Goal: Task Accomplishment & Management: Complete application form

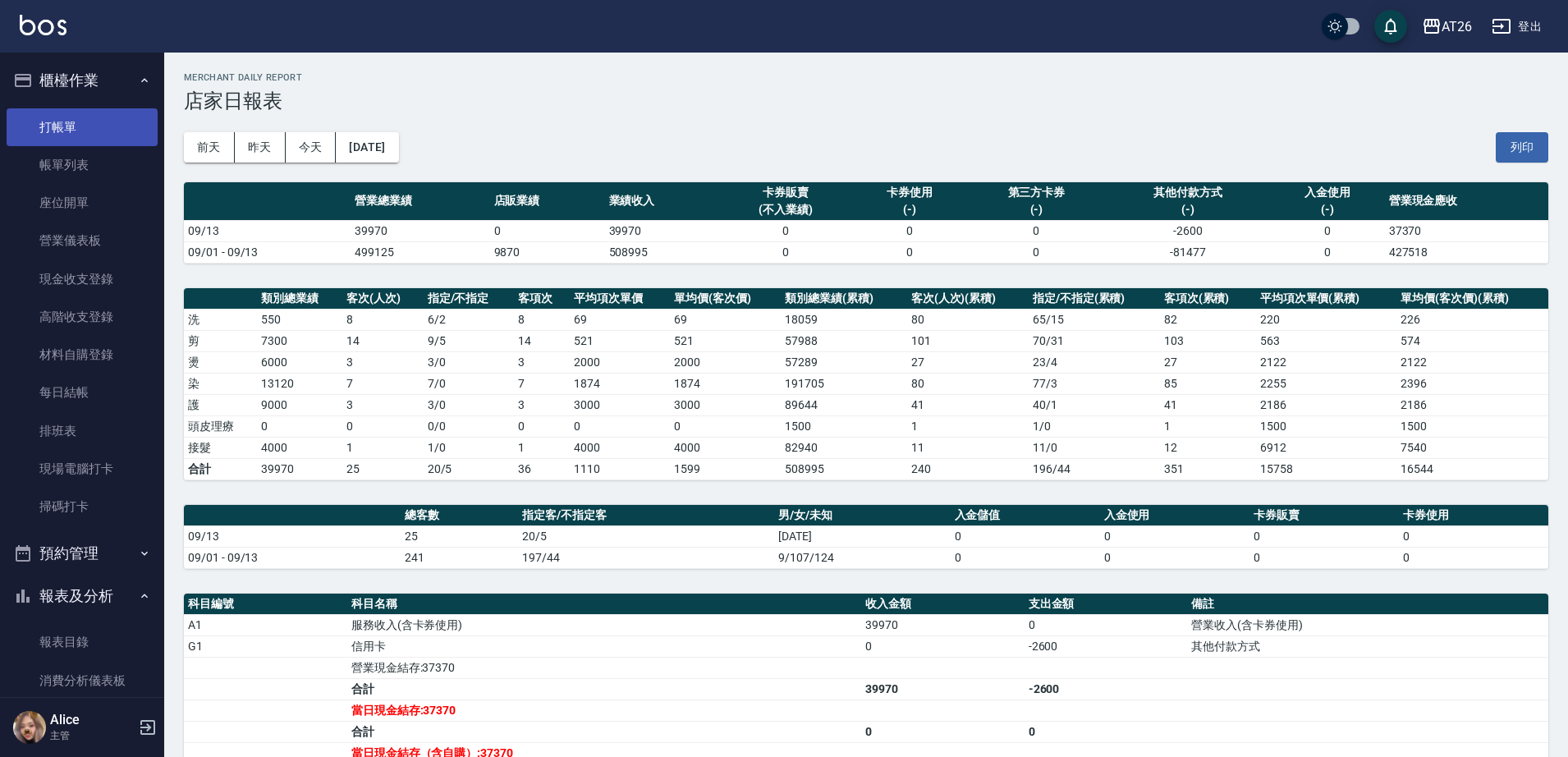
click at [68, 139] on link "打帳單" at bounding box center [82, 127] width 151 height 38
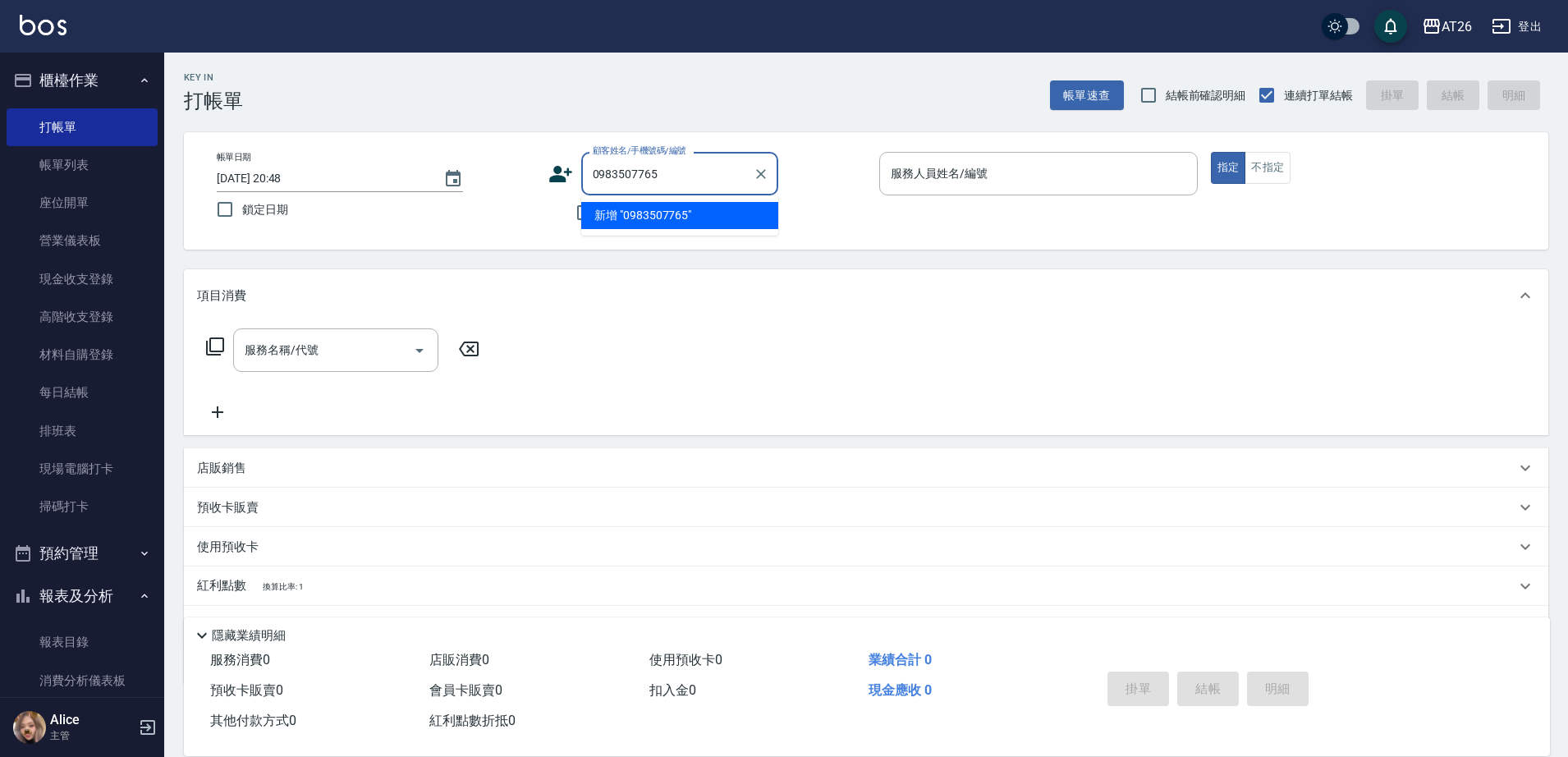
type input "0983507765"
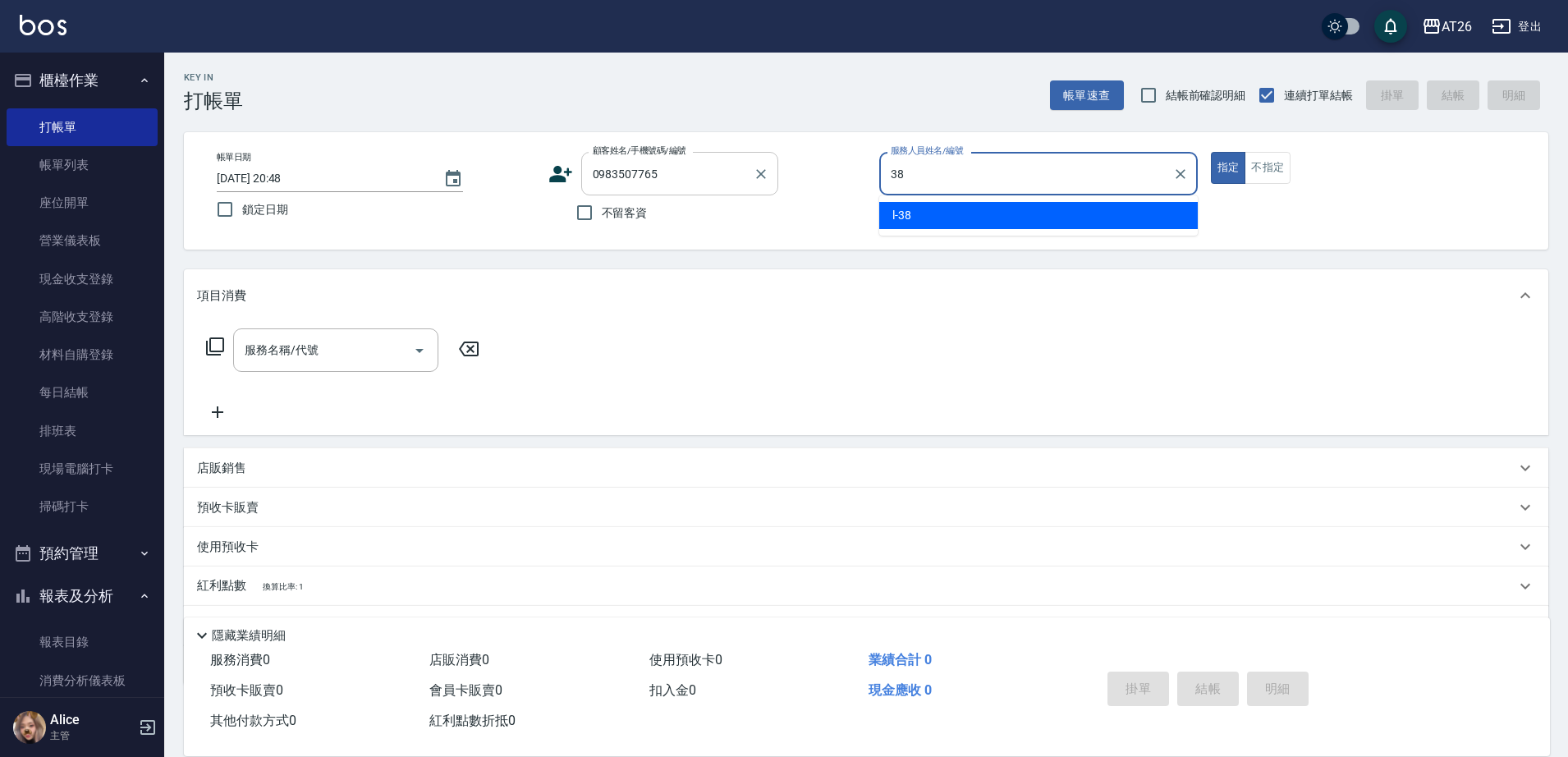
type input "l-38"
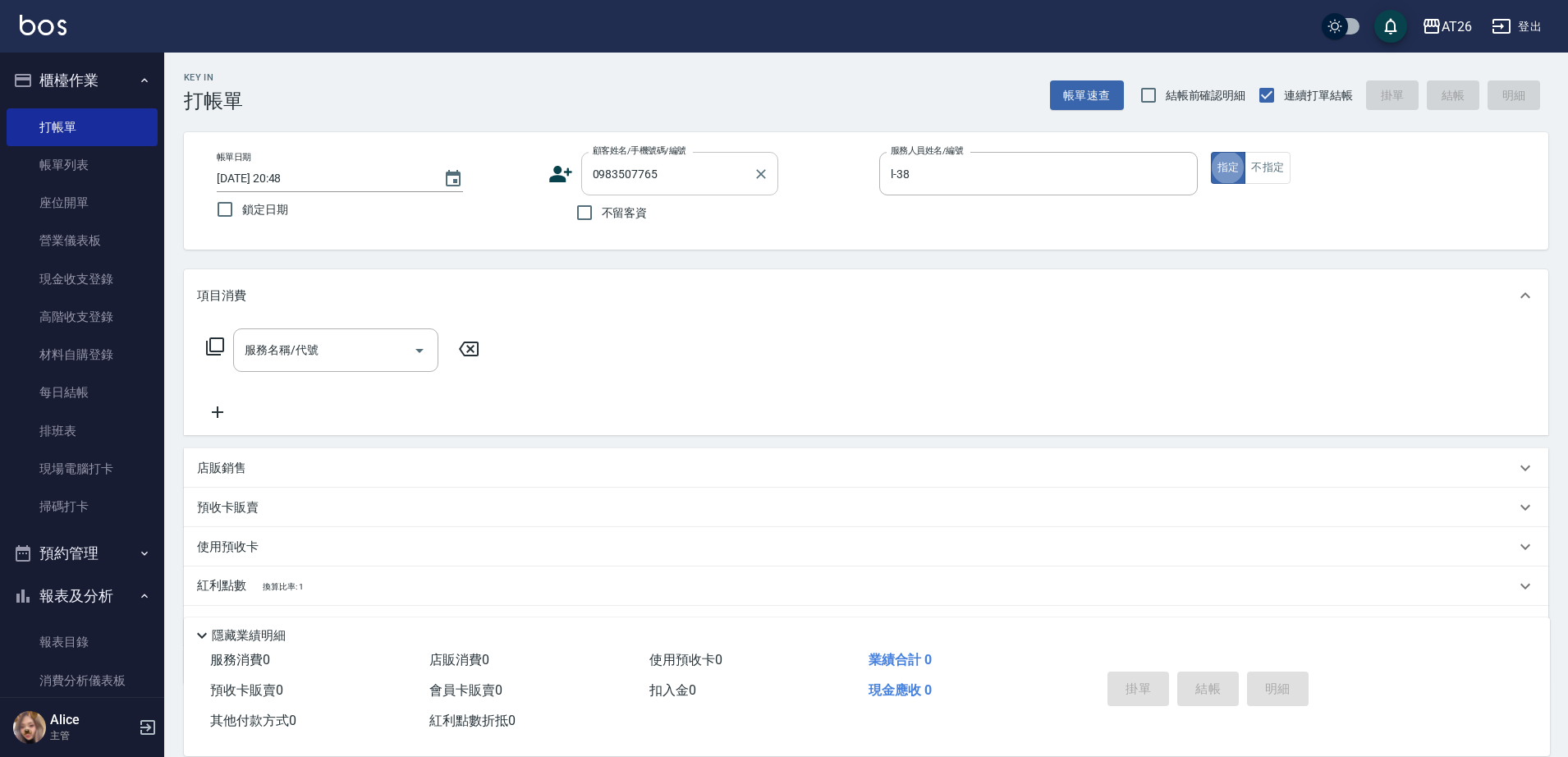
type button "true"
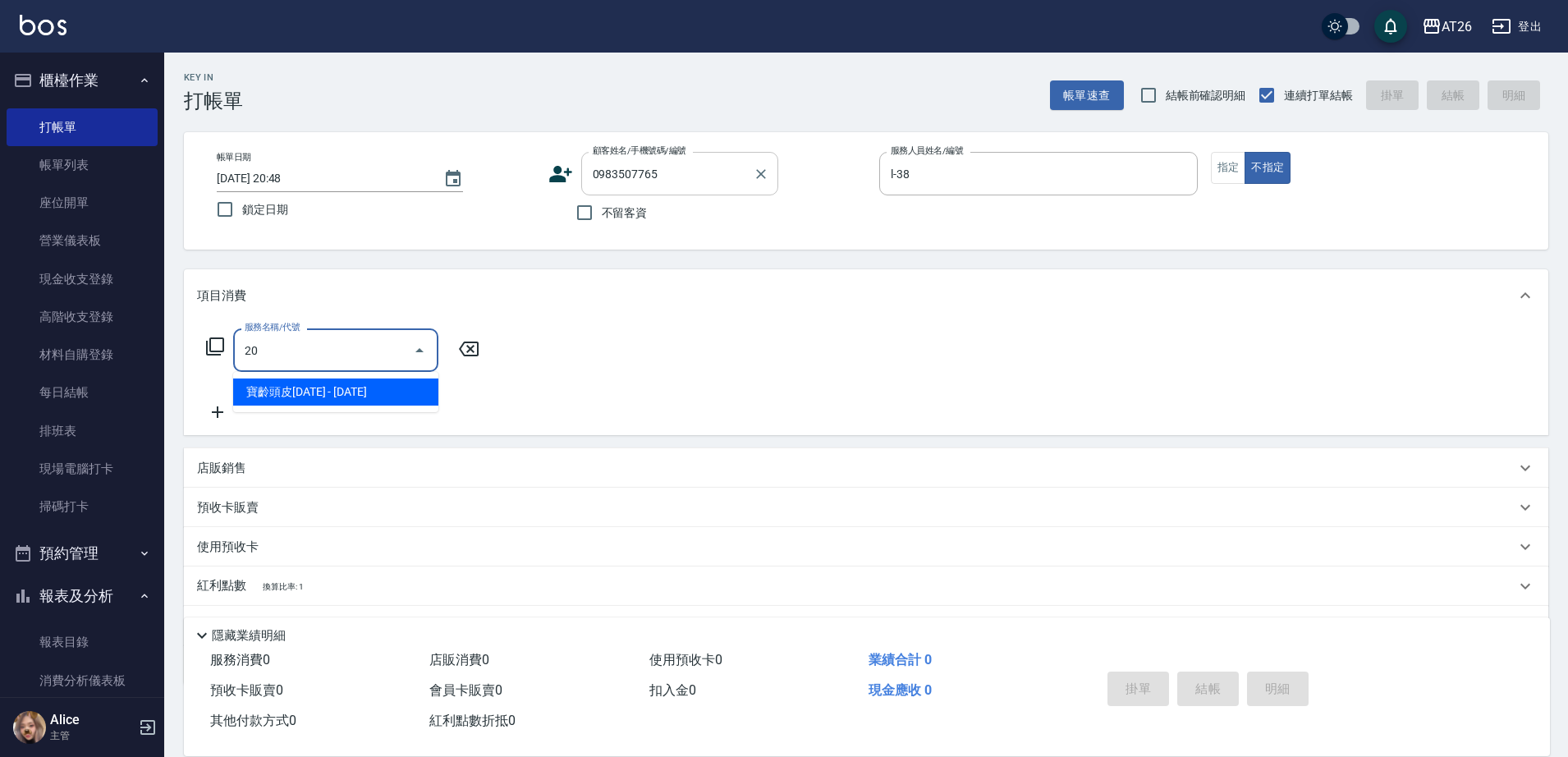
type input "201"
type input "20"
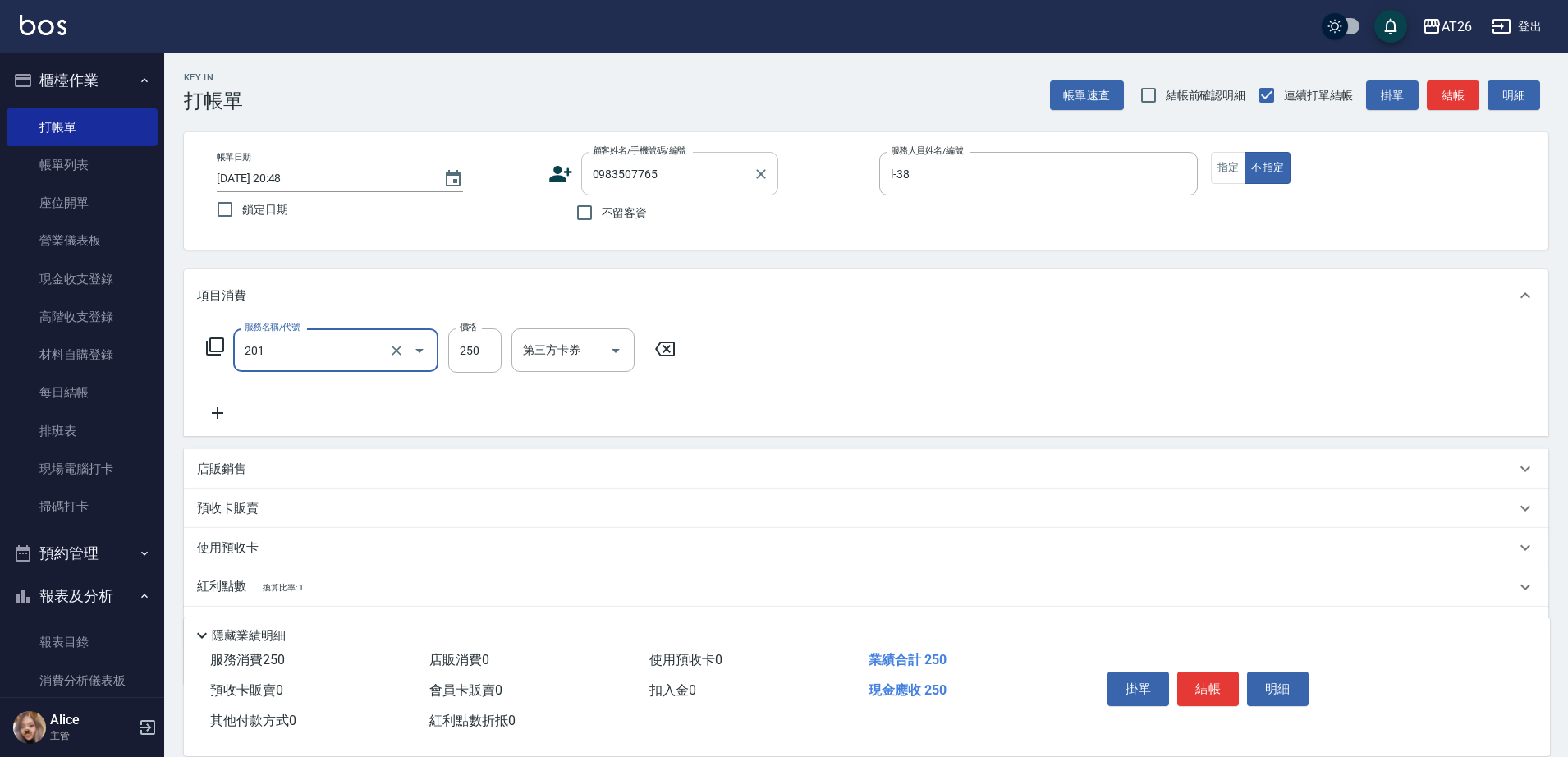
type input "洗髮(201)"
type input "4"
type input "0"
type input "400"
type input "40"
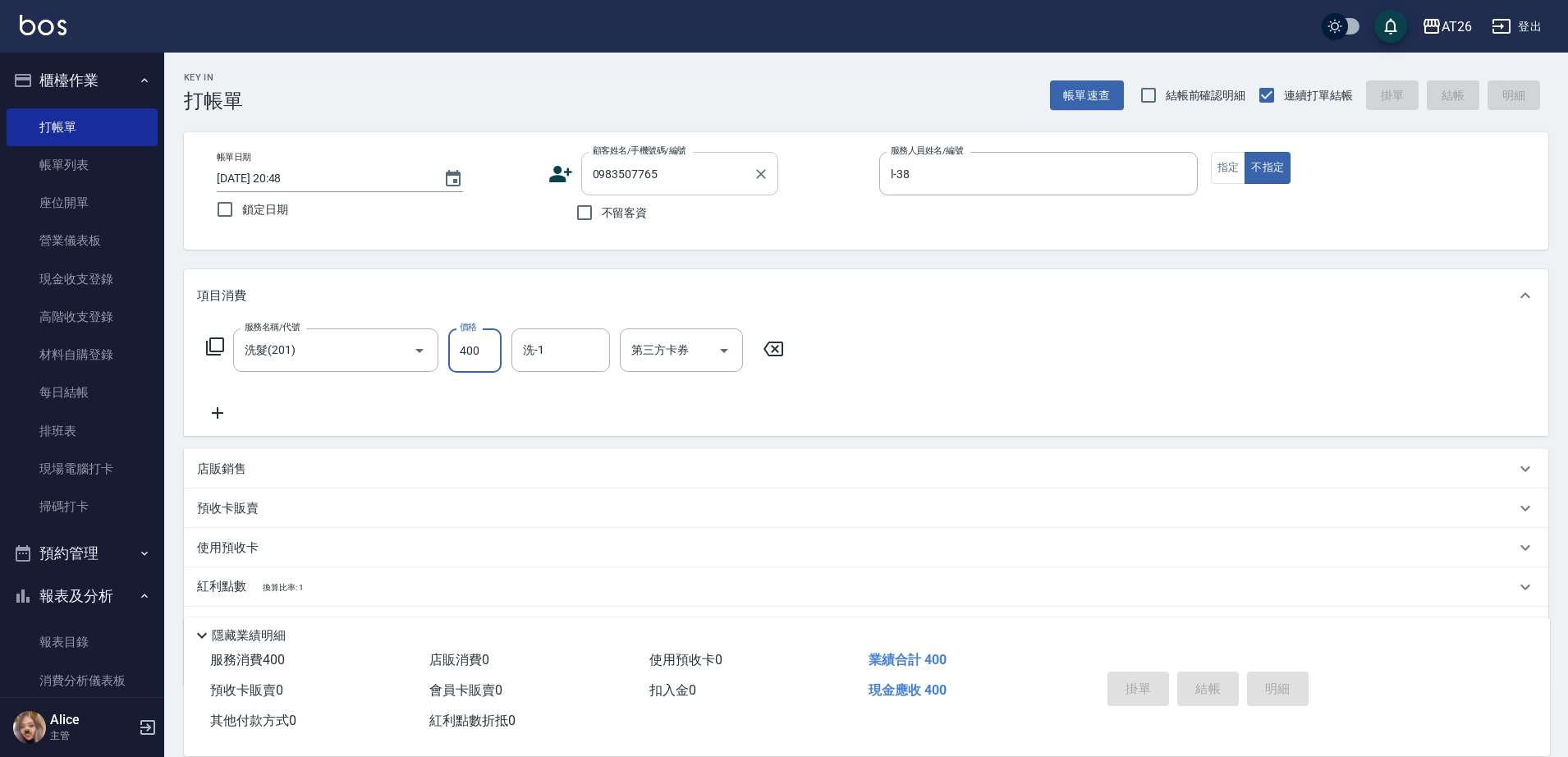
type input "2025/09/15 20:49"
type input "0"
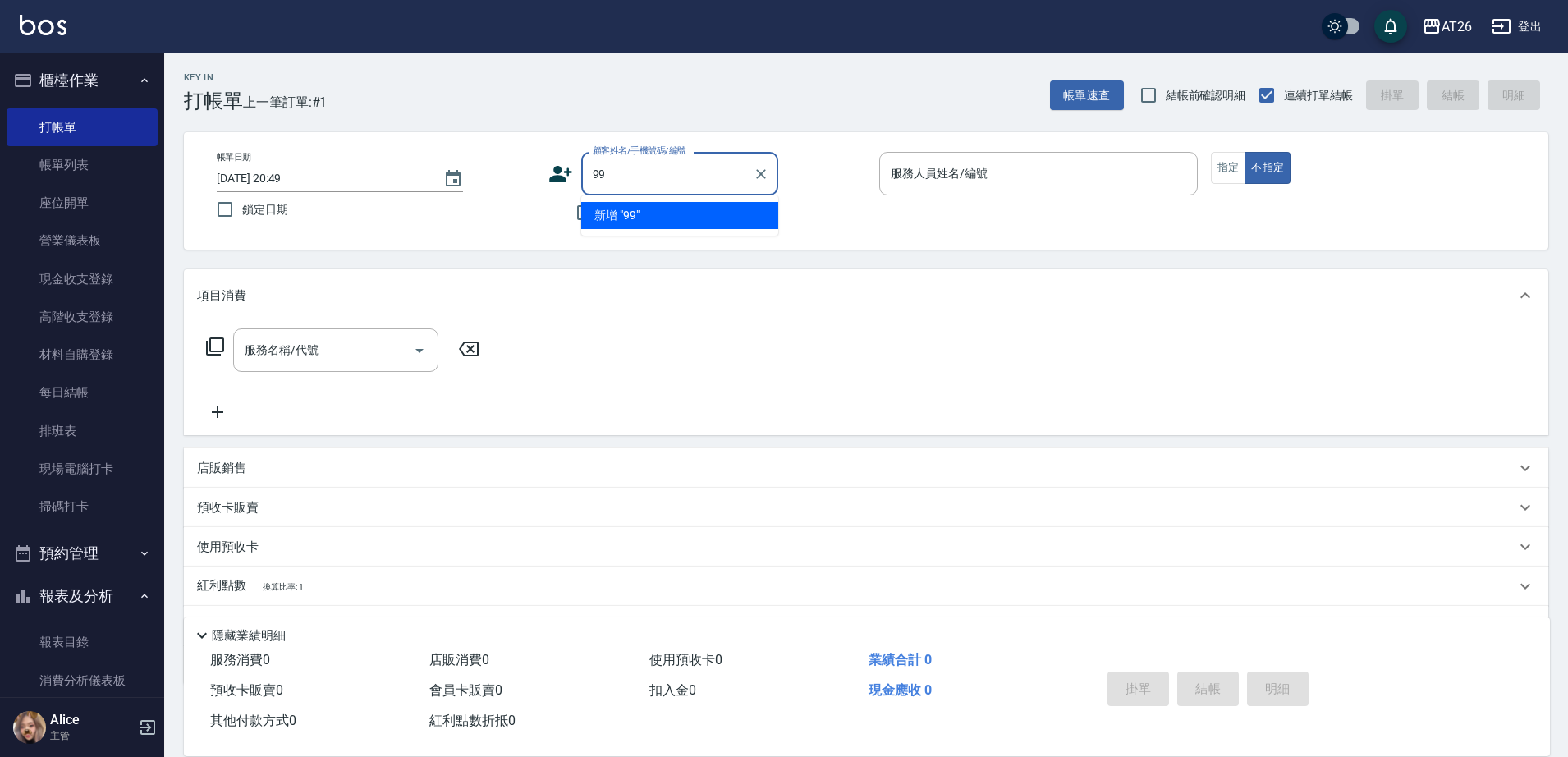
type input "99"
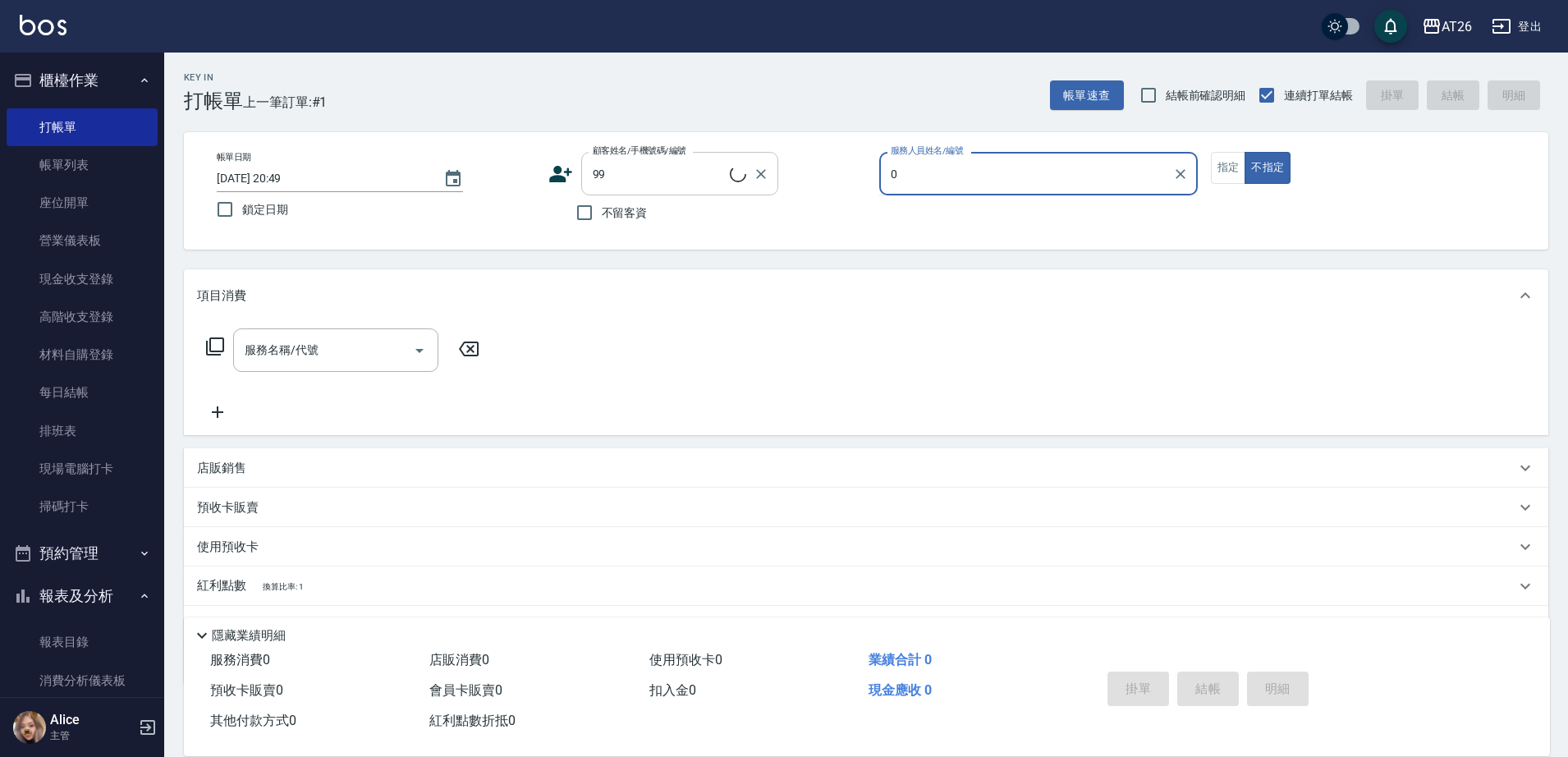
type input "06"
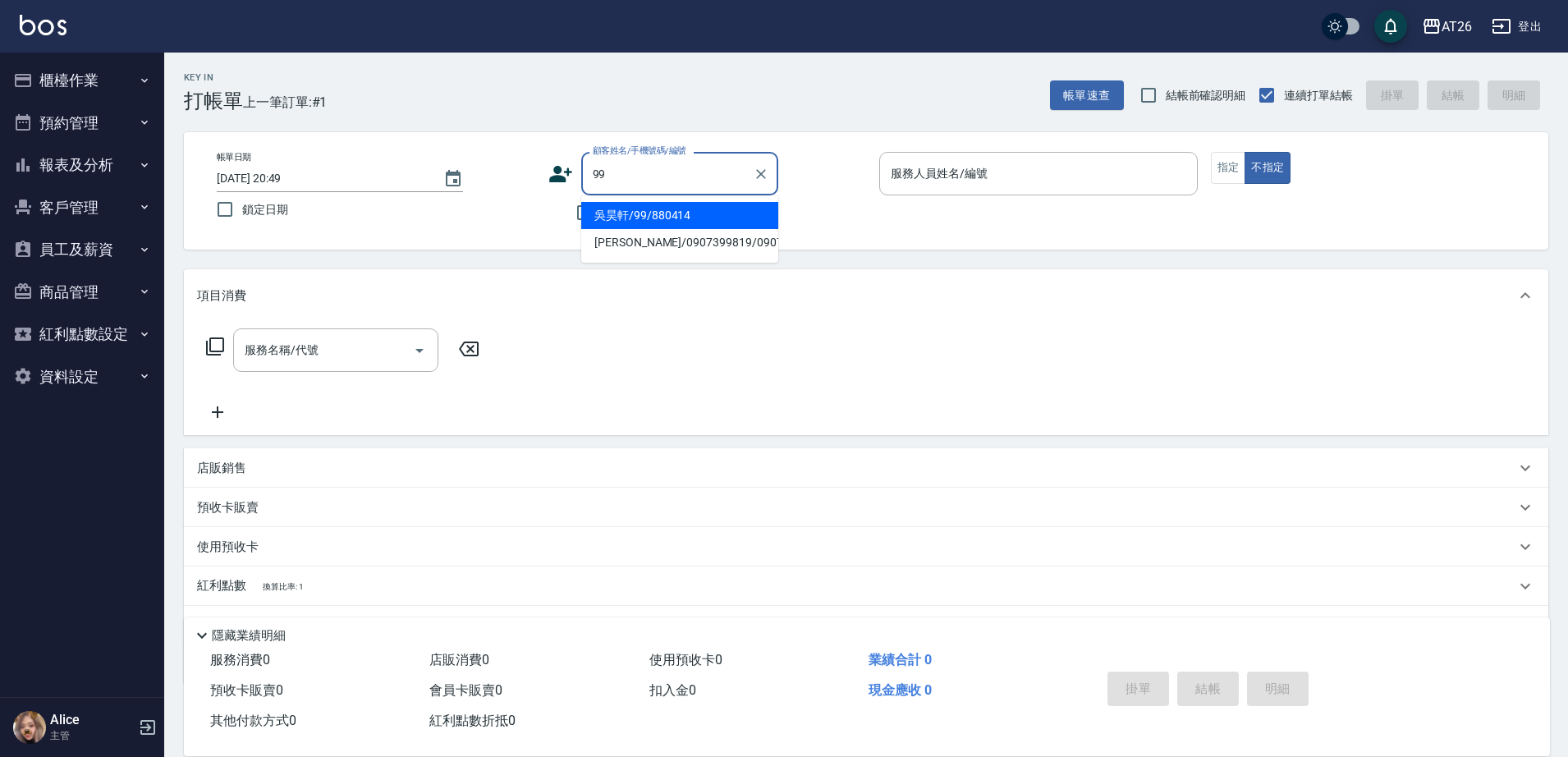
type input "吳昊軒/99/880414"
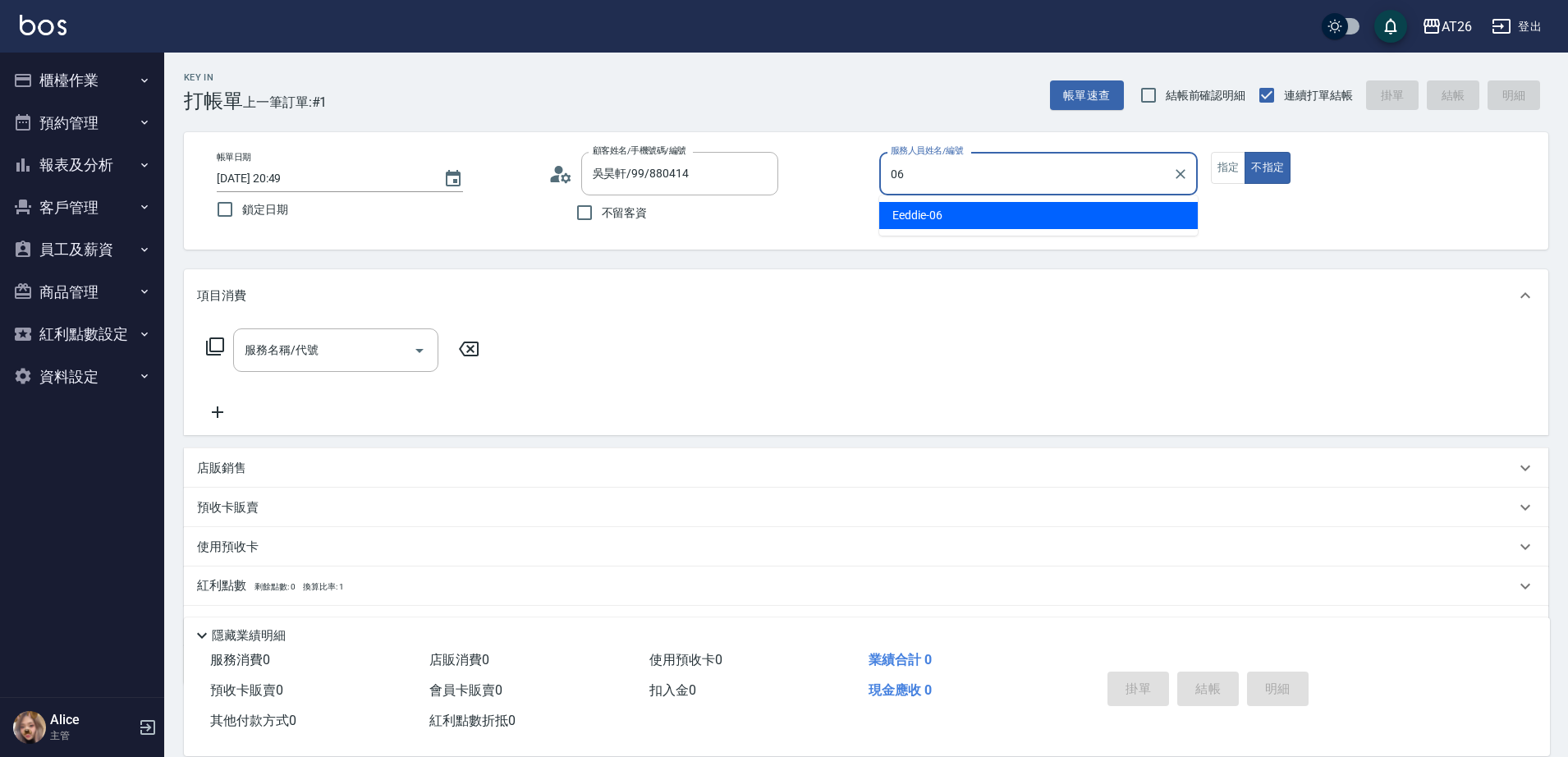
type input "Eeddie-06"
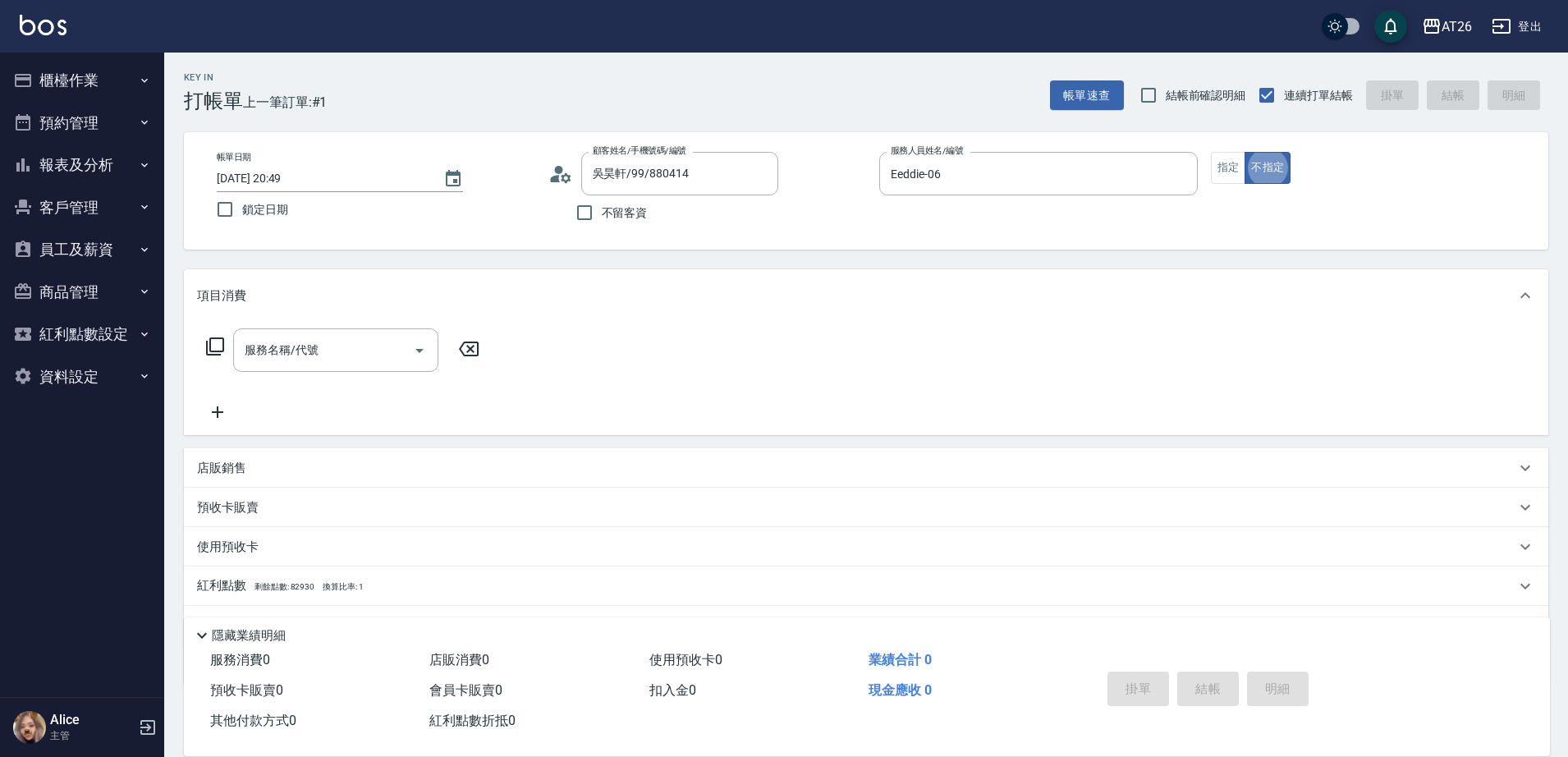
type button "false"
type input "201"
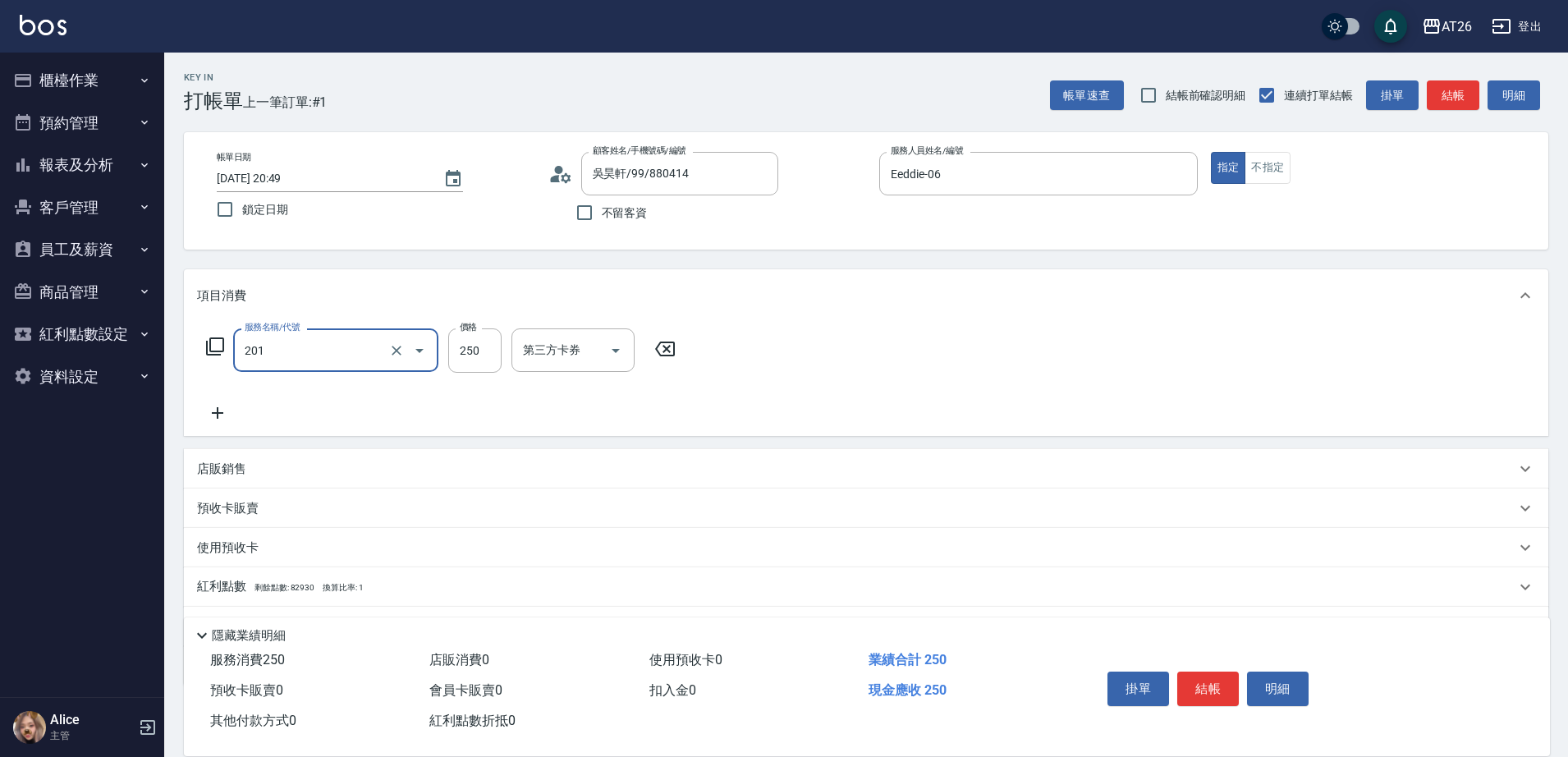
type input "20"
type input "洗髮(201)"
type input "47"
type input "0"
type input "470"
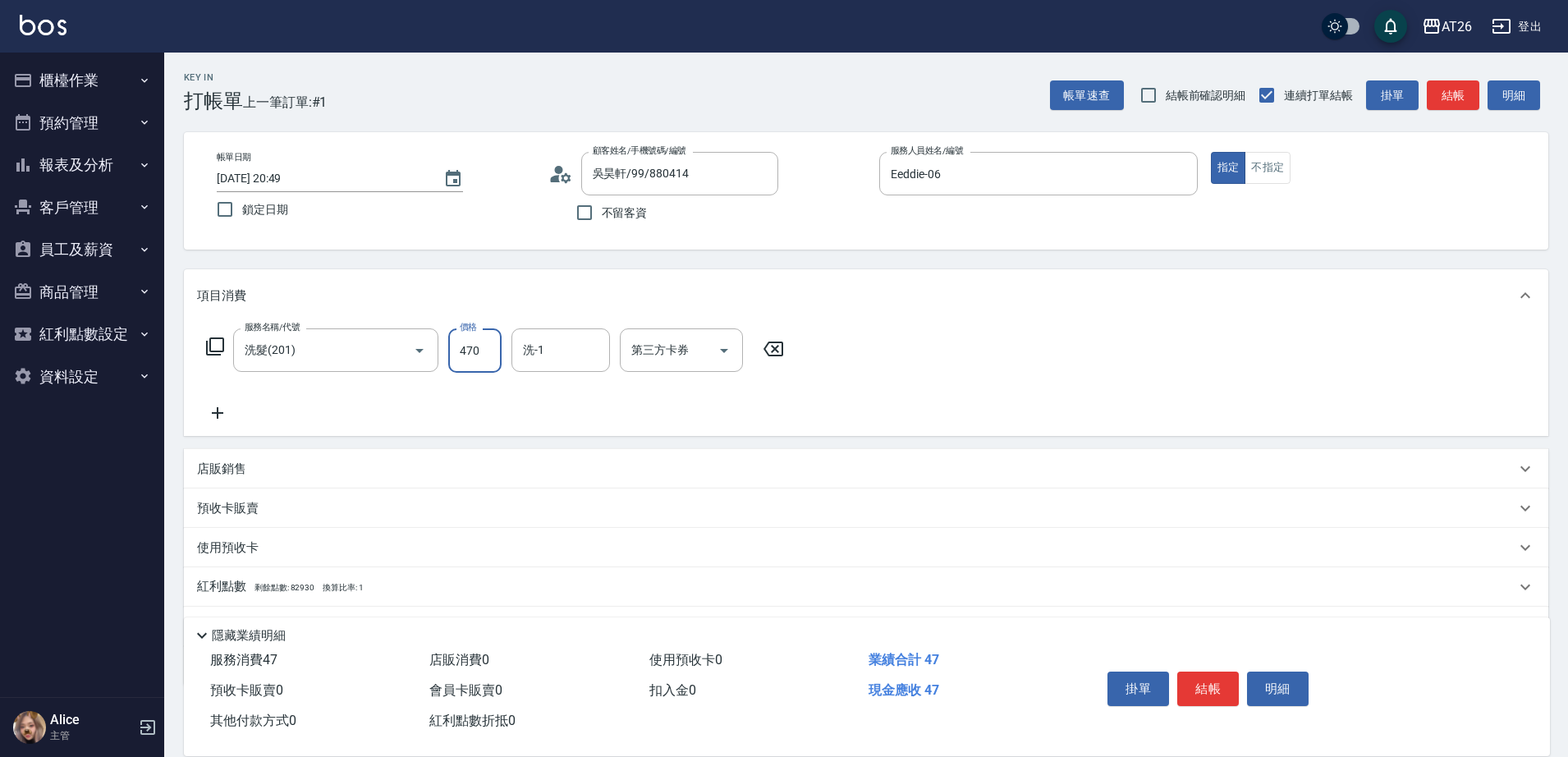
type input "40"
type input "4700"
type input "470"
type input "40"
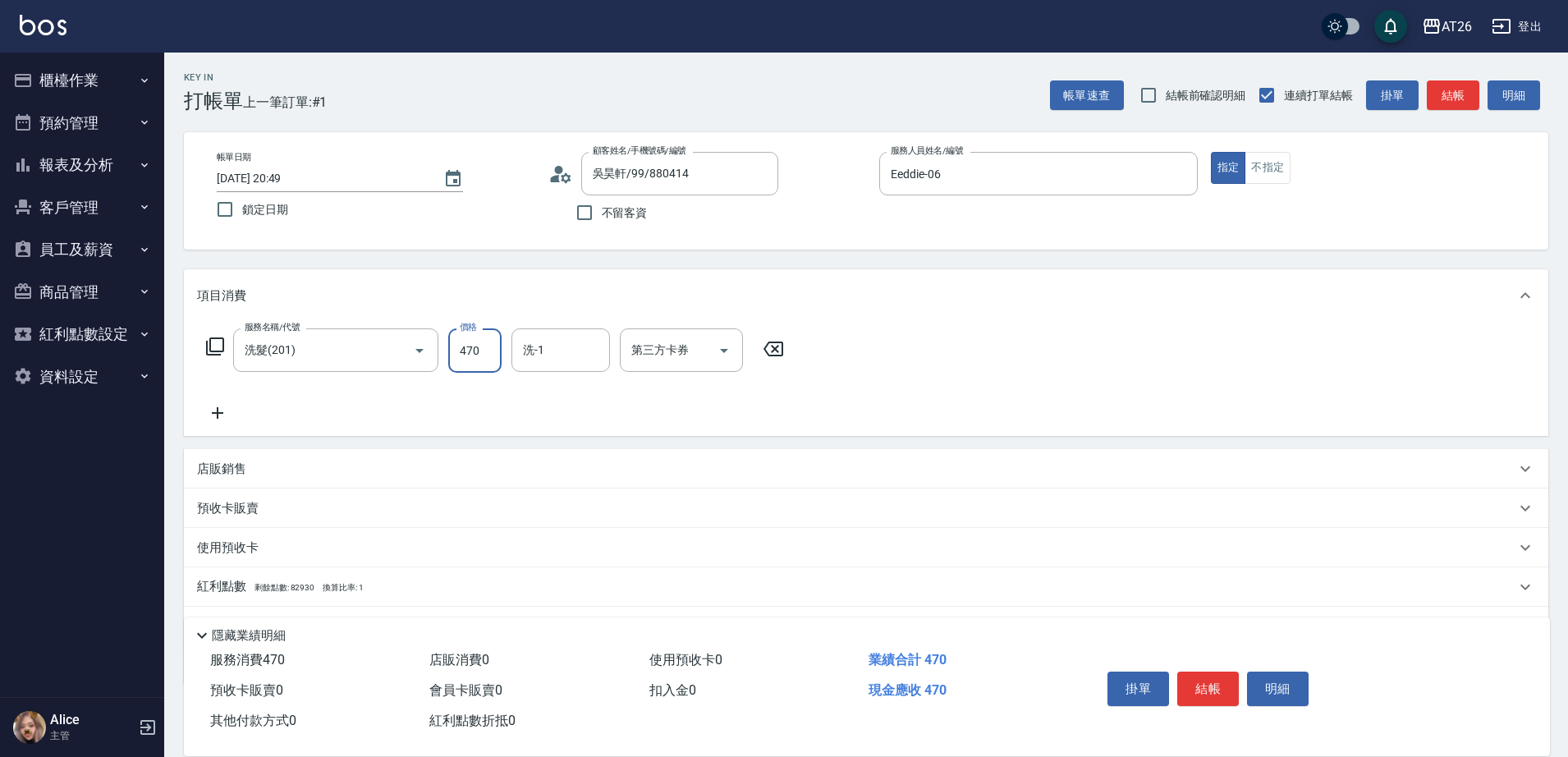
type input "47"
type input "0"
type input "400"
type input "40"
type input "400"
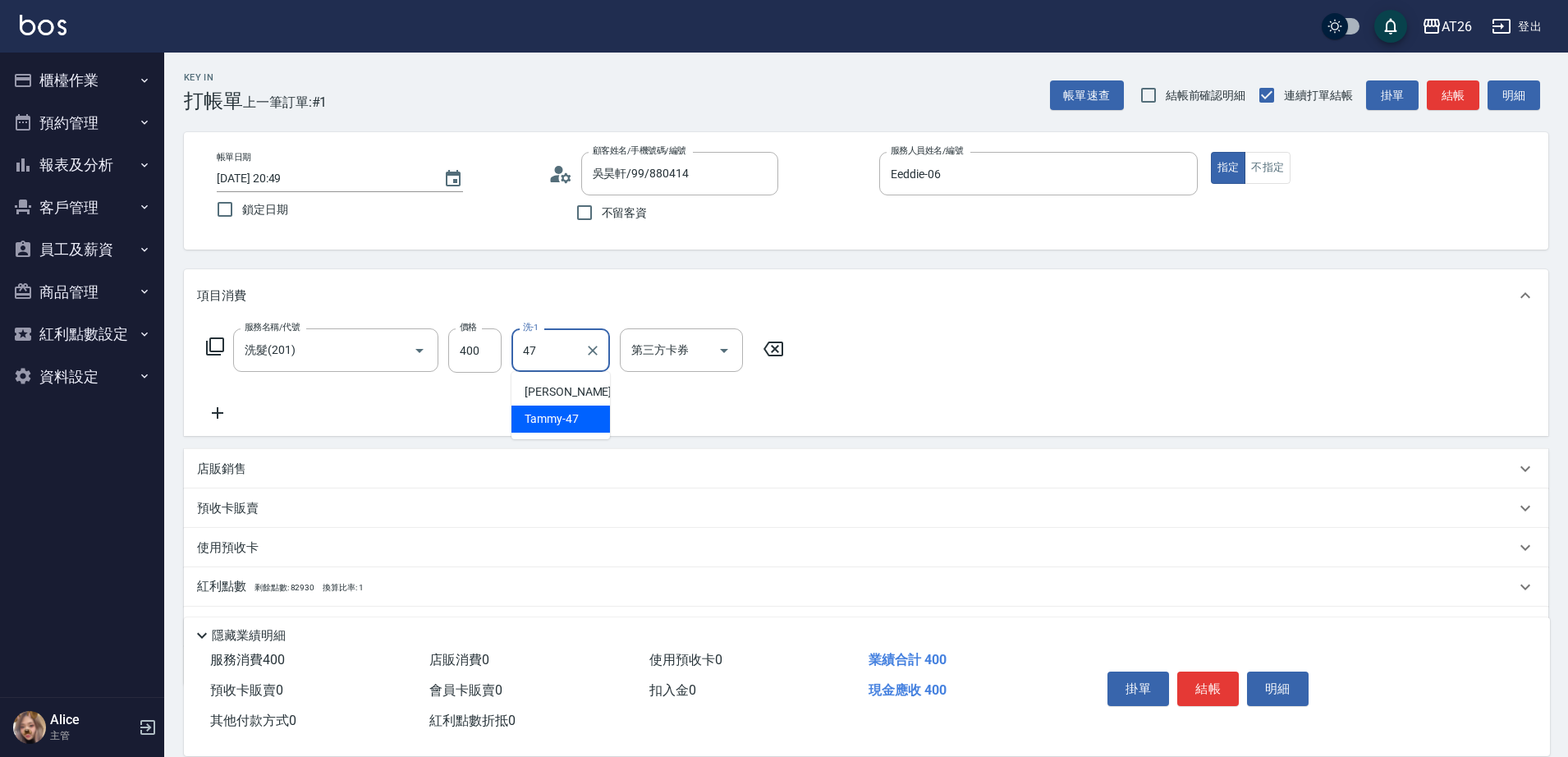
type input "Tammy-47"
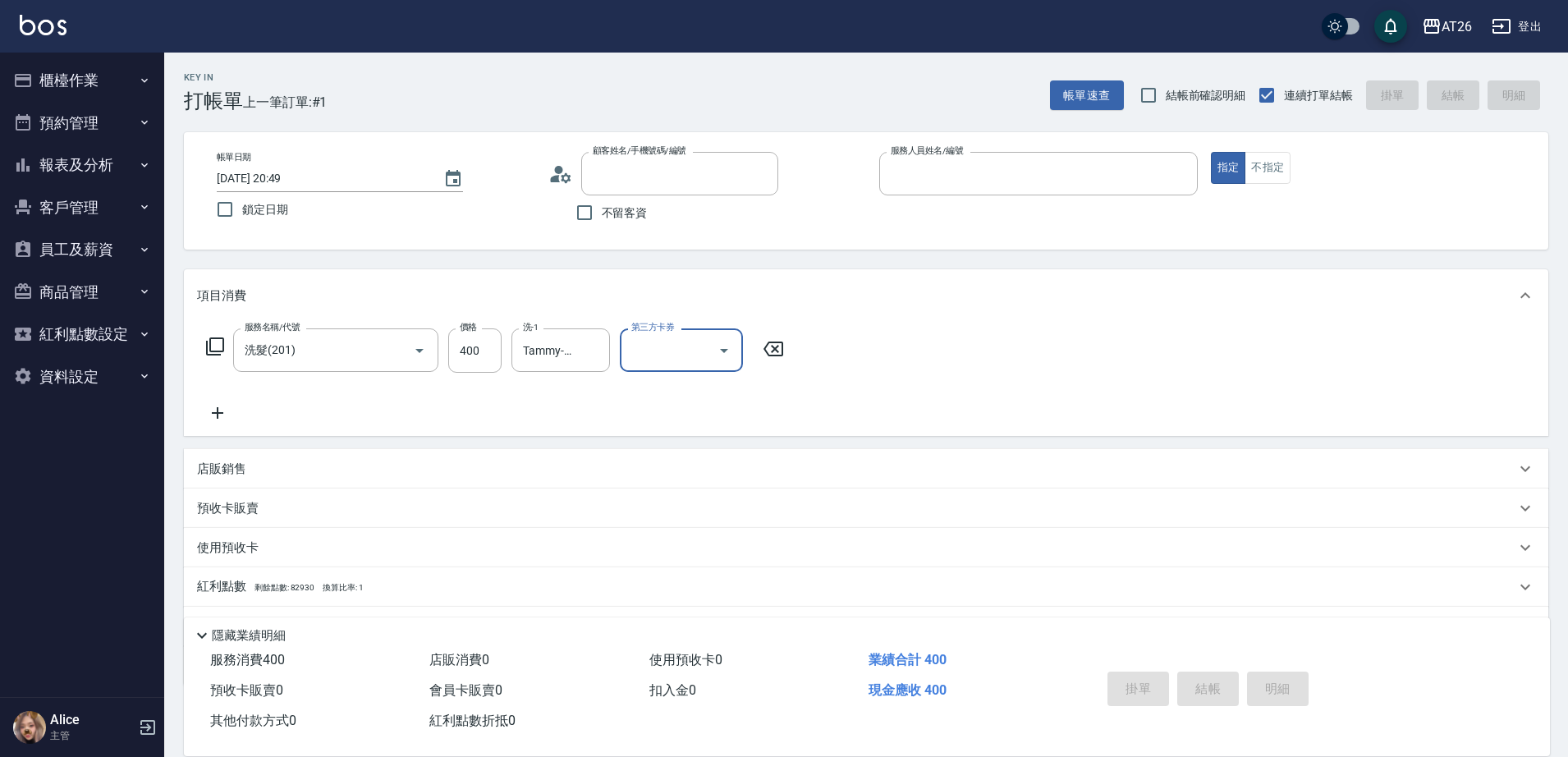
type input "0"
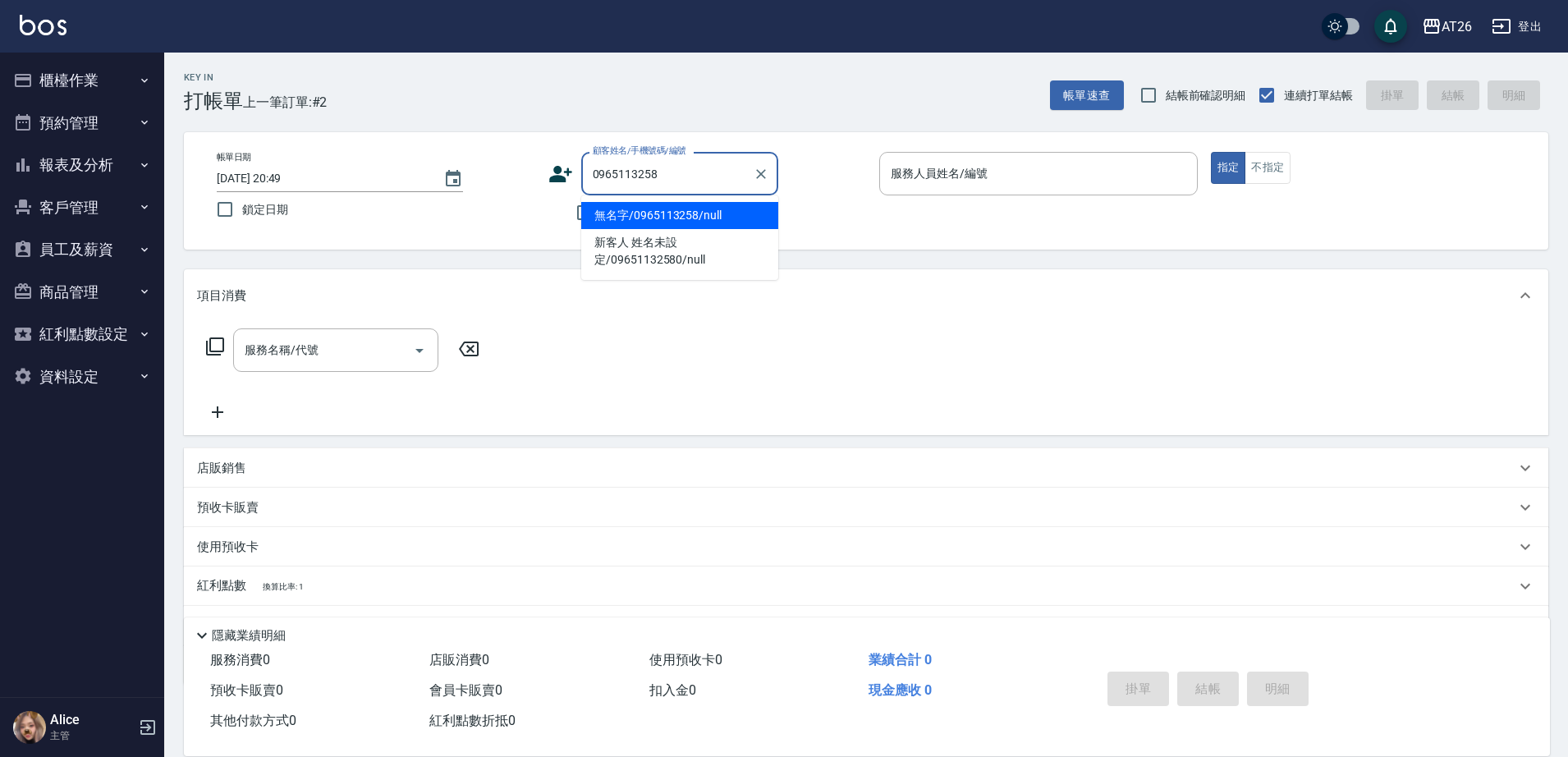
type input "無名字/0965113258/null"
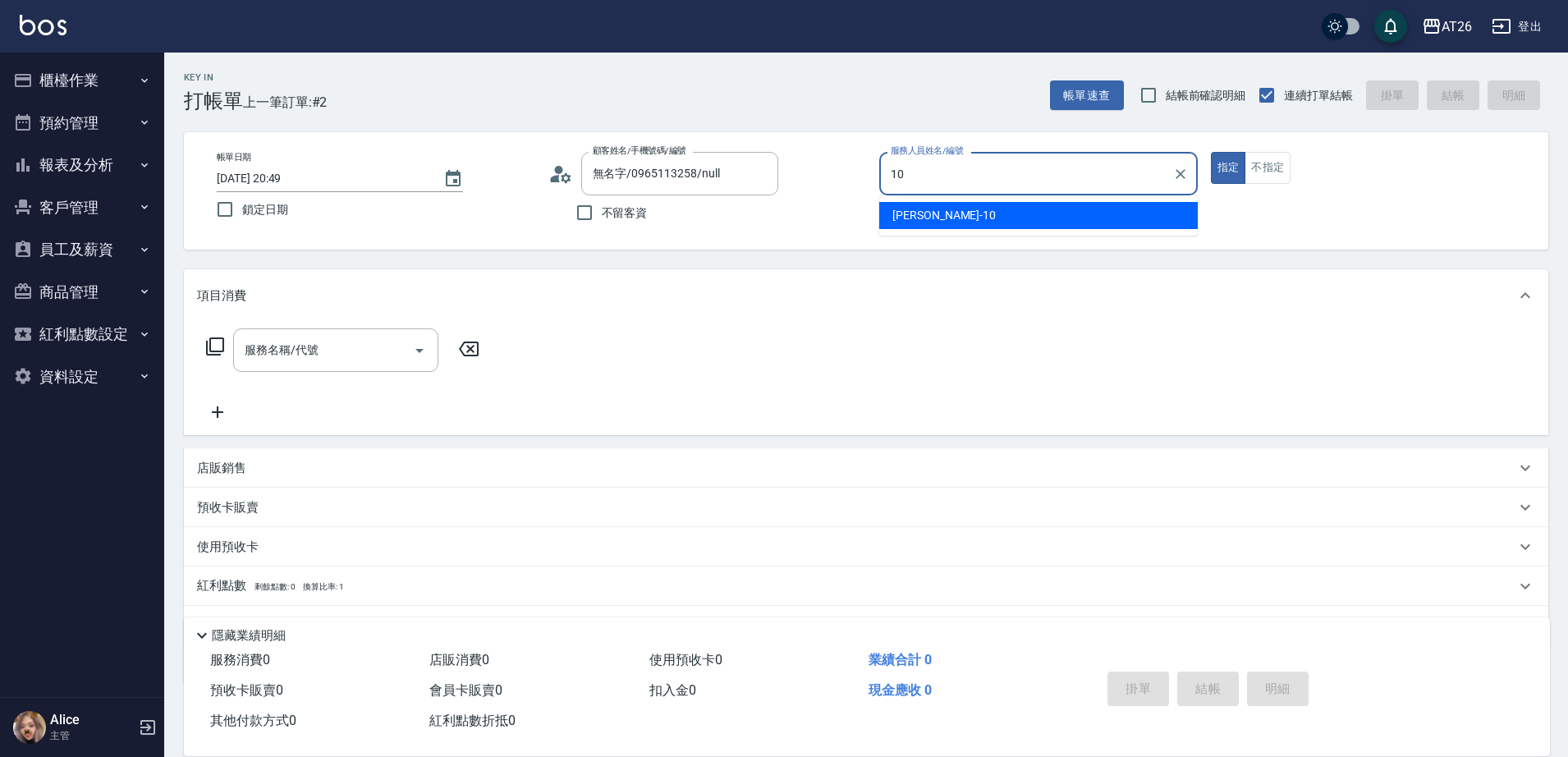
type input "Josh-10"
type button "true"
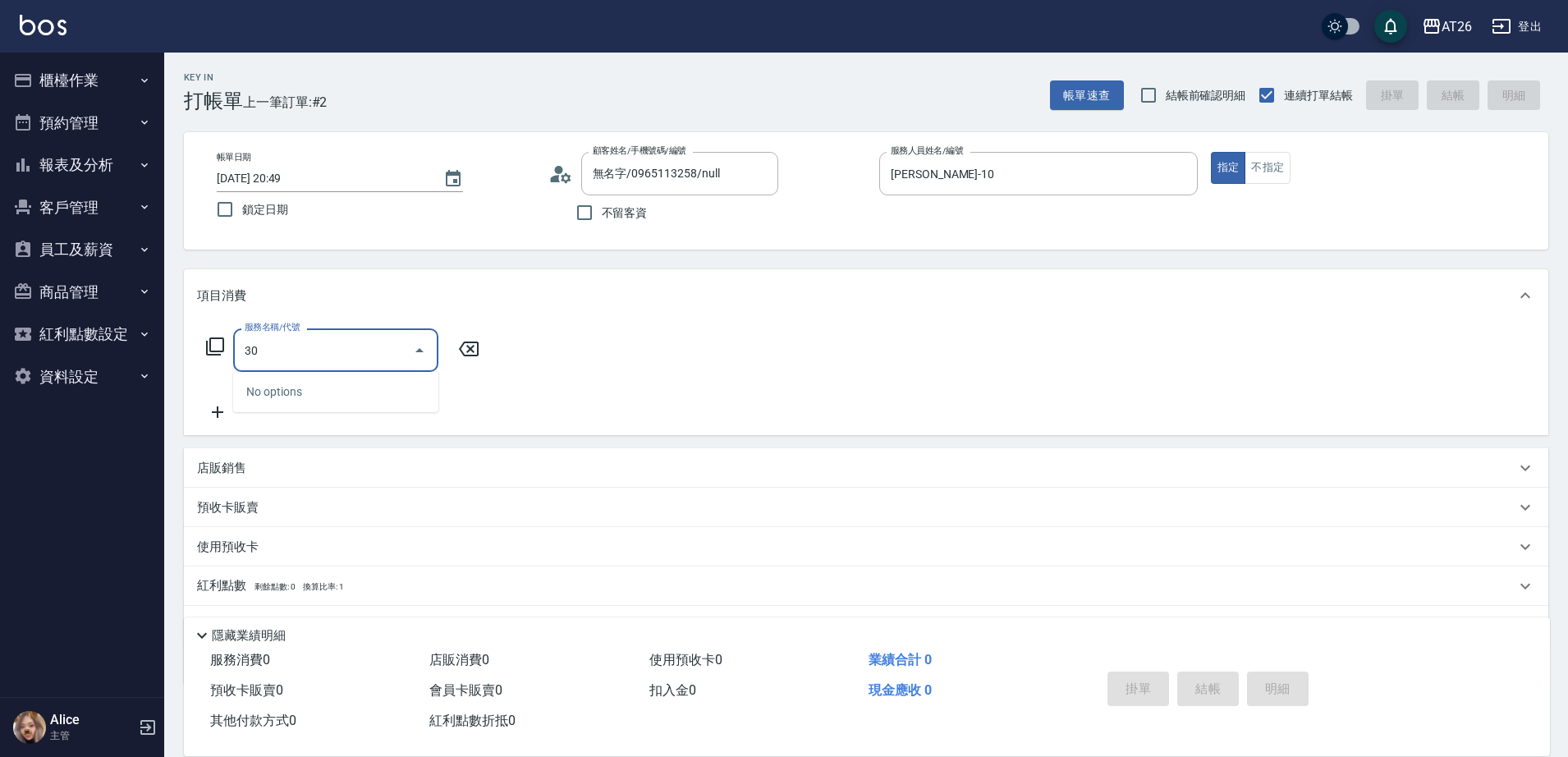
type input "301"
type input "120"
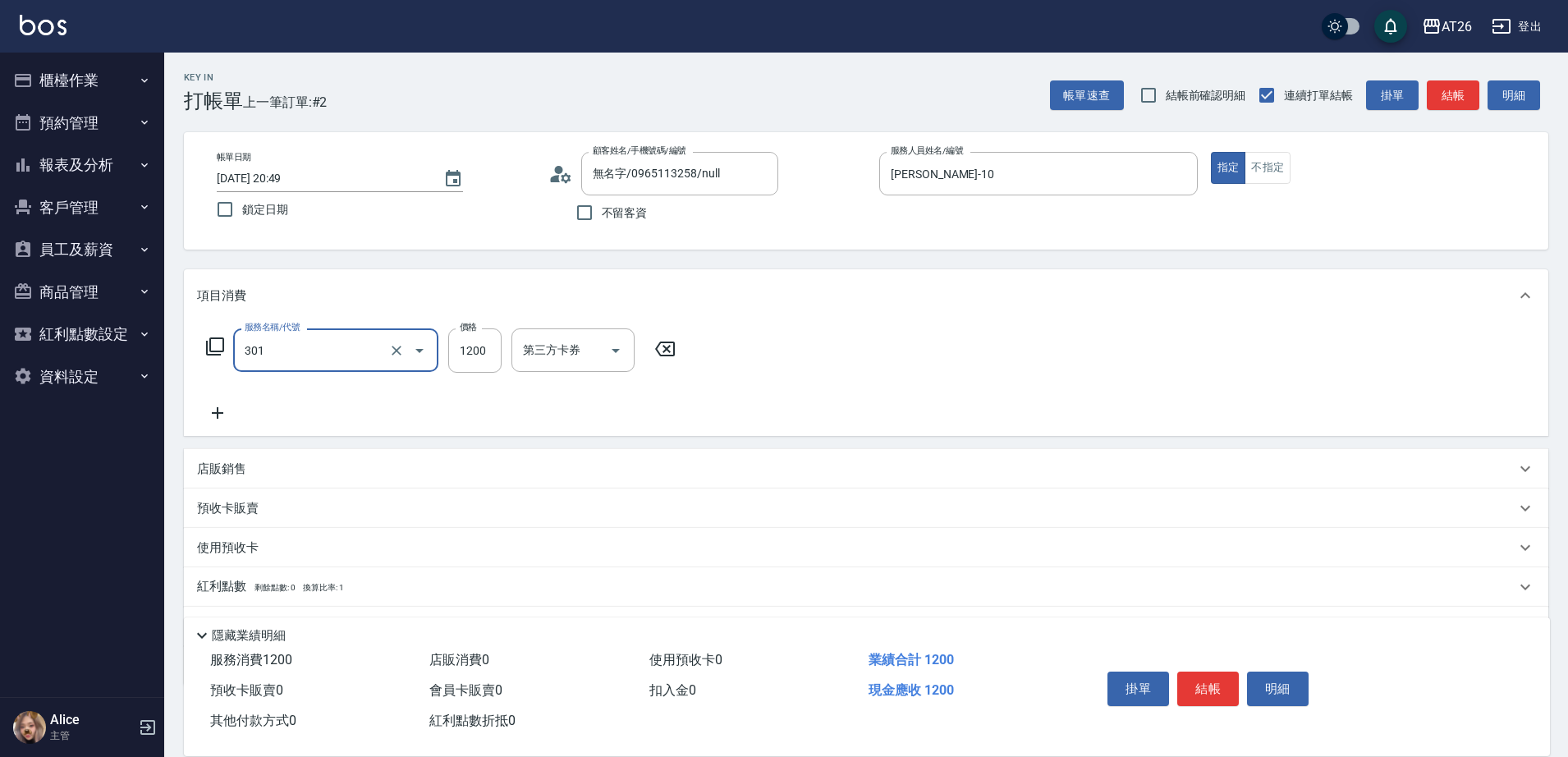
type input "燙髮(301)"
type input "4"
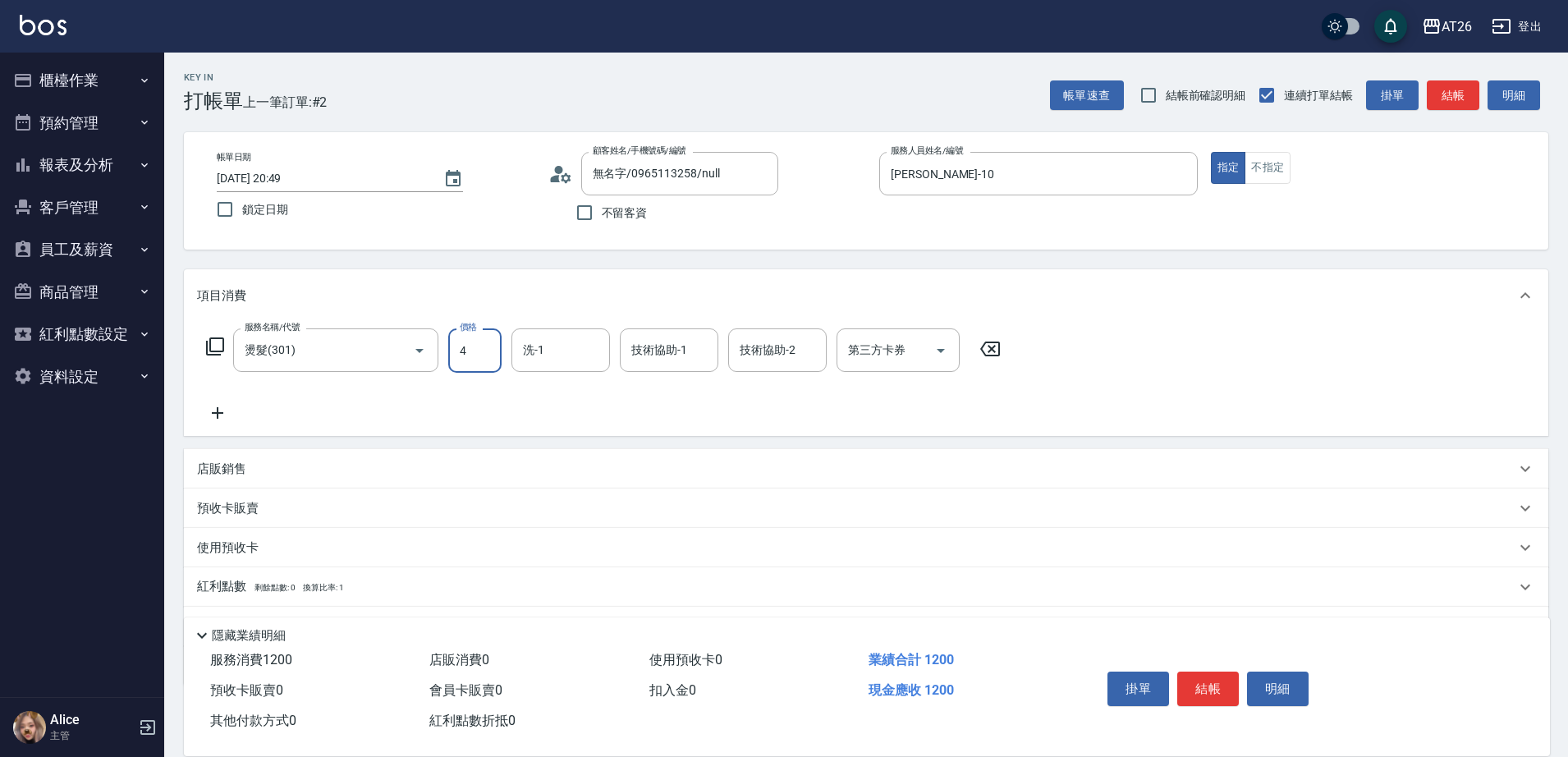
type input "0"
type input "250"
type input "20"
type input "2500"
type input "250"
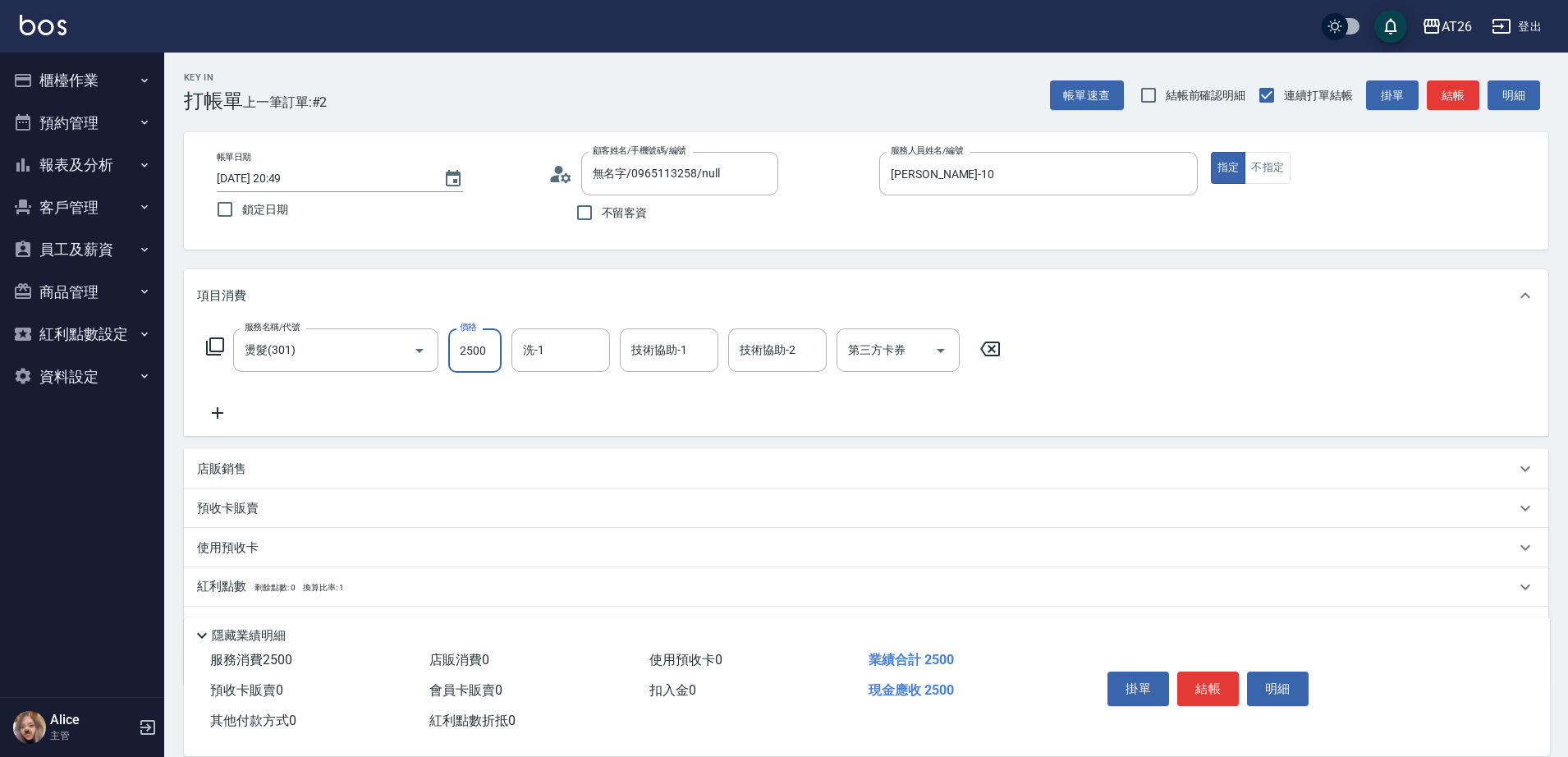
type input "2500"
type input "[PERSON_NAME]-44"
type input "tony-46"
type input "Tammy-47"
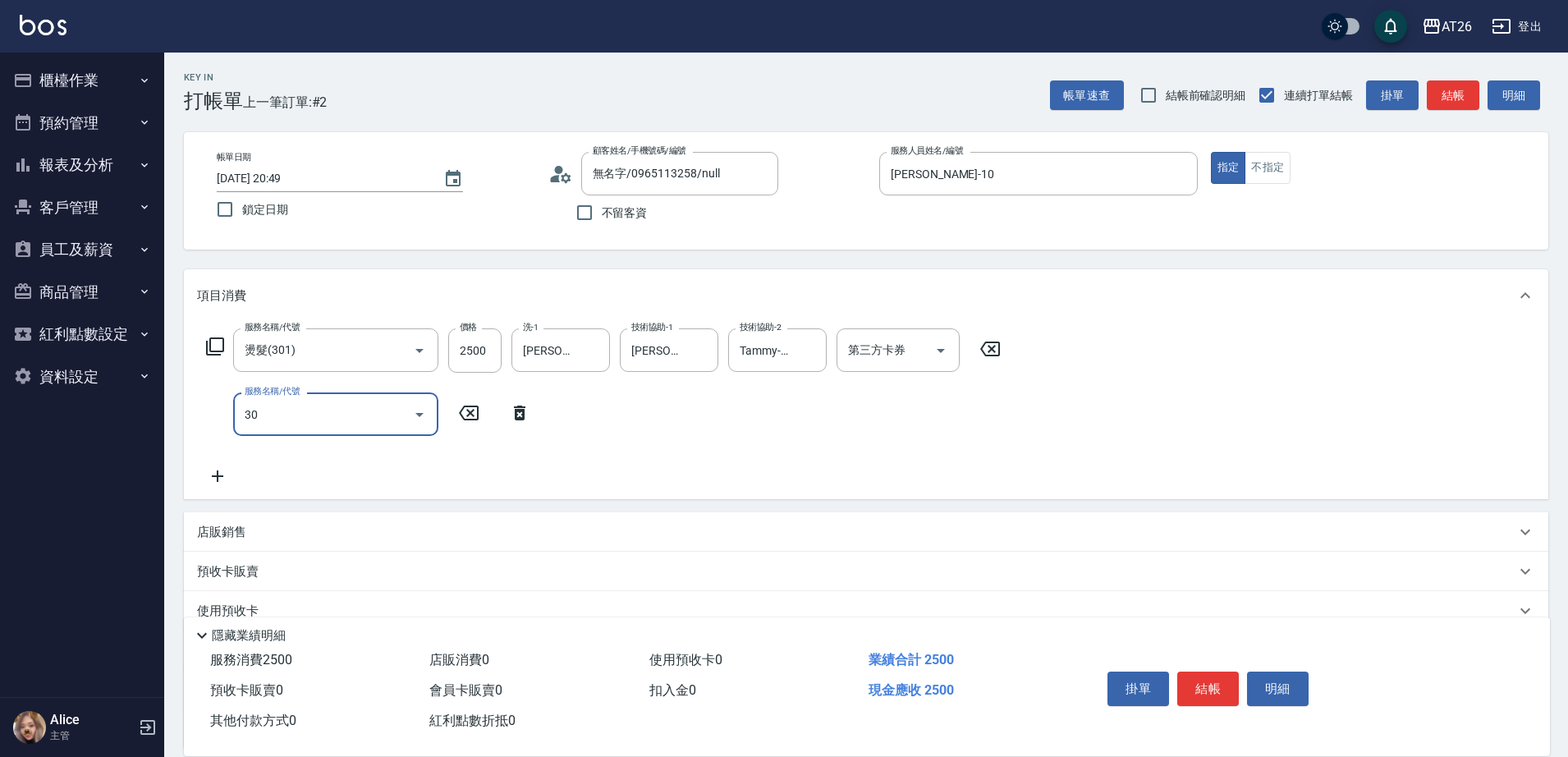
type input "301"
type input "370"
type input "燙髮(301)"
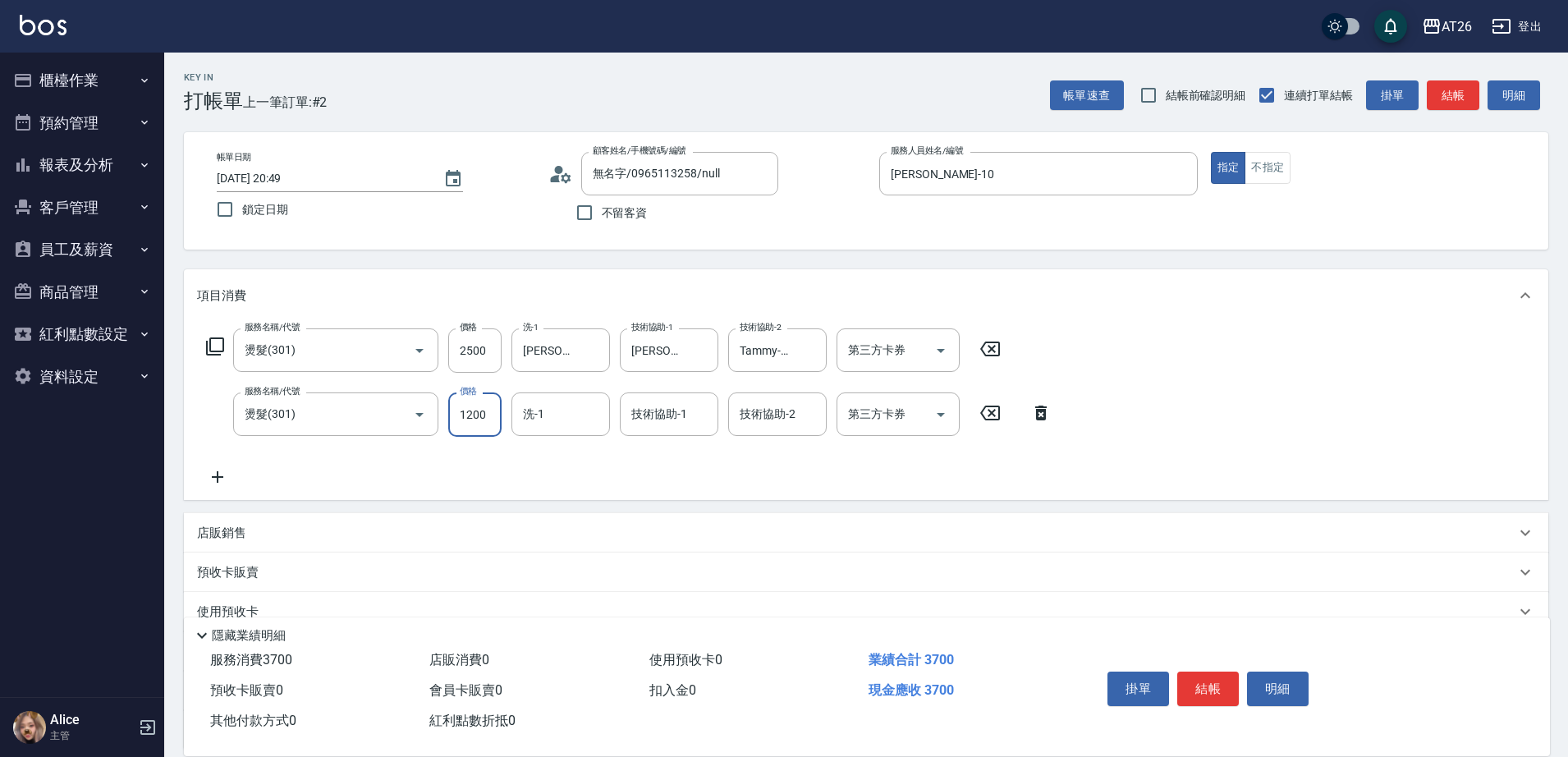
type input "0"
type input "250"
type input "0"
type input "Tammy-47"
type input "[PERSON_NAME]-44"
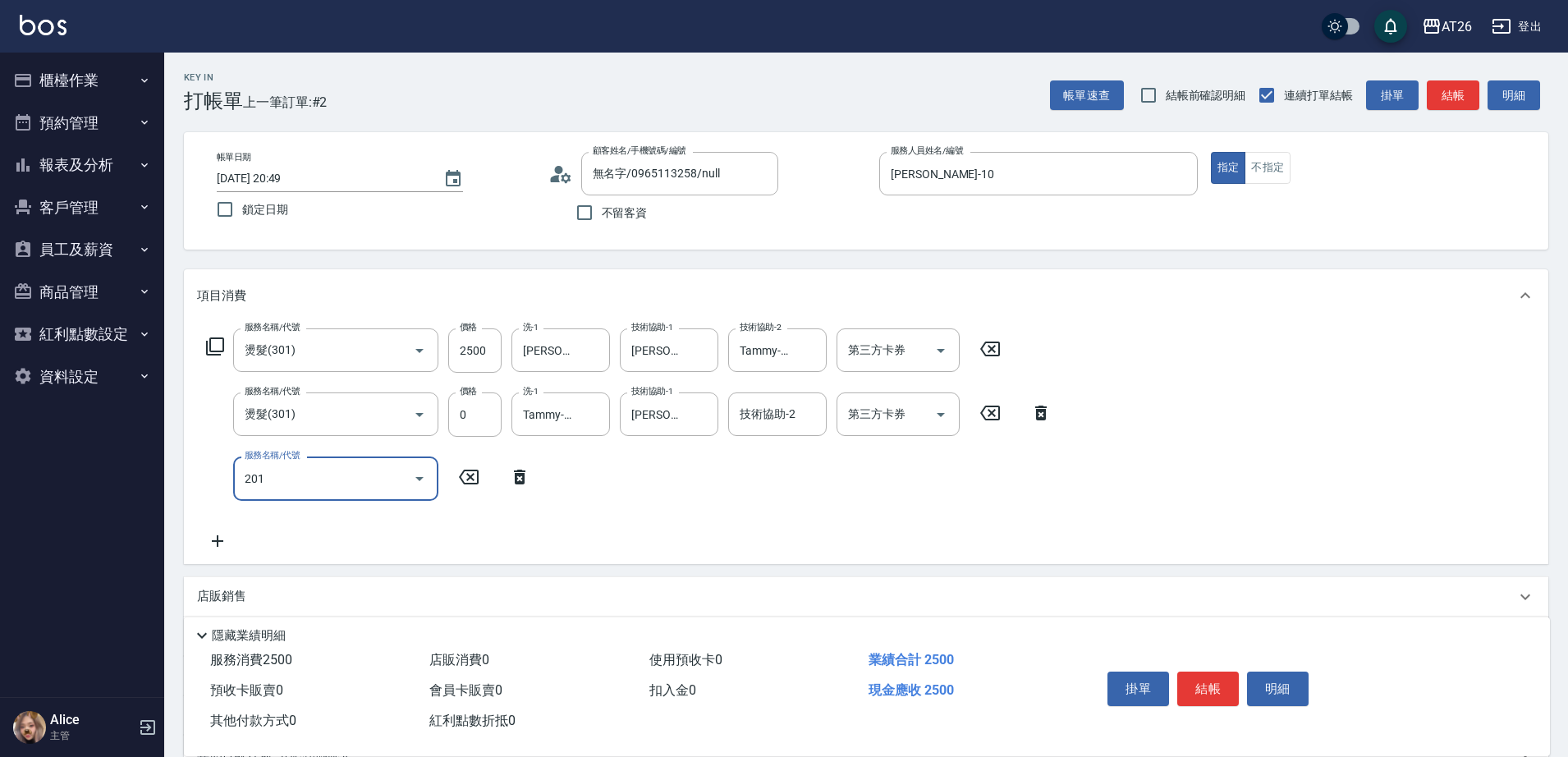
type input "201"
type input "270"
type input "洗髮(201)"
type input "0"
type input "250"
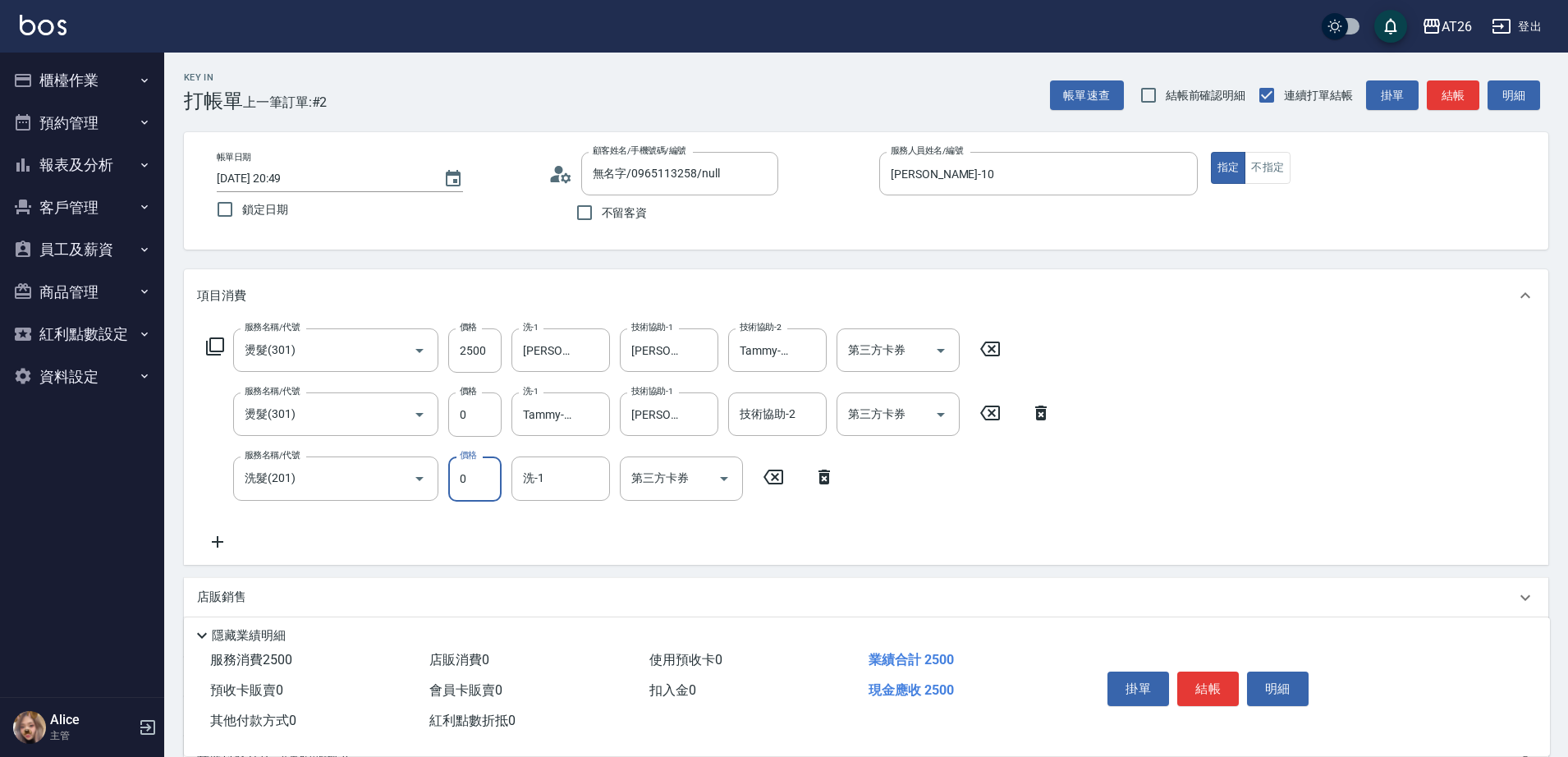
type input "0"
type input "tony-46"
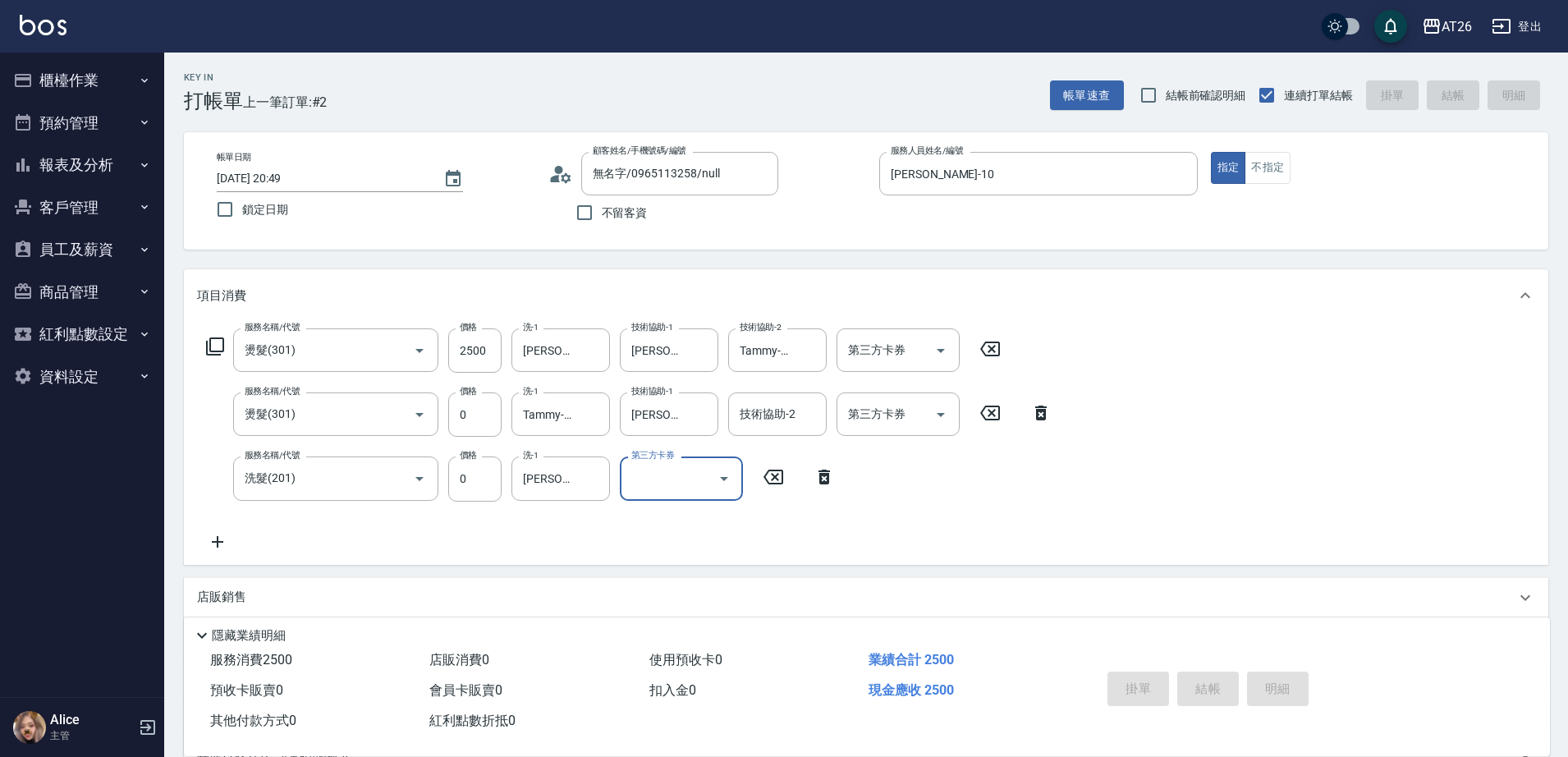
type input "2025/09/15 20:51"
type input "0"
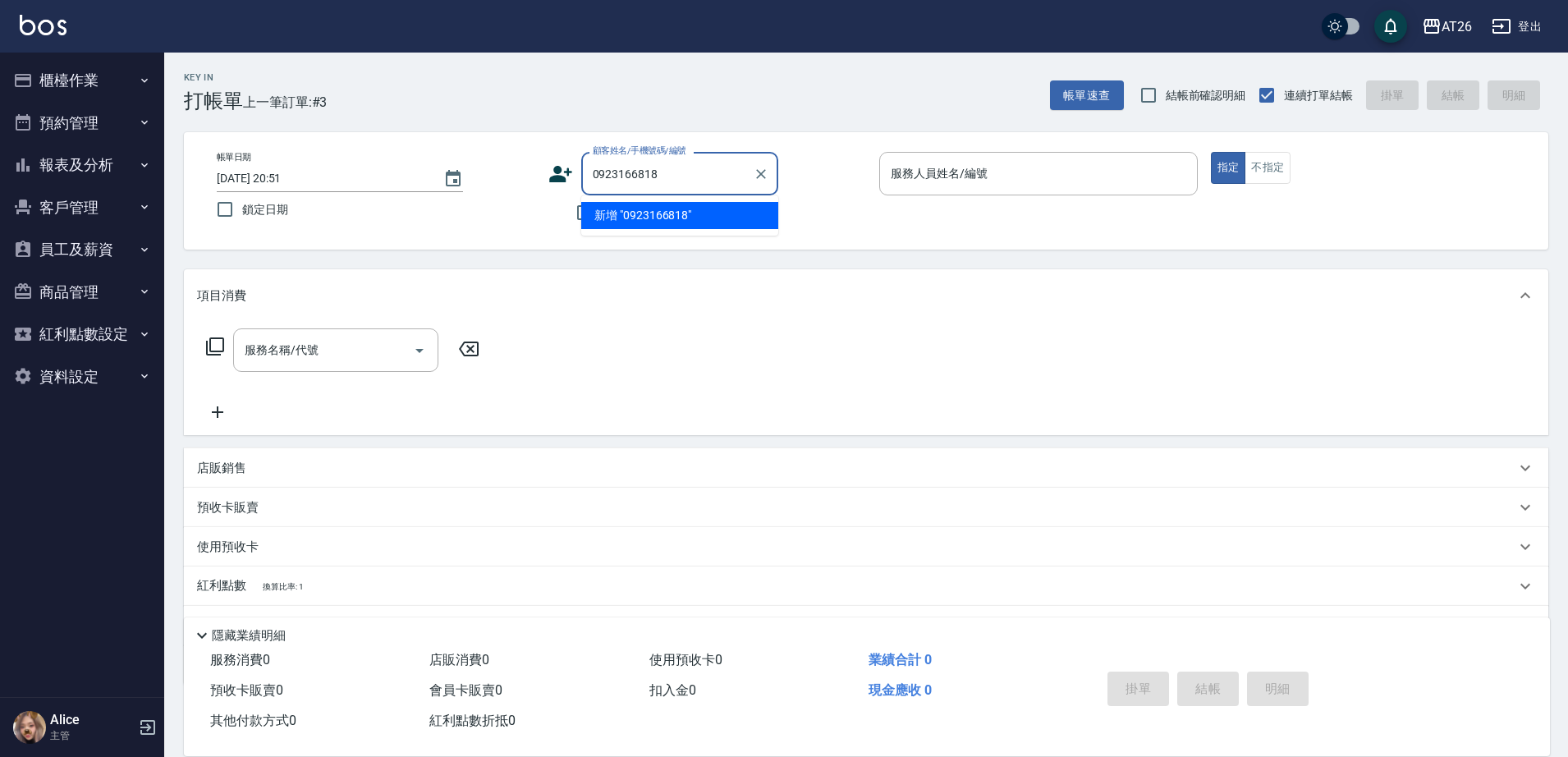
type input "0923166818"
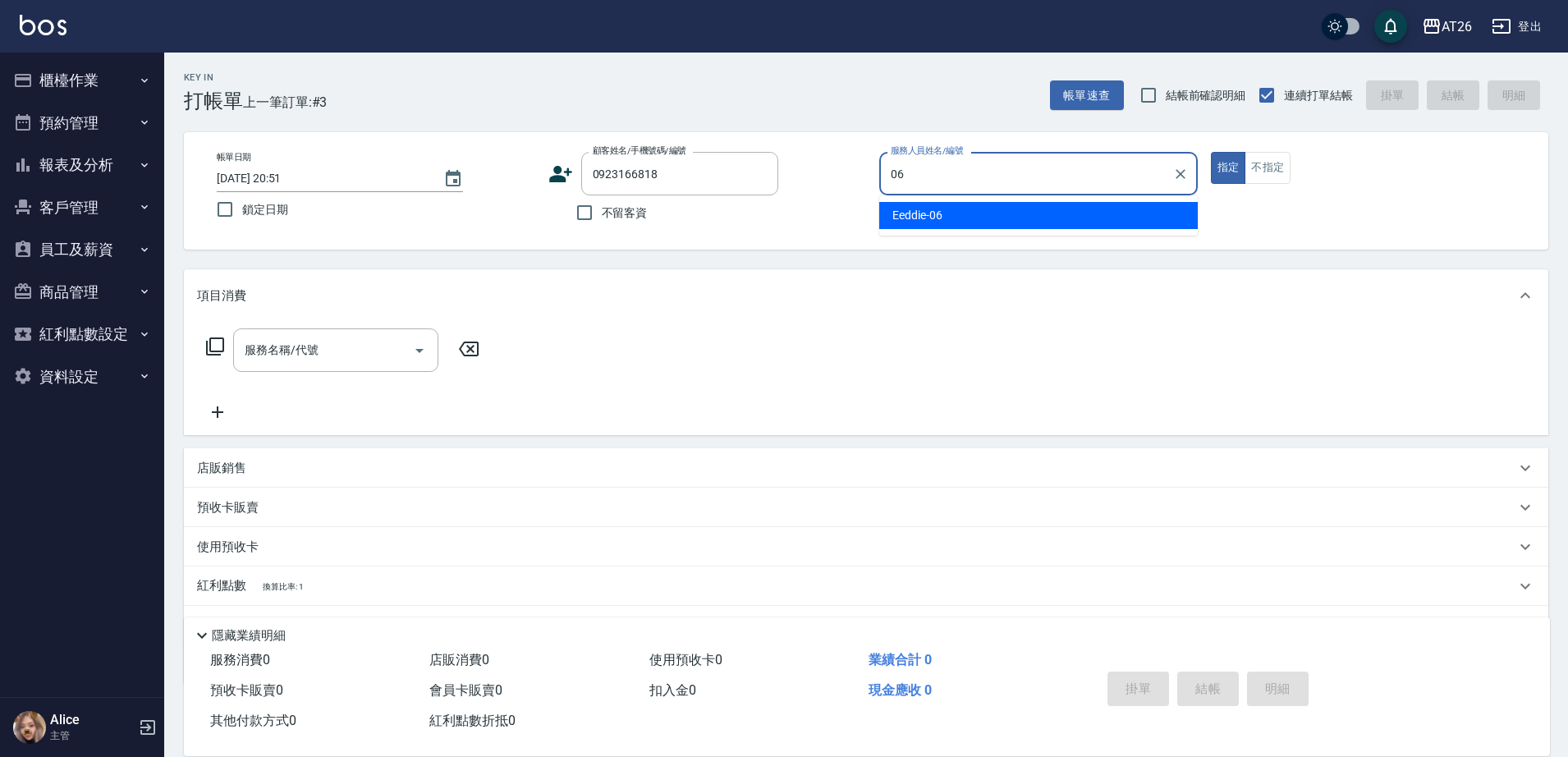
type input "Eeddie-06"
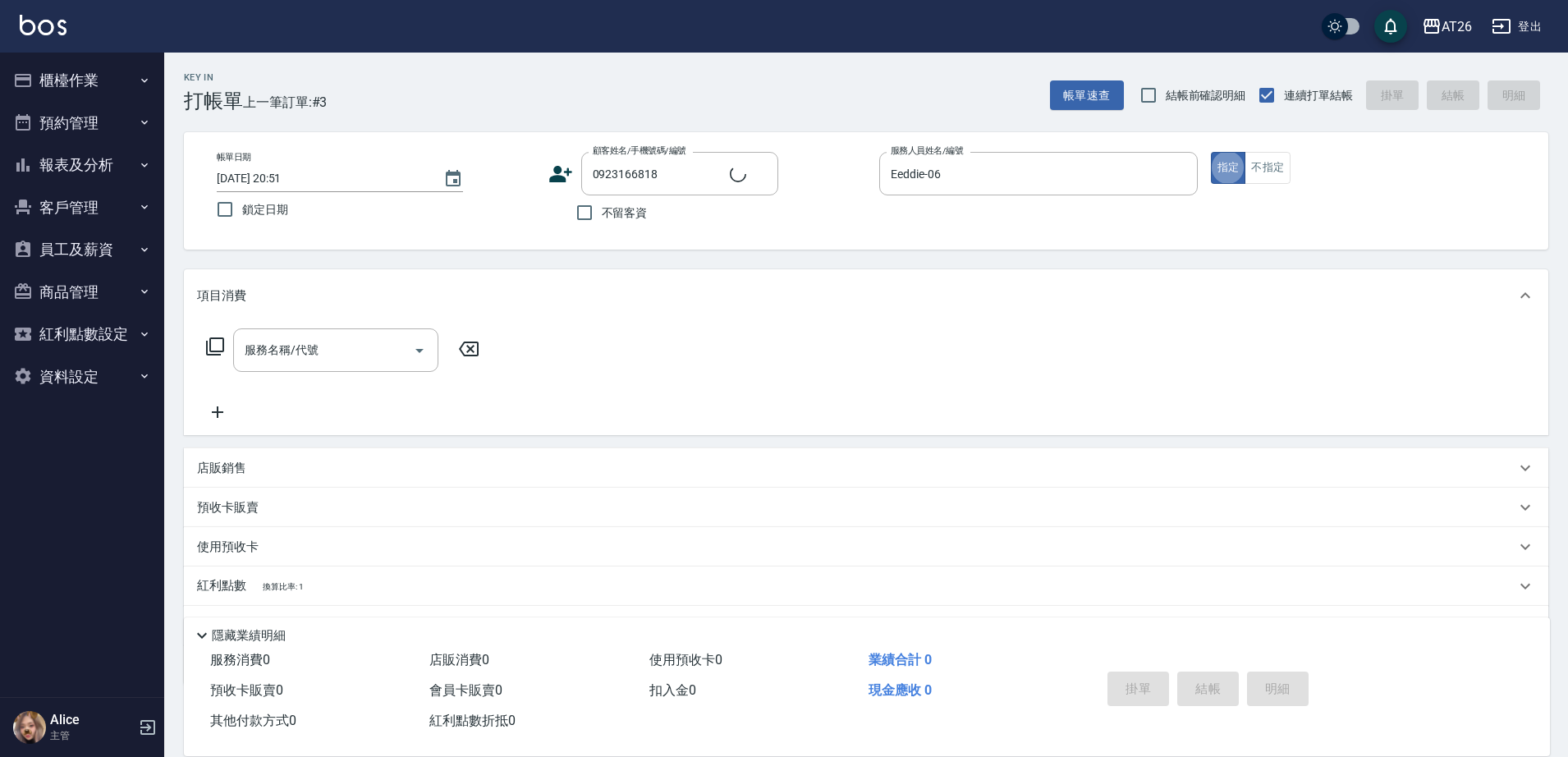
type input "蕭宇倢/0923166818/null"
type input "401"
type input "20"
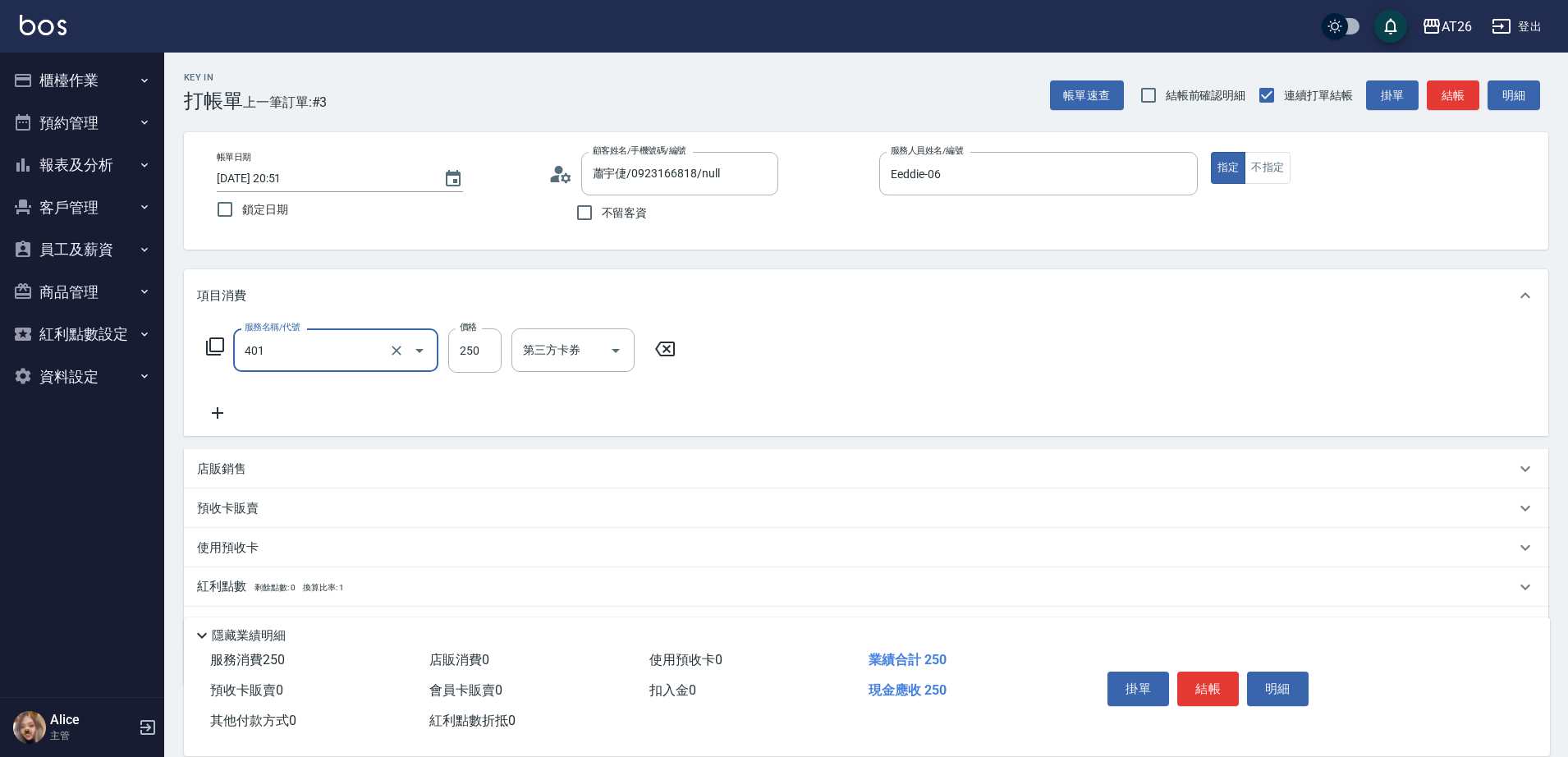
type input "剪髮(401)"
type input "0"
type input "700"
type input "70"
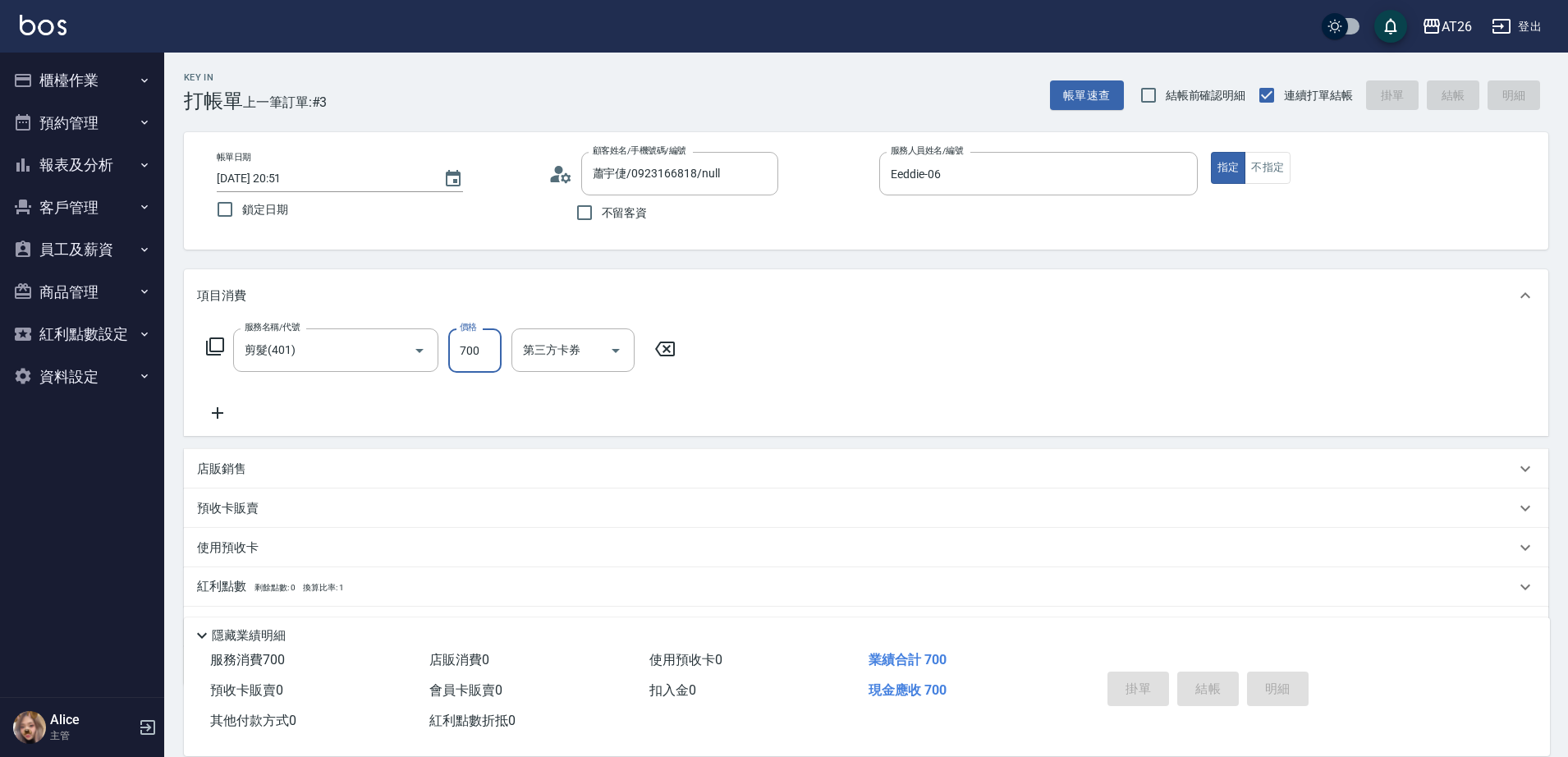
type input "0"
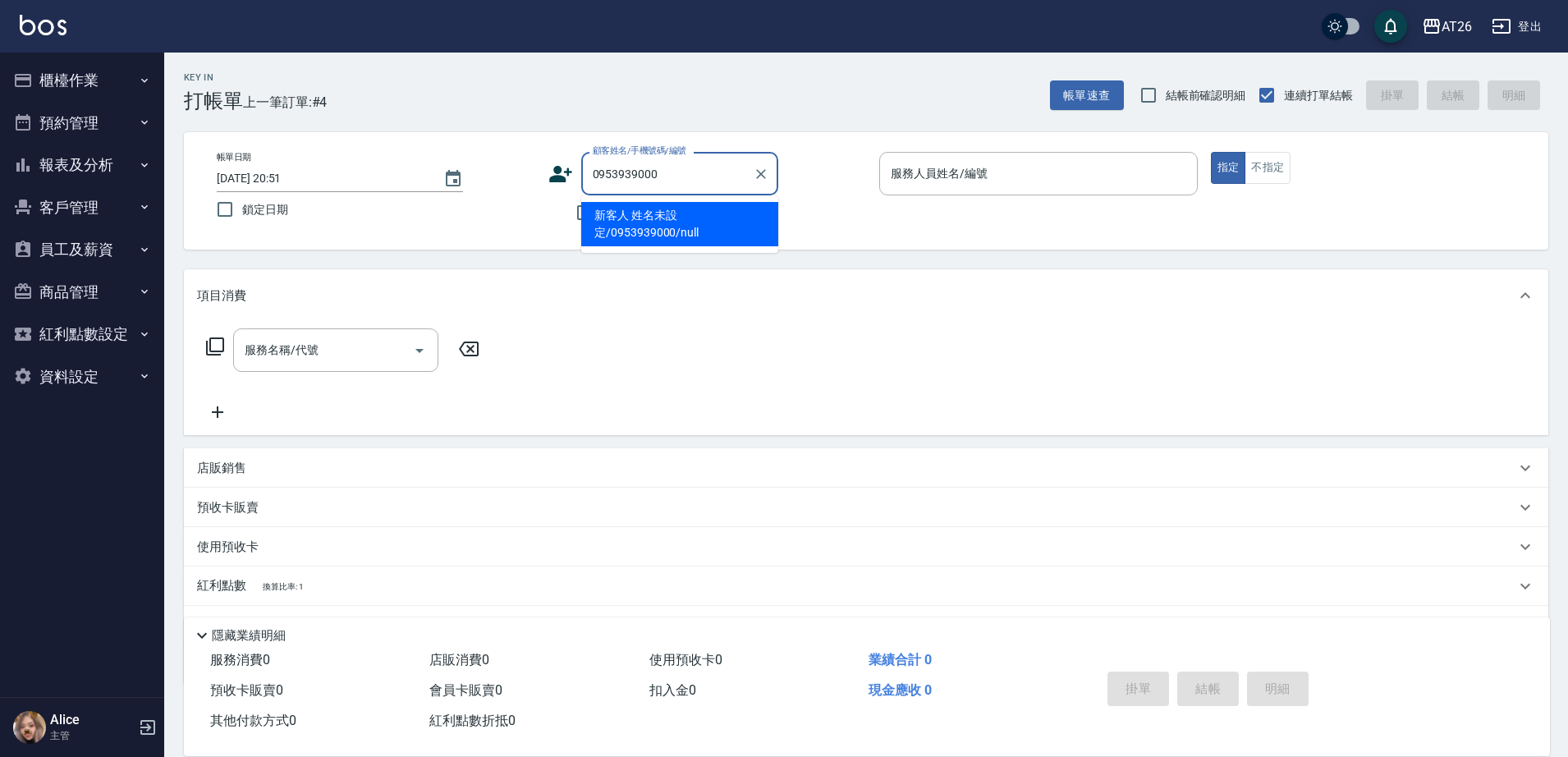
type input "新客人 姓名未設定/0953939000/null"
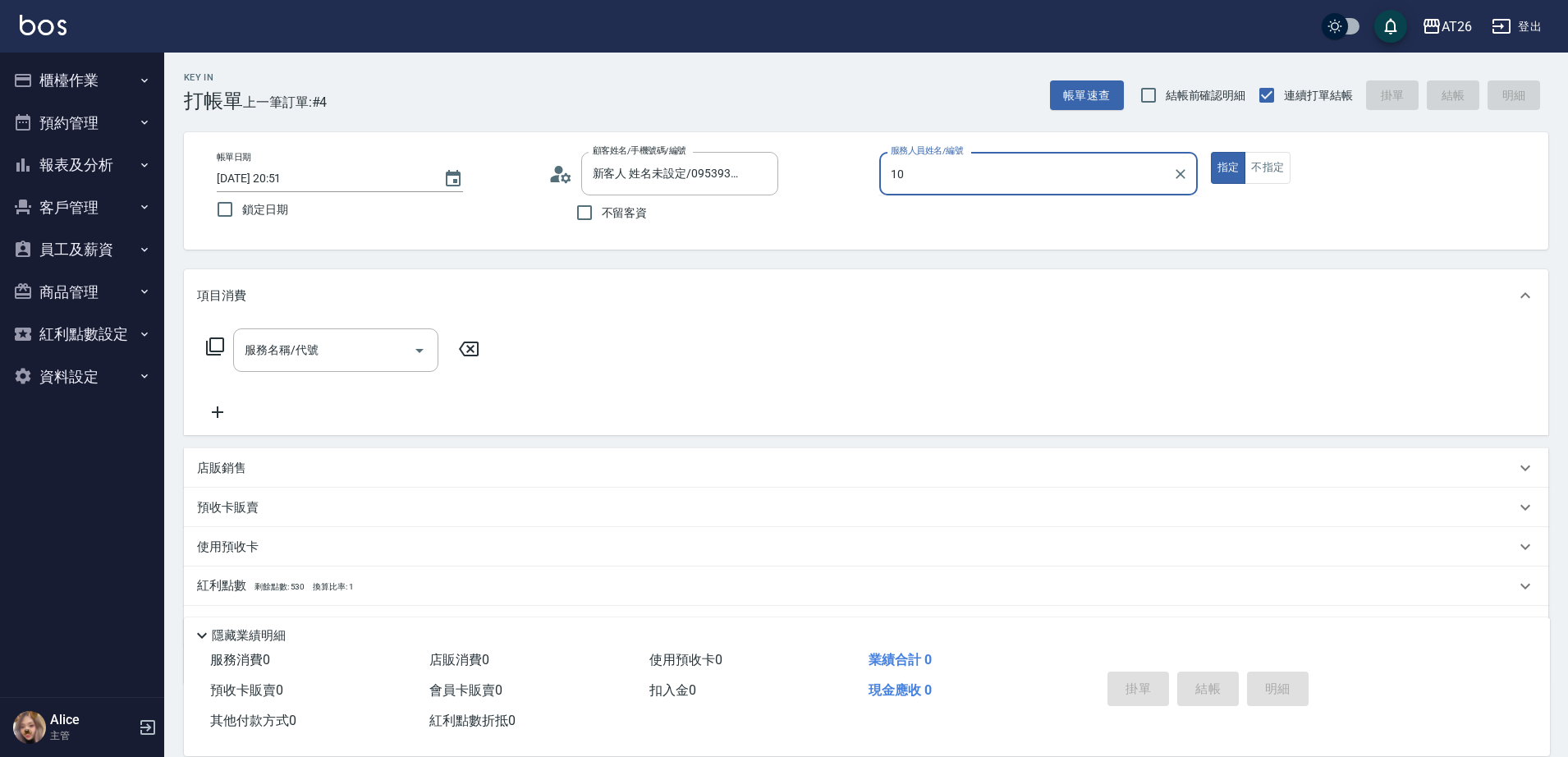
type input "[PERSON_NAME]-10"
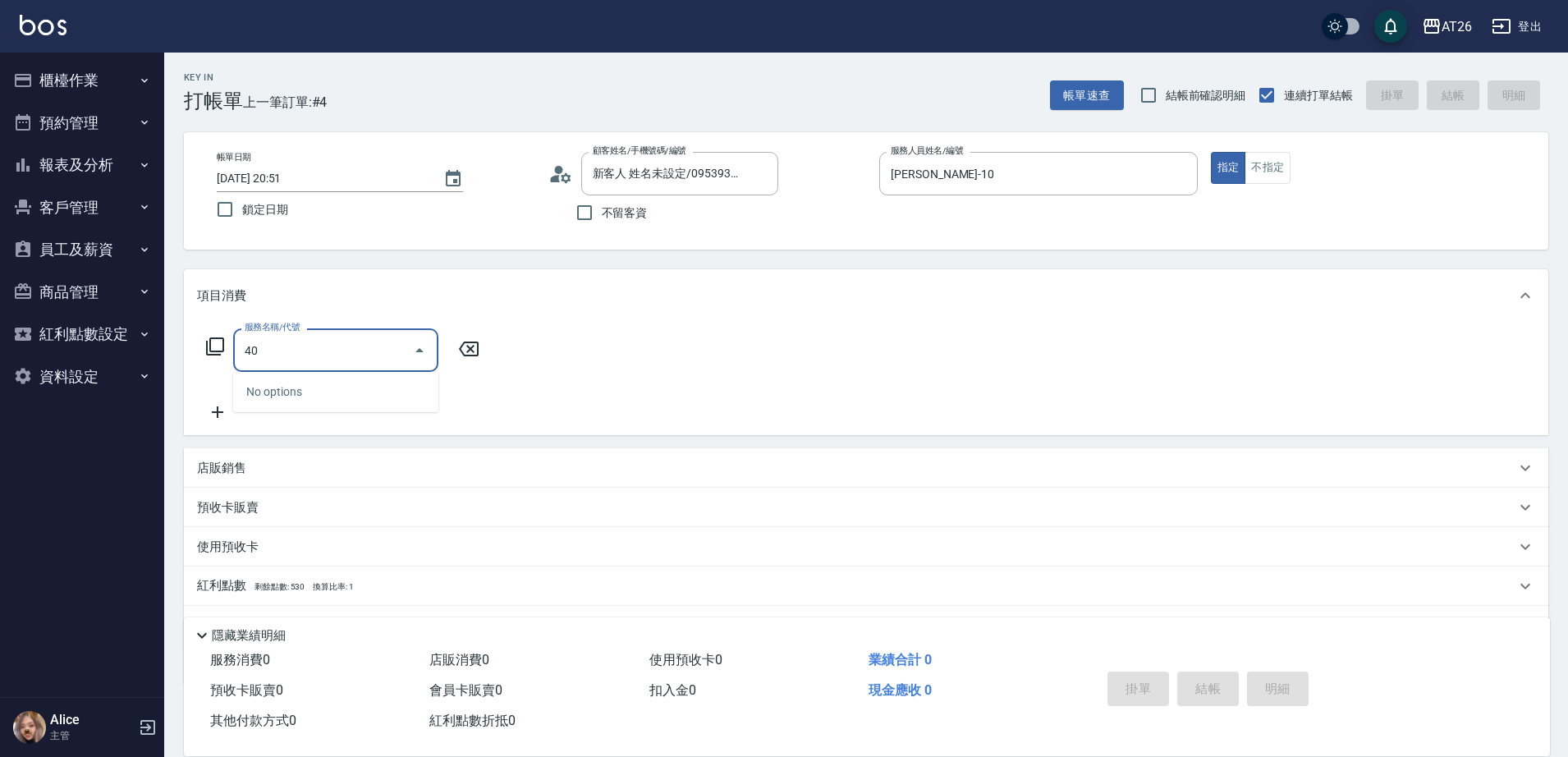
type input "401"
type input "20"
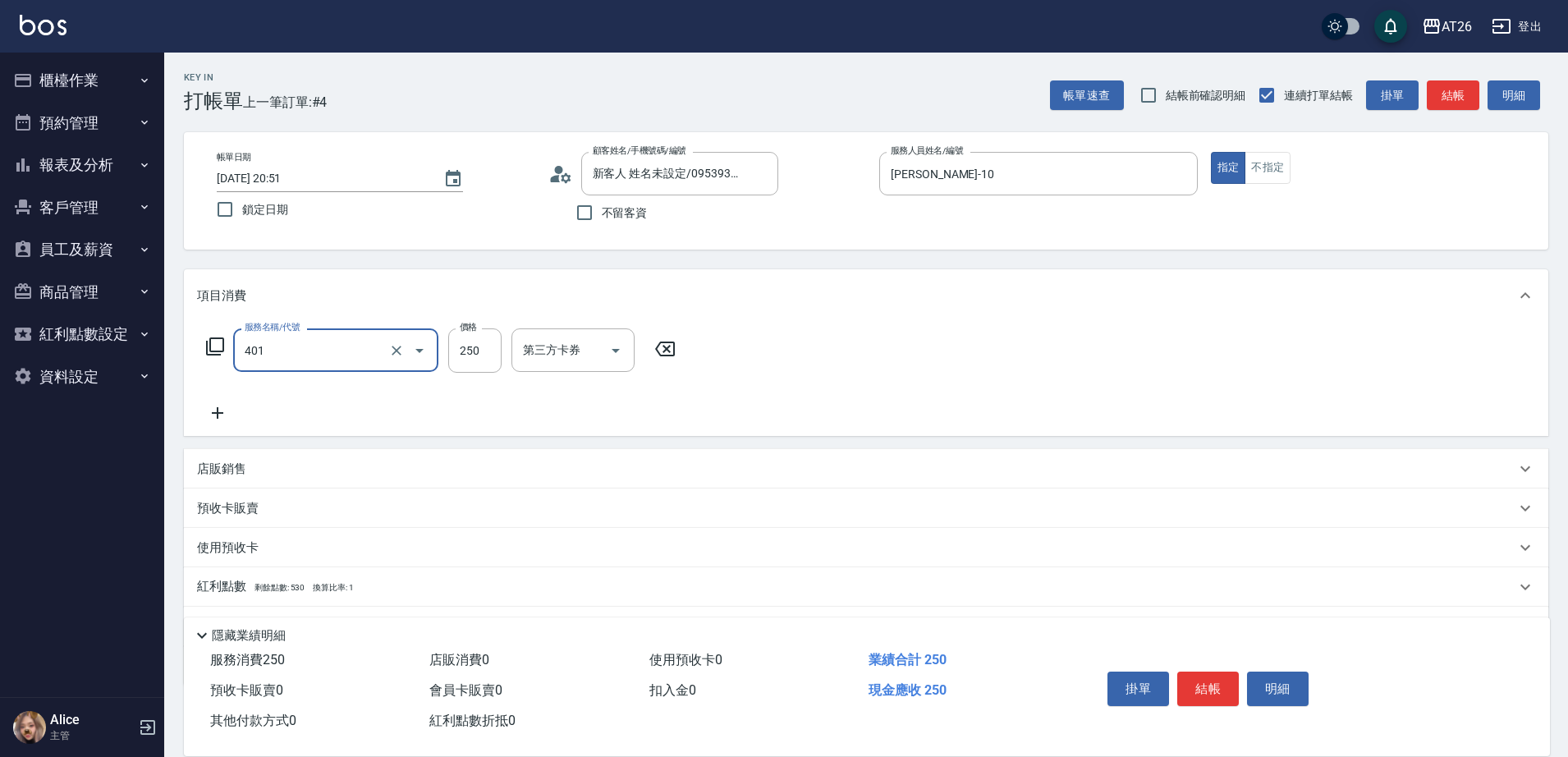
type input "剪髮(401)"
type input "0"
type input "500"
type input "50"
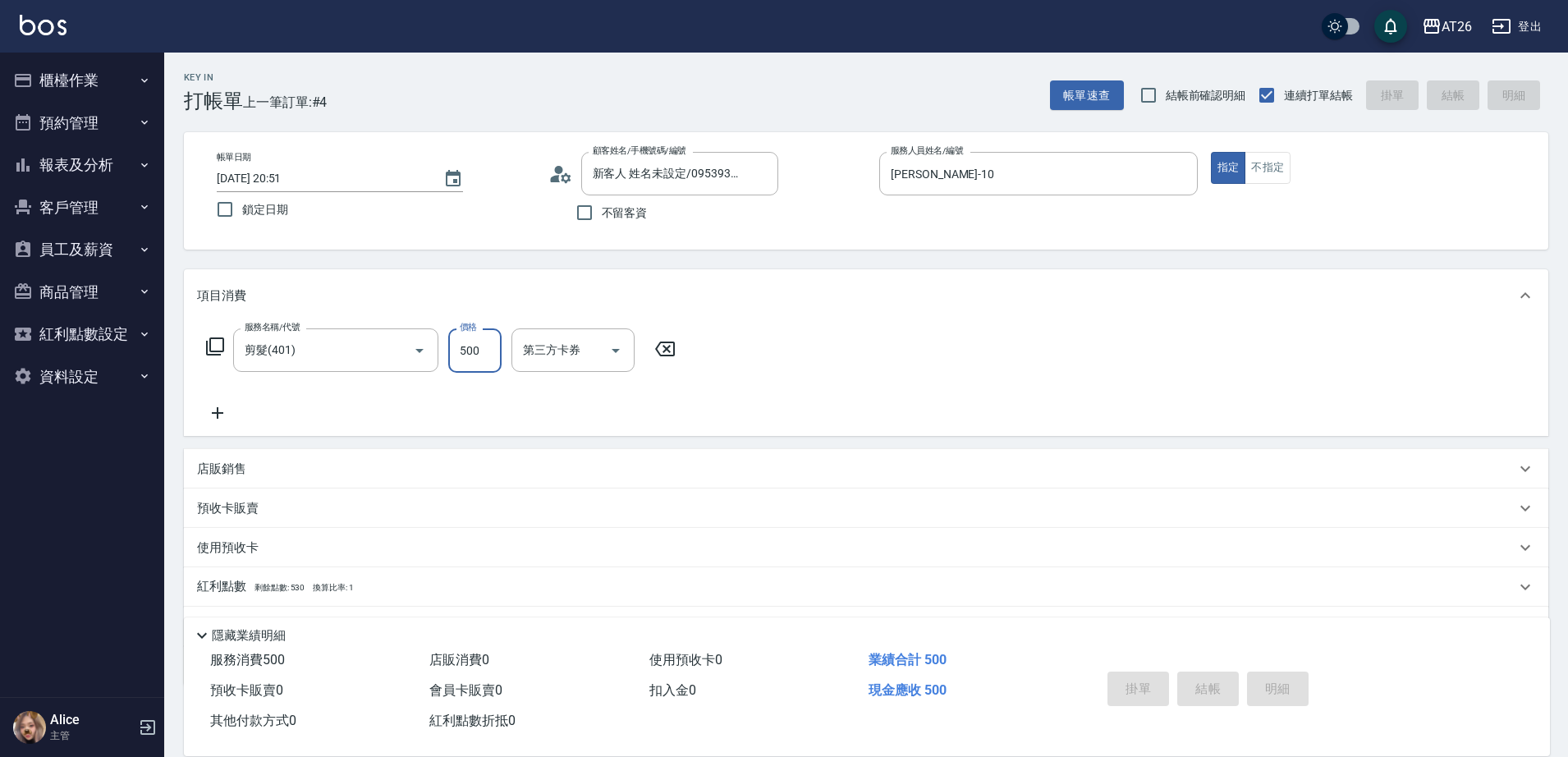
type input "0"
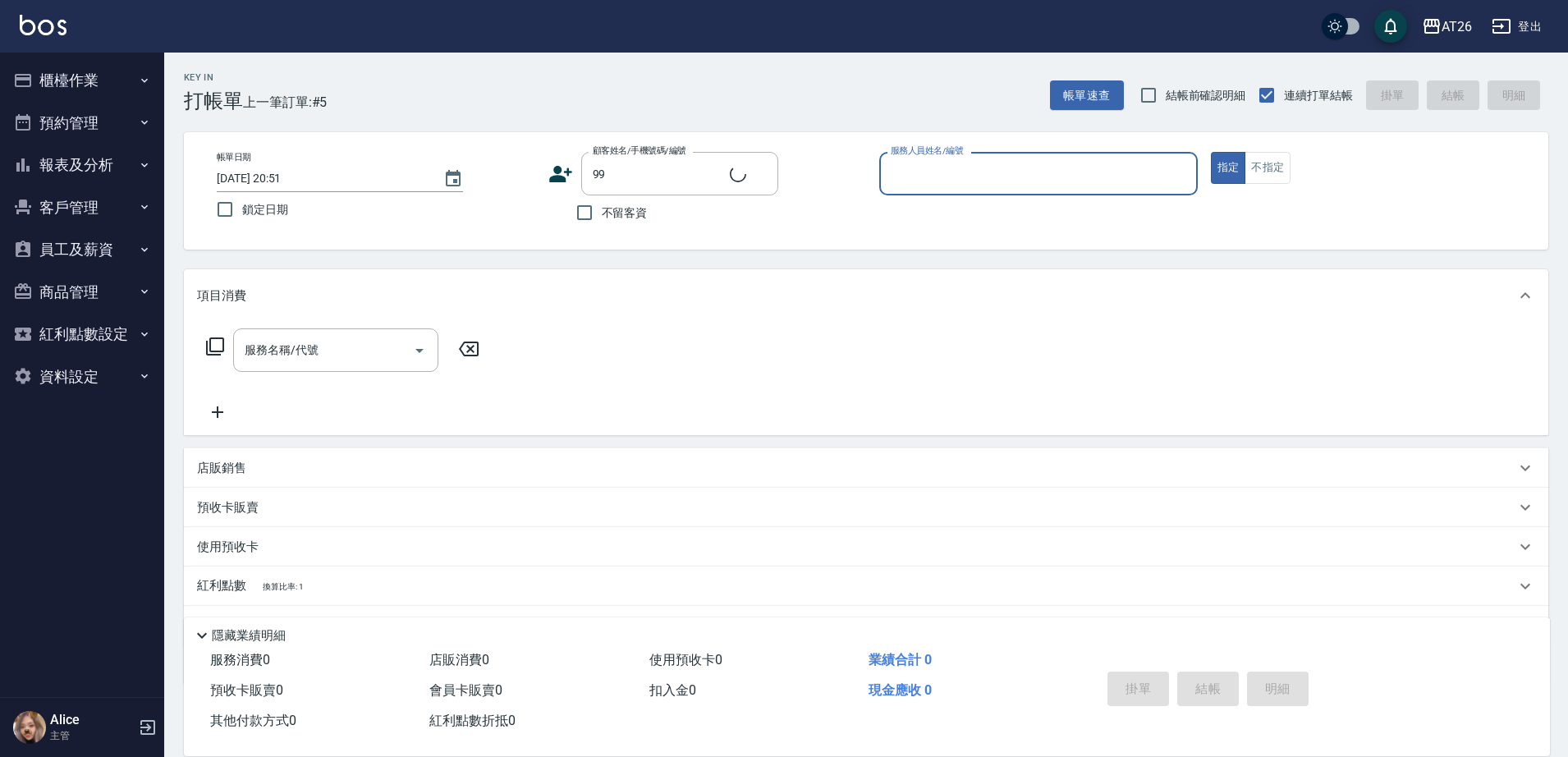
type input "吳昊軒/99/880414"
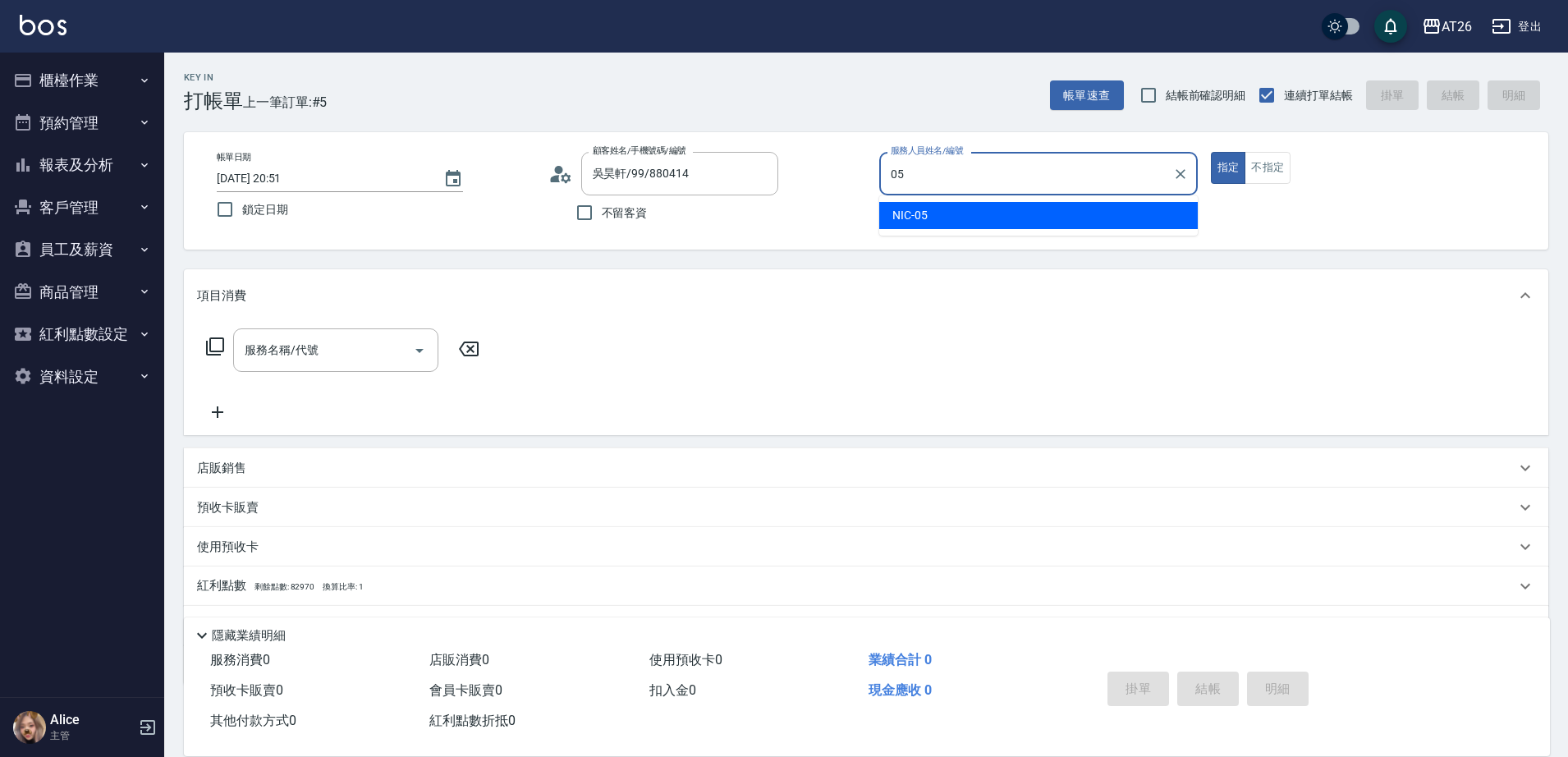
type input "NIC-05"
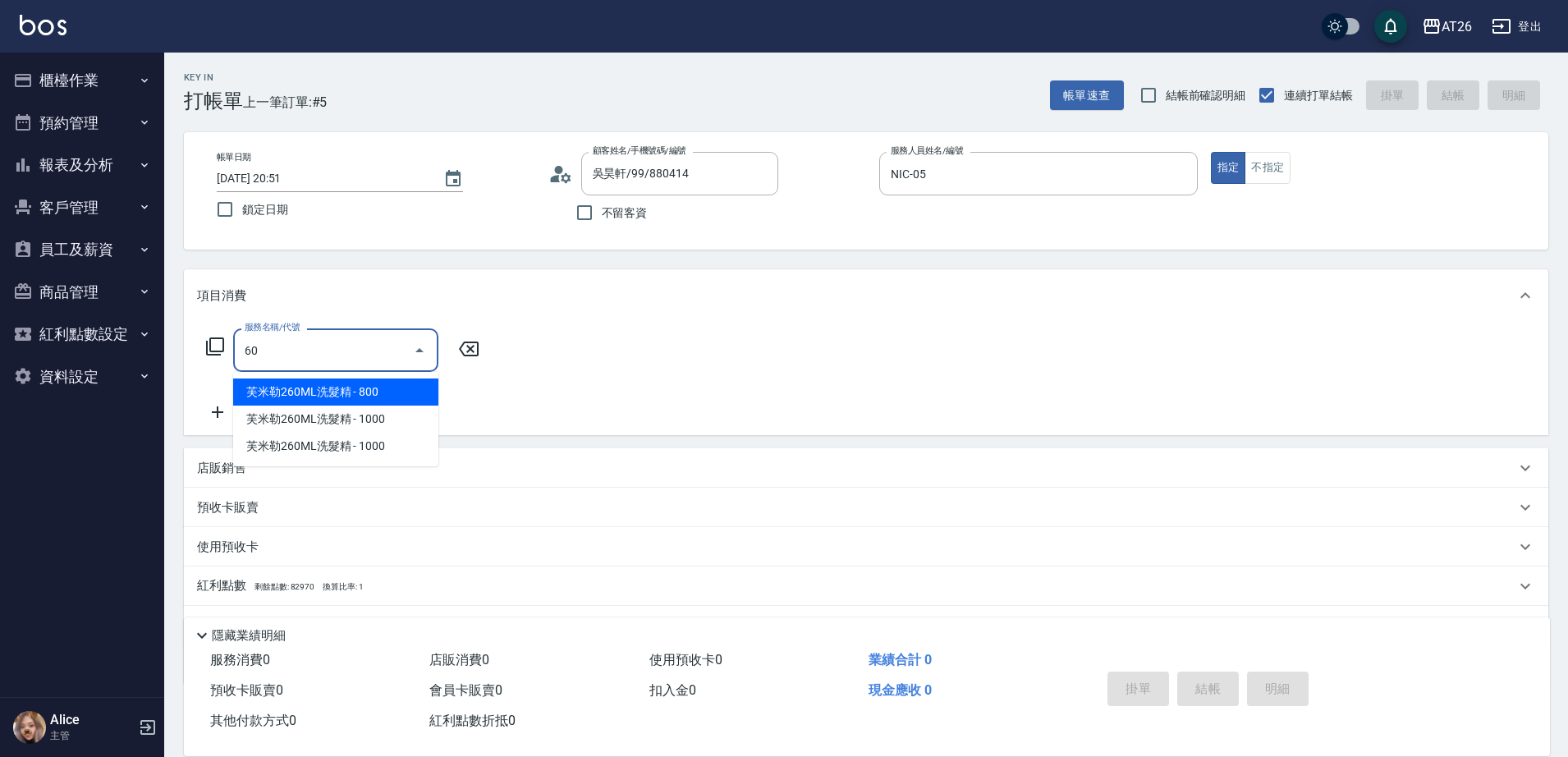
type input "601"
type input "30"
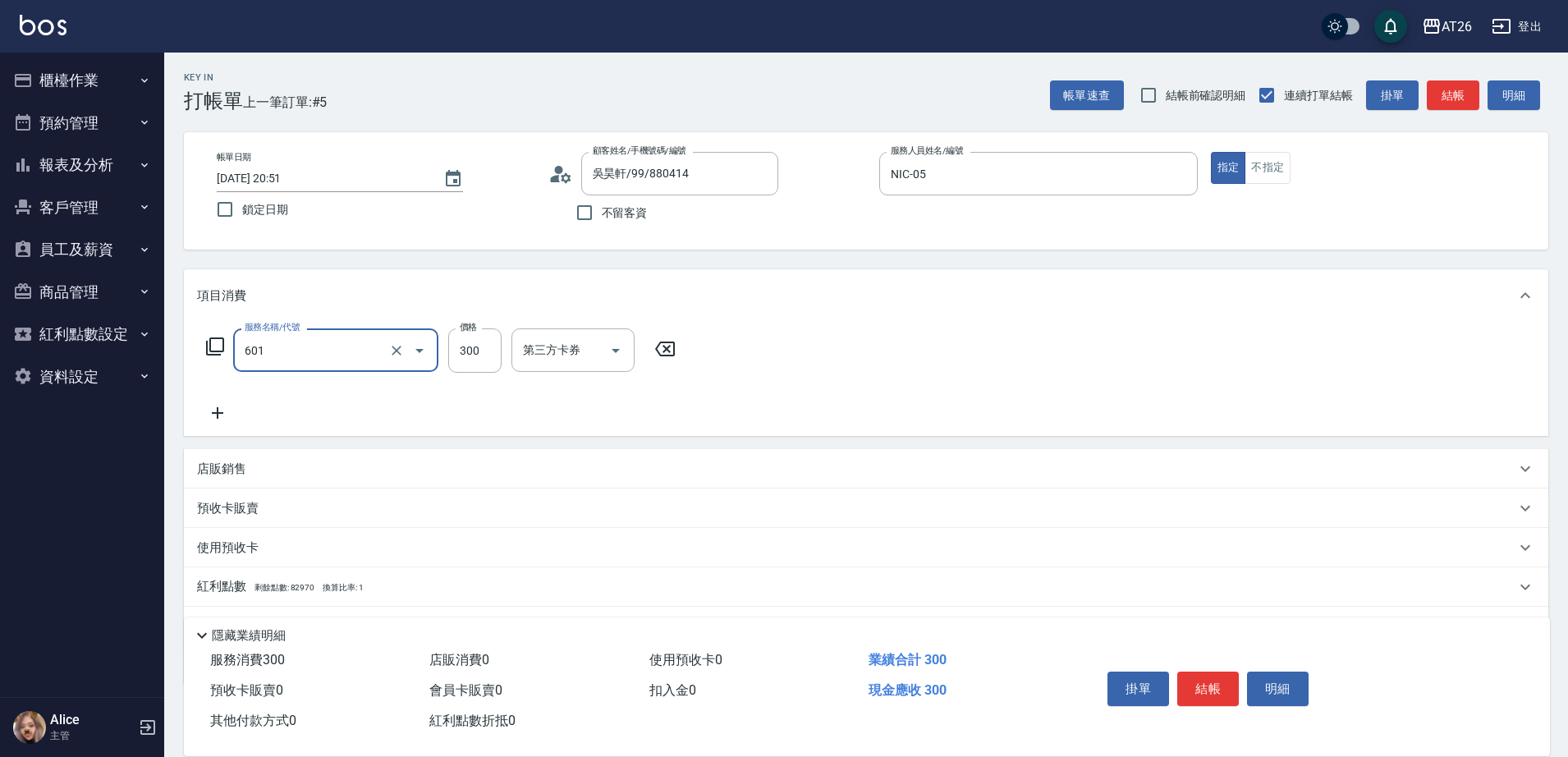
type input "自護髮(601)"
type input "8"
type input "0"
type input "800"
type input "80"
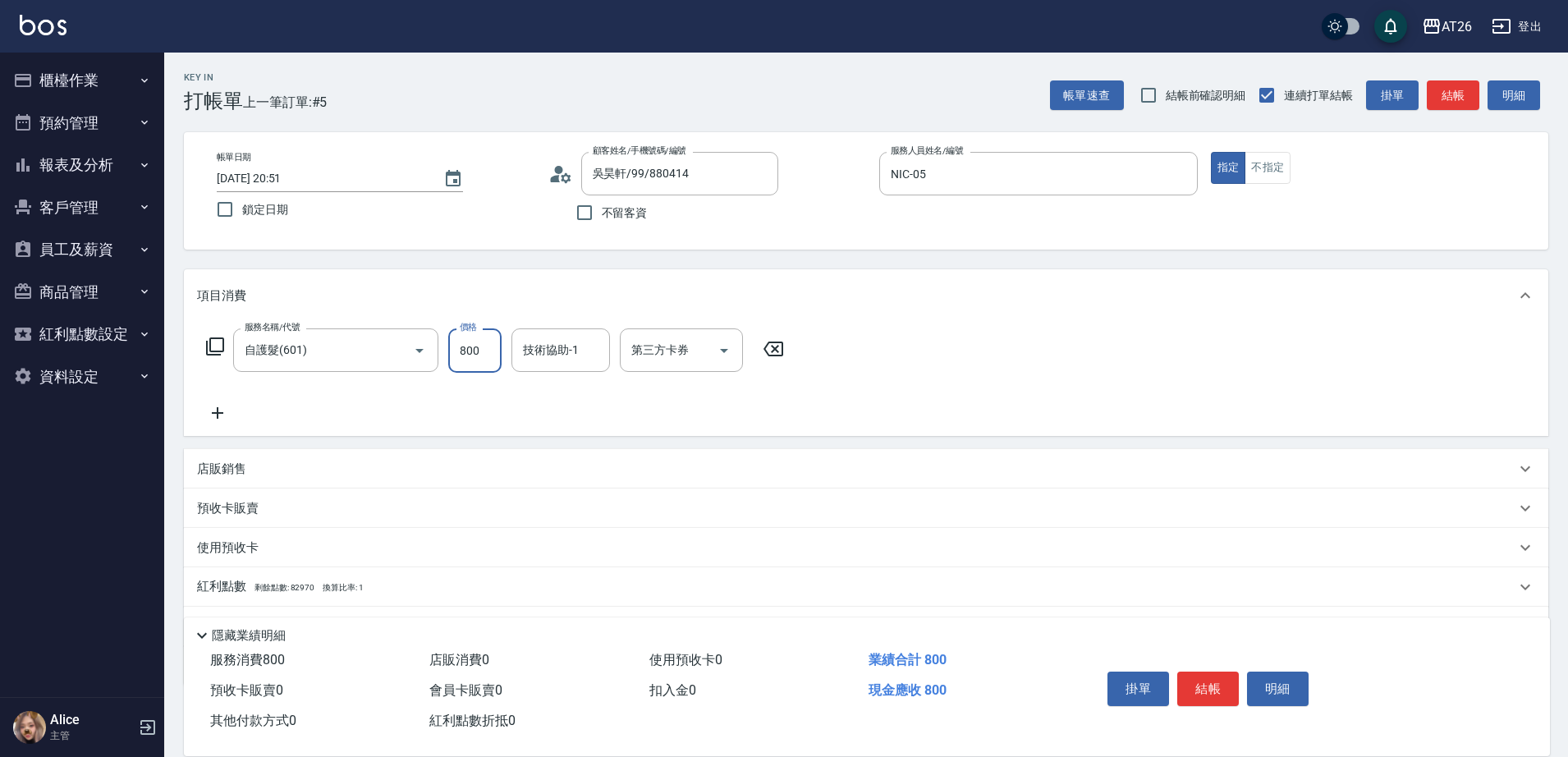
type input "800"
type input "[PERSON_NAME]-44"
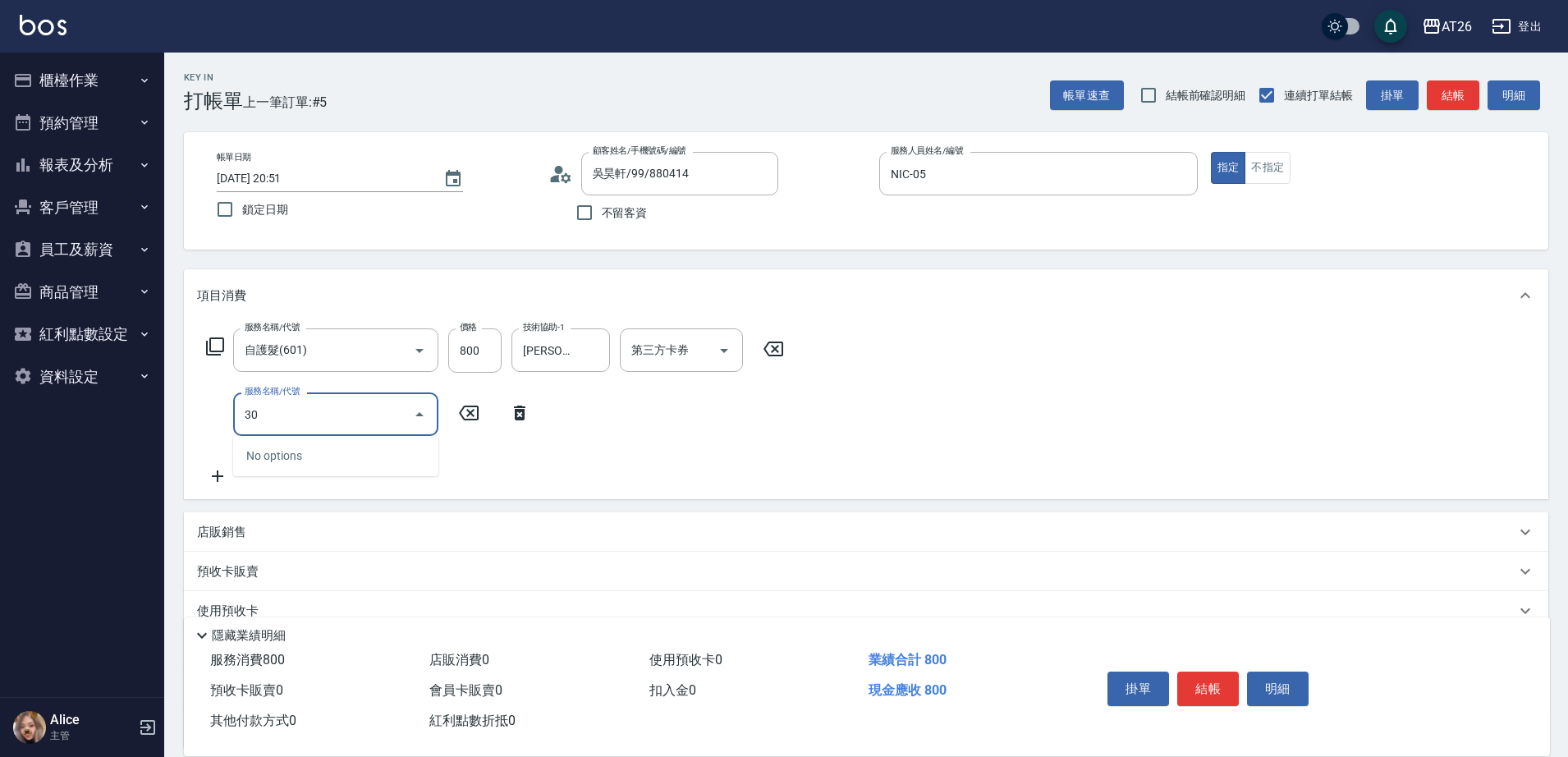
type input "301"
type input "200"
type input "燙髮(301)"
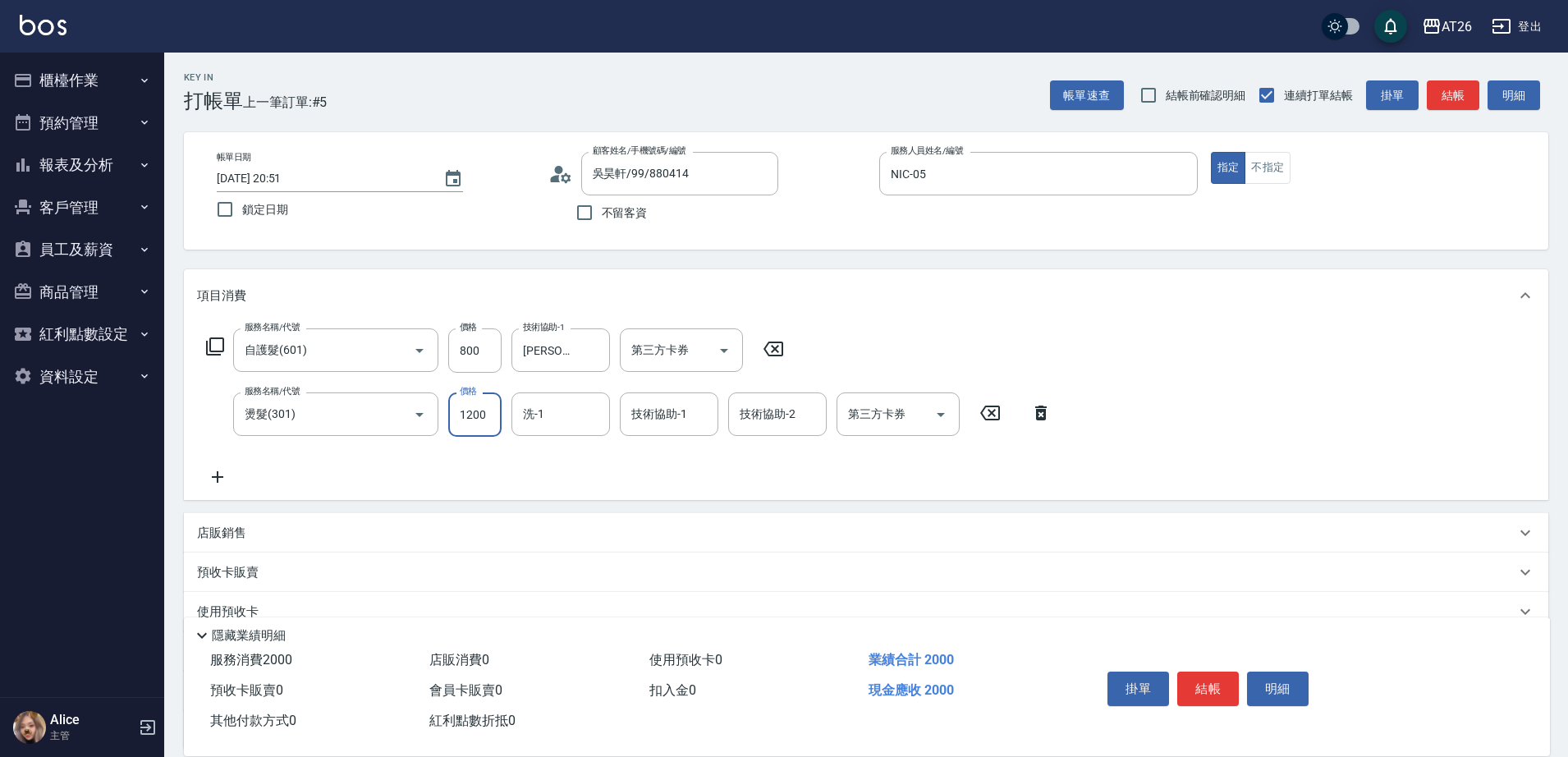
type input "1"
type input "80"
type input "188"
type input "90"
type input "1880"
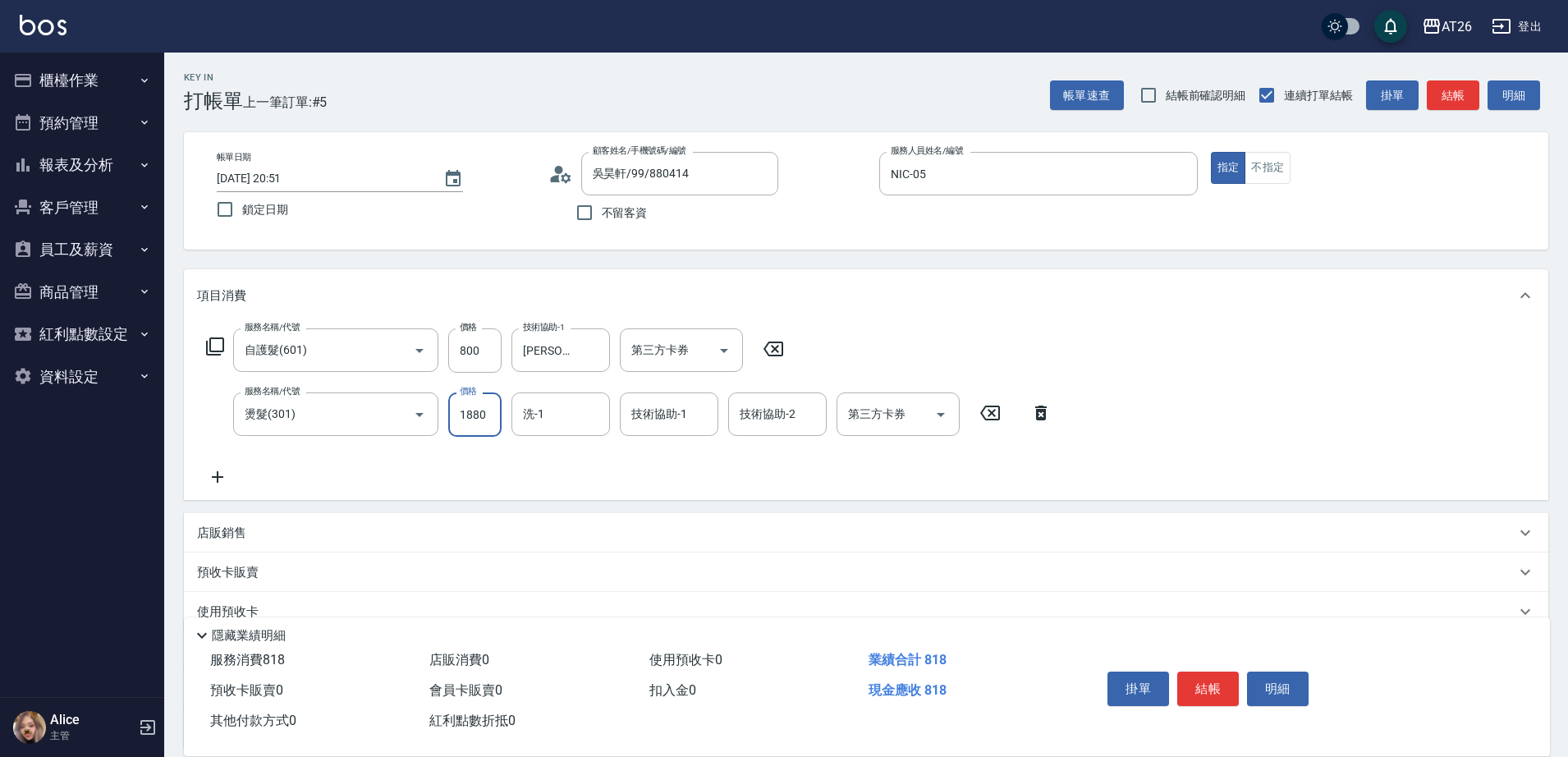
type input "260"
type input "1880"
type input "[PERSON_NAME]-44"
click at [870, 398] on div "第三方卡券" at bounding box center [898, 414] width 123 height 43
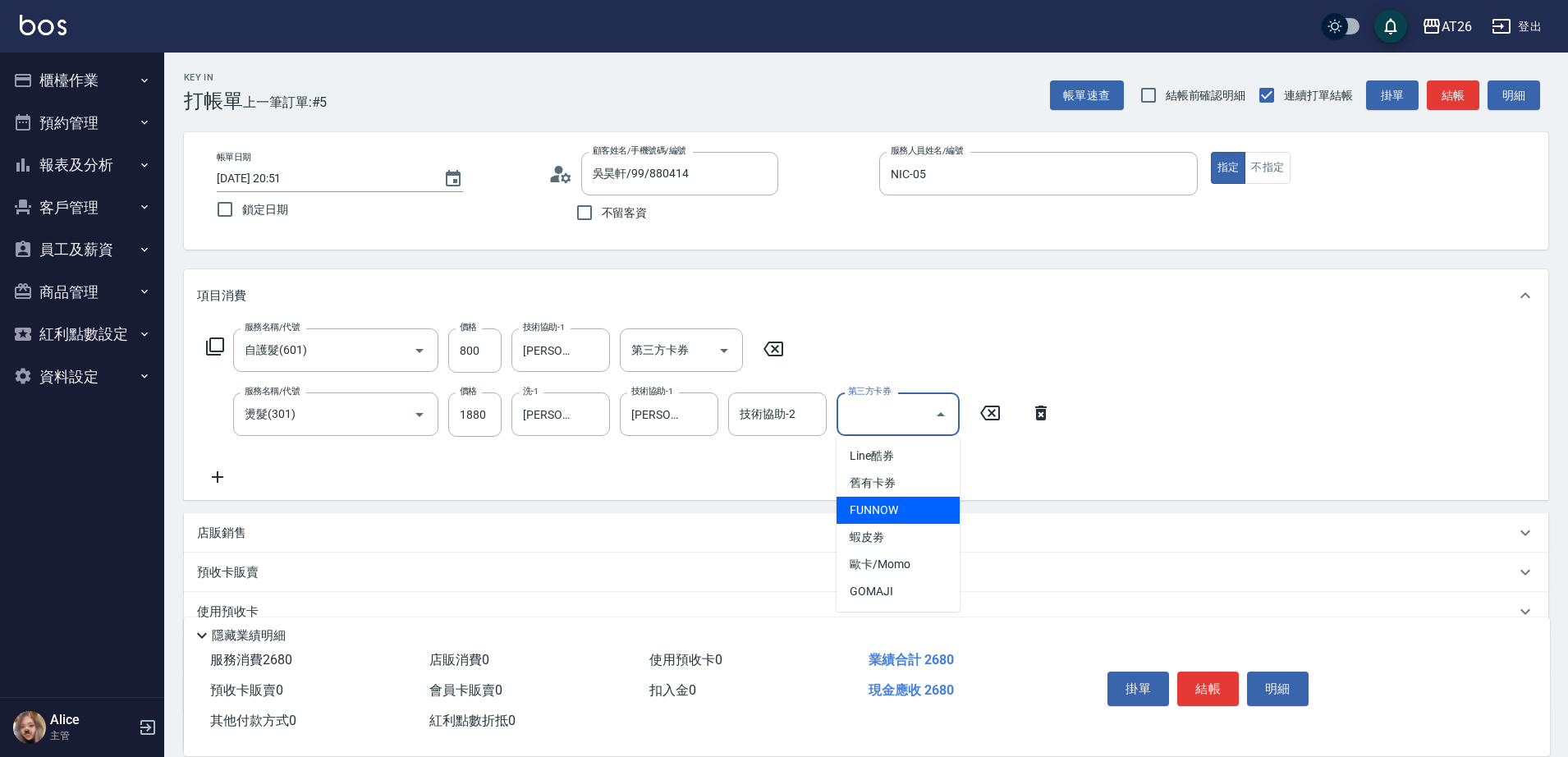
click at [887, 507] on span "FUNNOW" at bounding box center [898, 510] width 123 height 27
type input "80"
type input "FUNNOW"
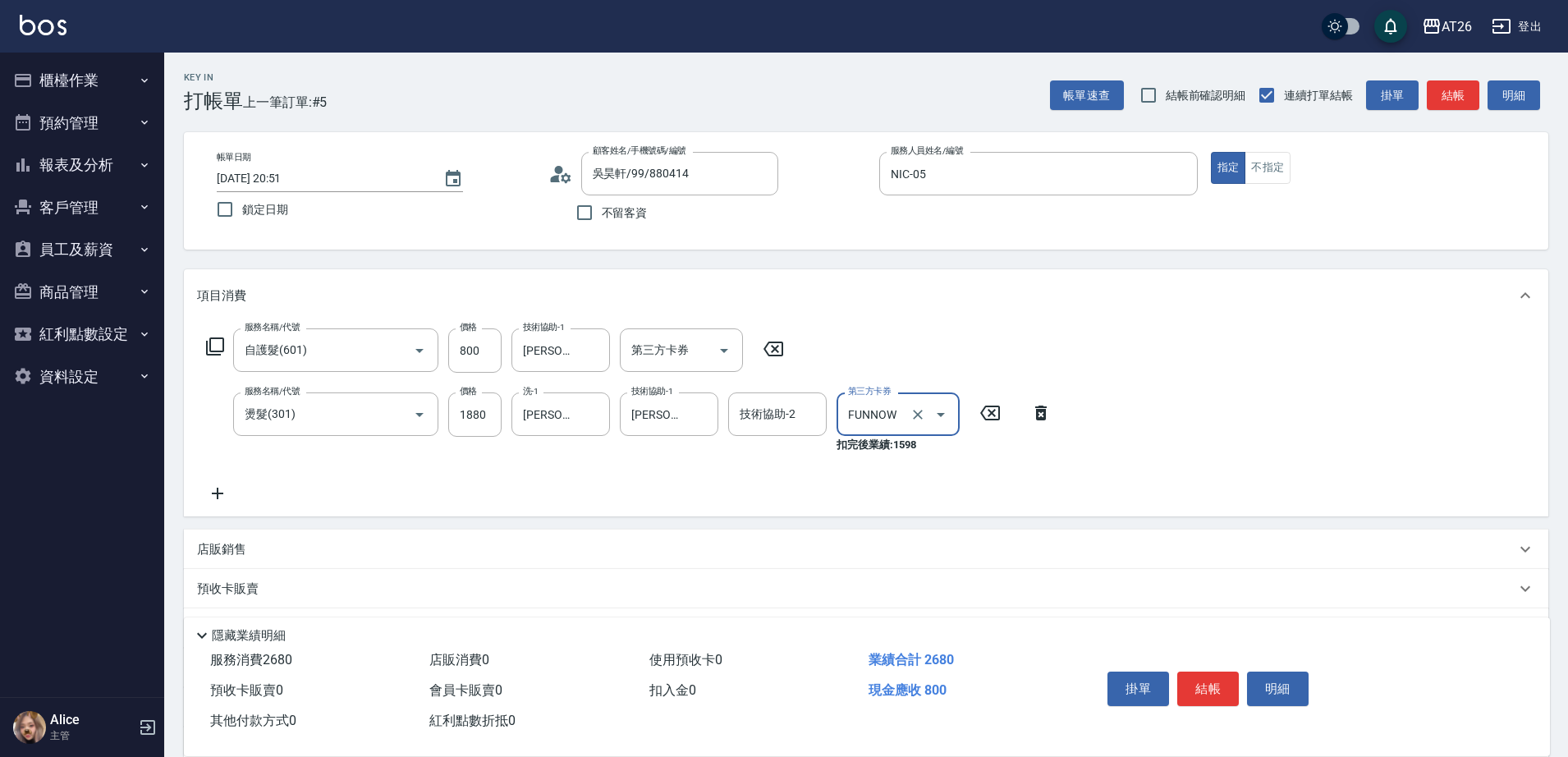
scroll to position [166, 0]
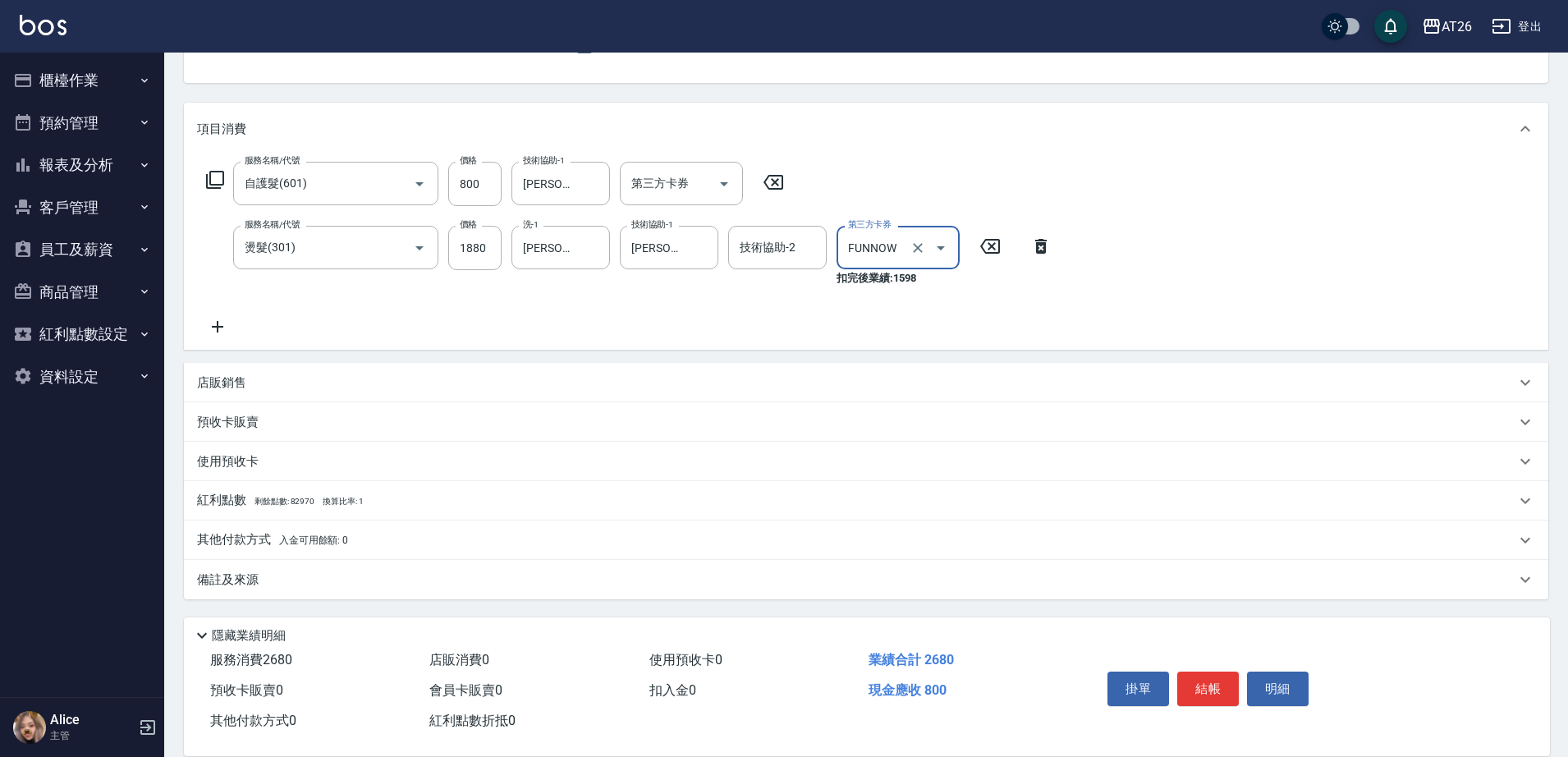
click at [269, 537] on p "其他付款方式 入金可用餘額: 0" at bounding box center [273, 540] width 151 height 18
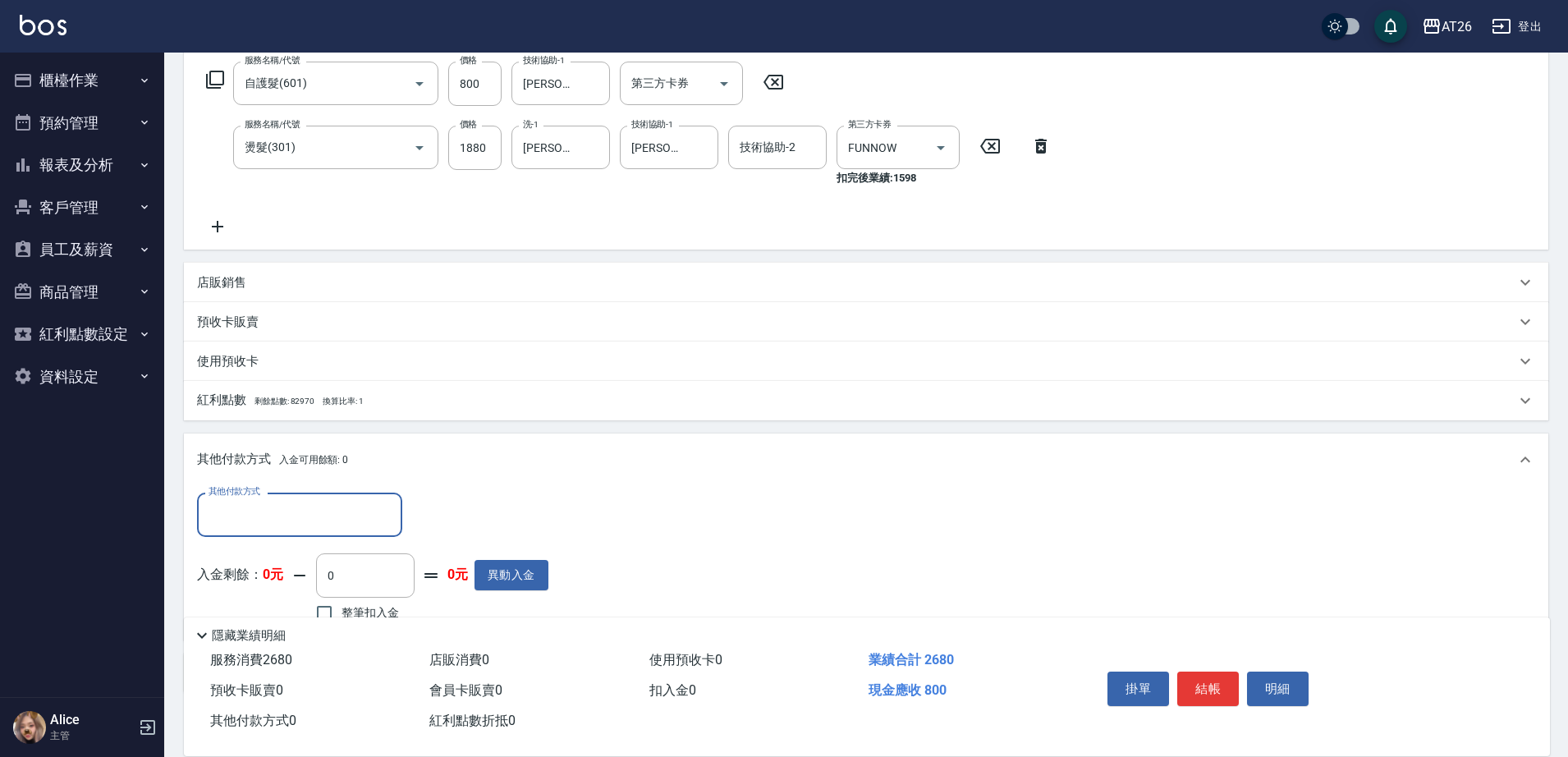
scroll to position [360, 0]
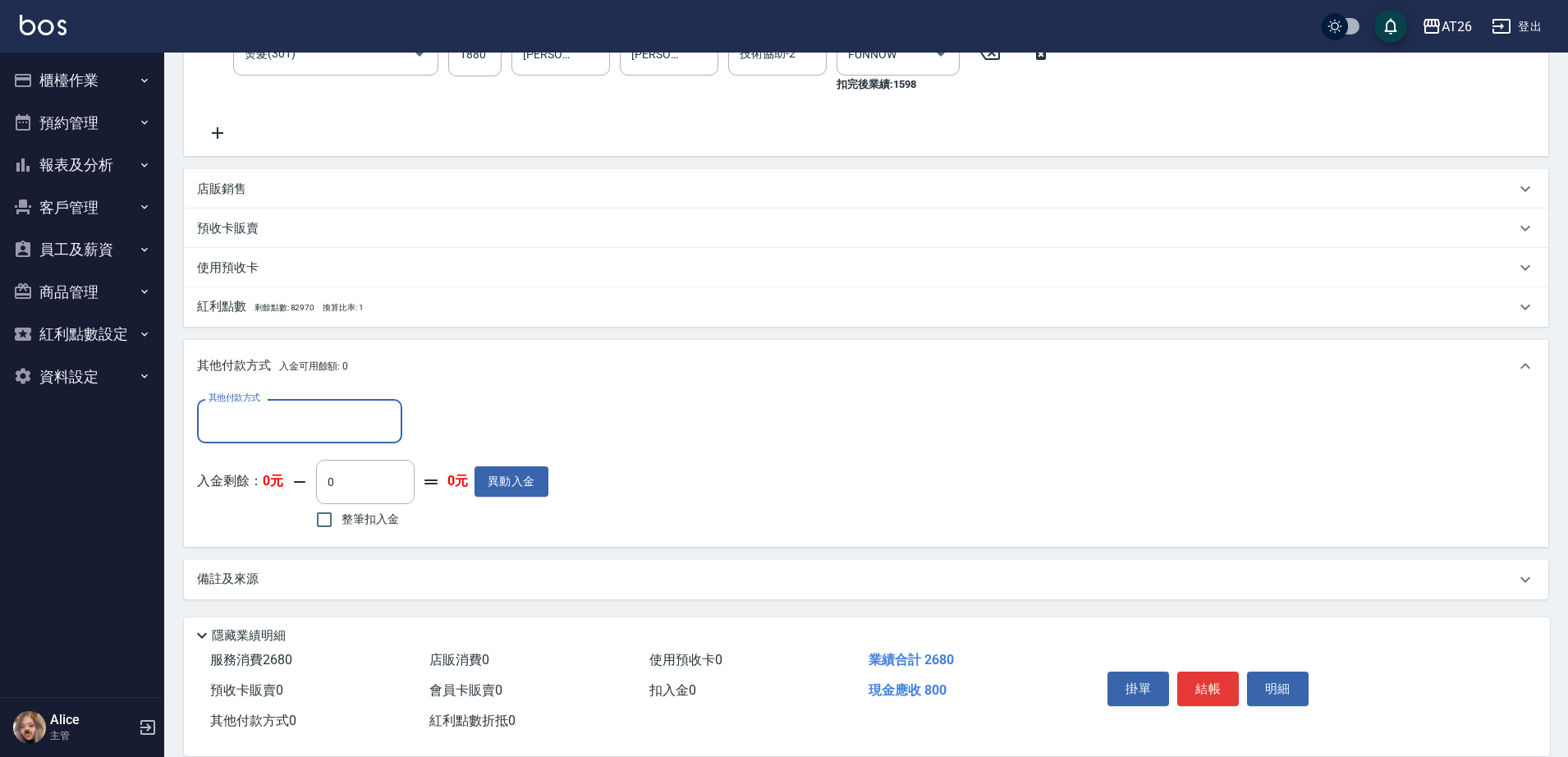
click at [337, 424] on input "其他付款方式" at bounding box center [299, 420] width 191 height 29
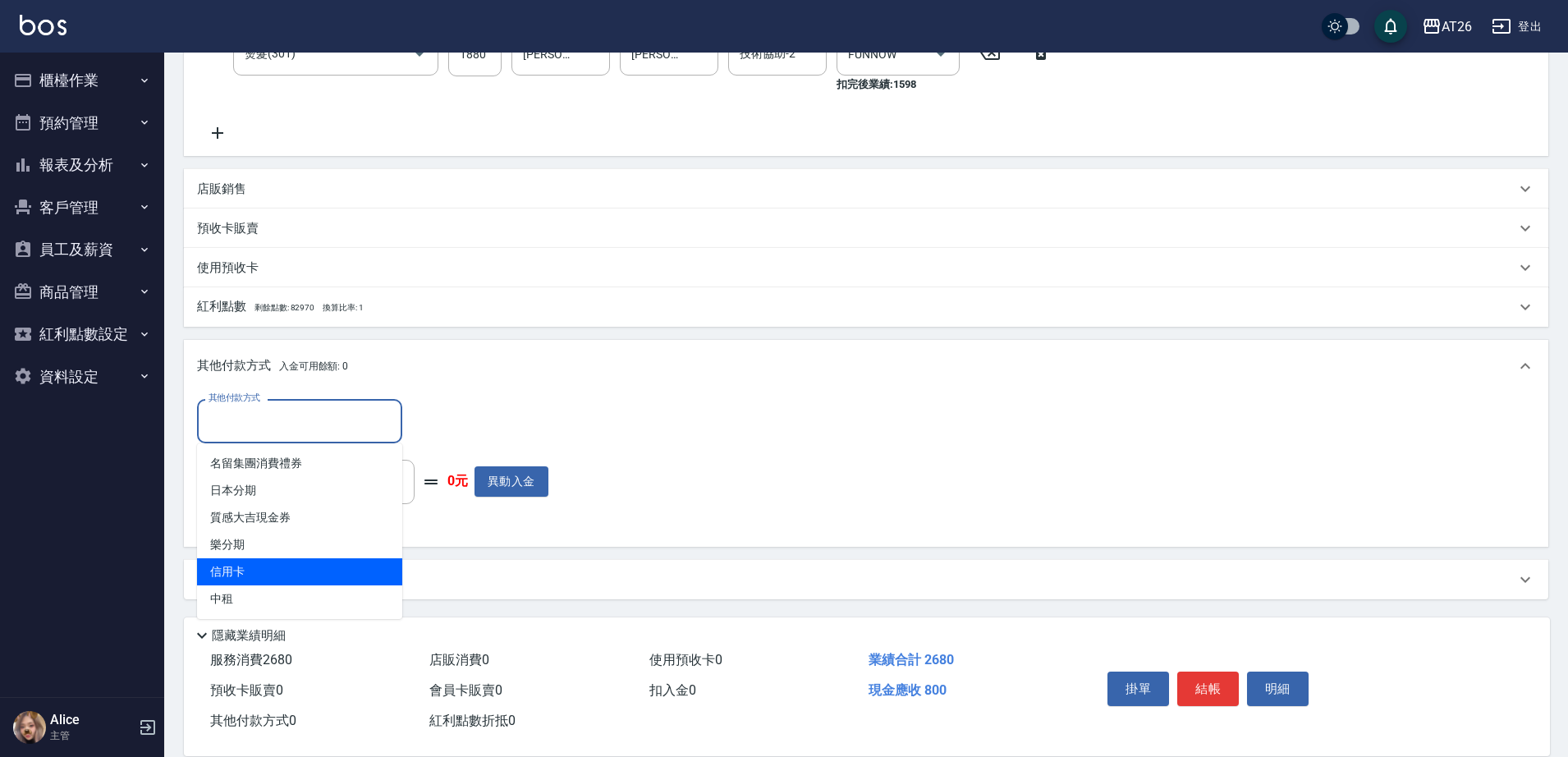
click at [269, 562] on span "信用卡" at bounding box center [300, 572] width 205 height 27
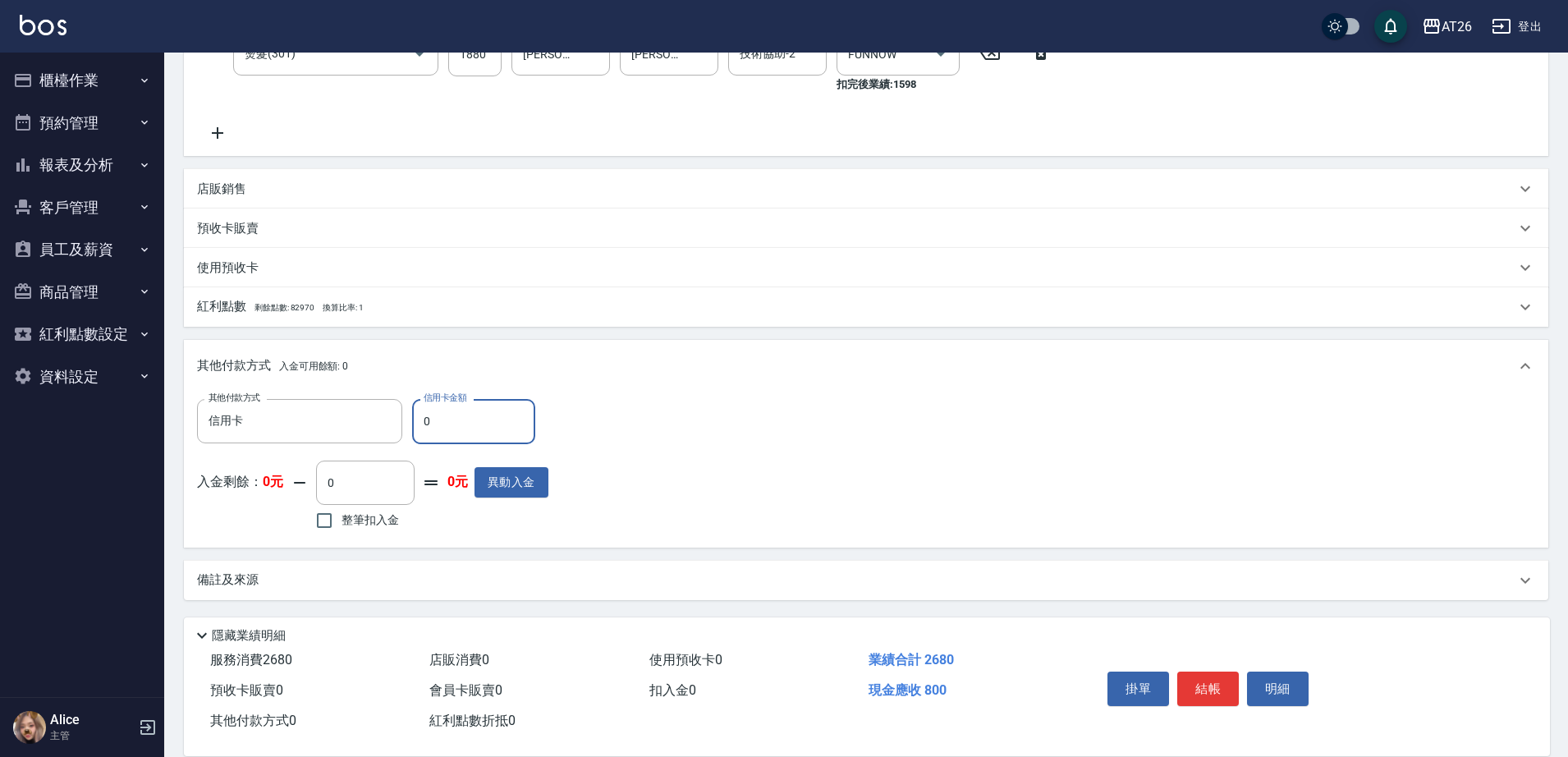
type input "信用卡"
type input "88"
type input "70"
type input "800"
type input "0"
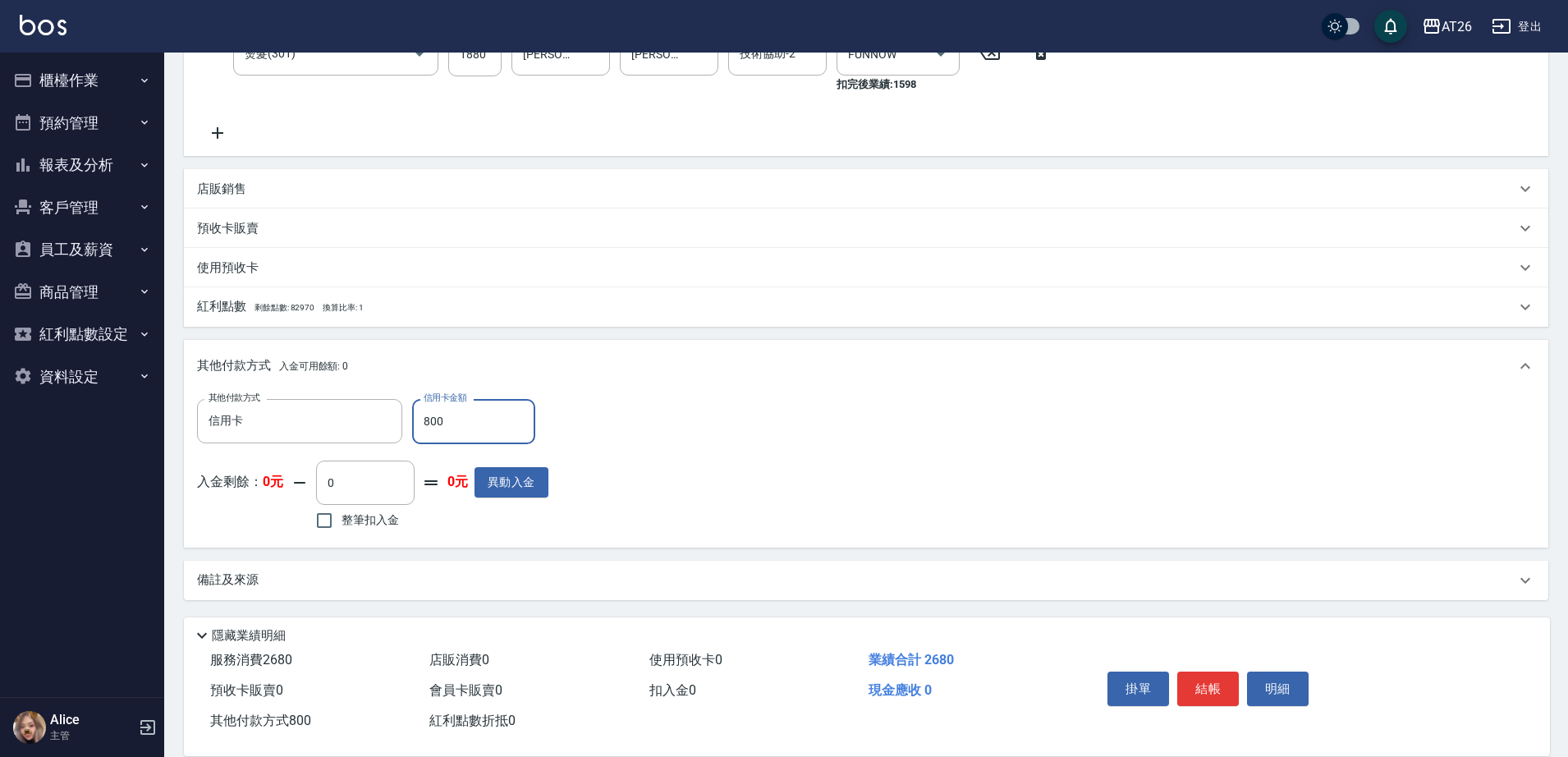
type input "800"
click at [677, 410] on div "其他付款方式 信用卡 其他付款方式 信用卡金額 800 信用卡金額 入金剩餘： 0元 0 ​ 整筆扣入金 0元 異動入金" at bounding box center [866, 465] width 1338 height 134
click at [1205, 676] on button "結帳" at bounding box center [1207, 688] width 61 height 35
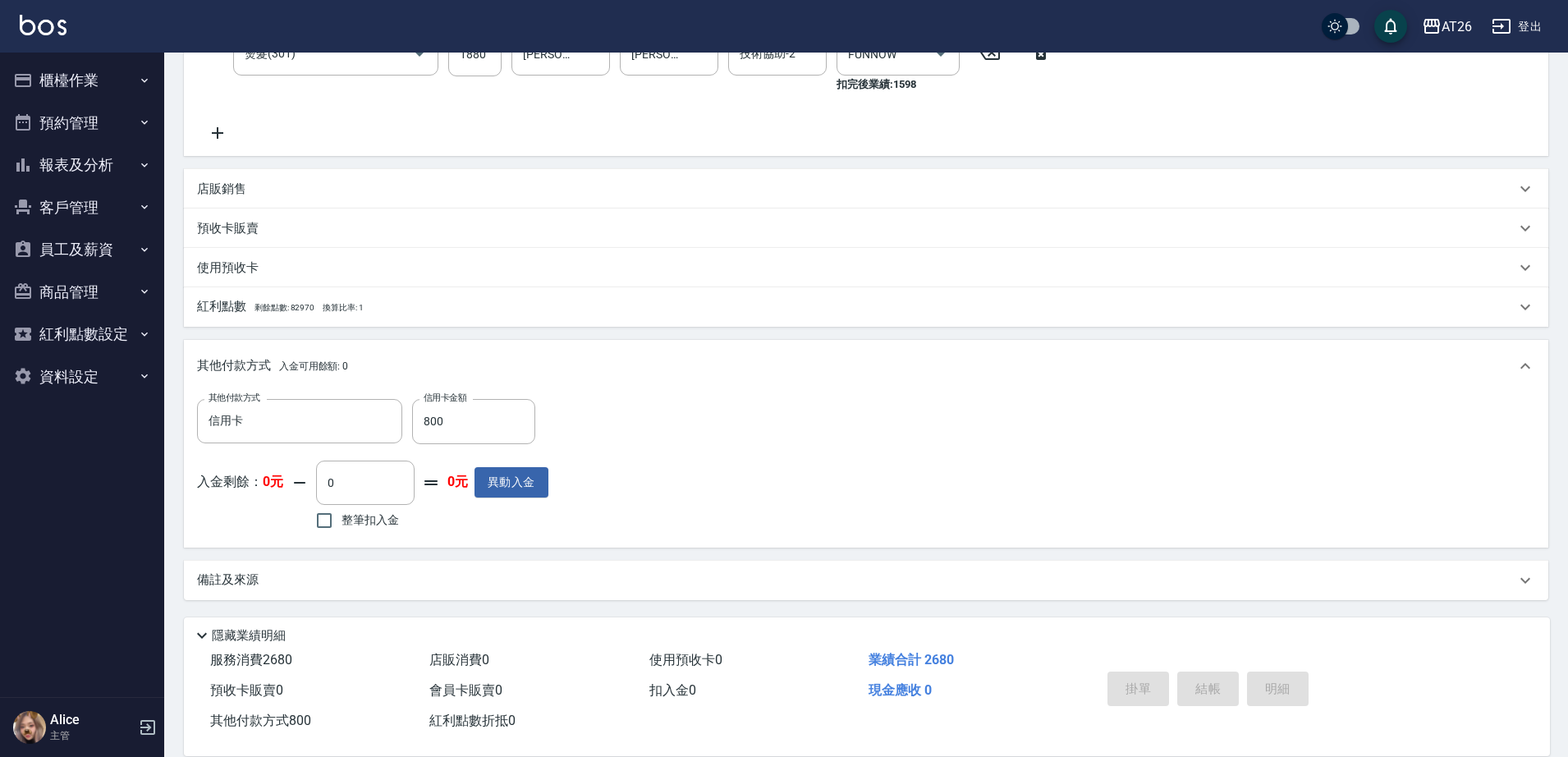
type input "2025/09/15 20:52"
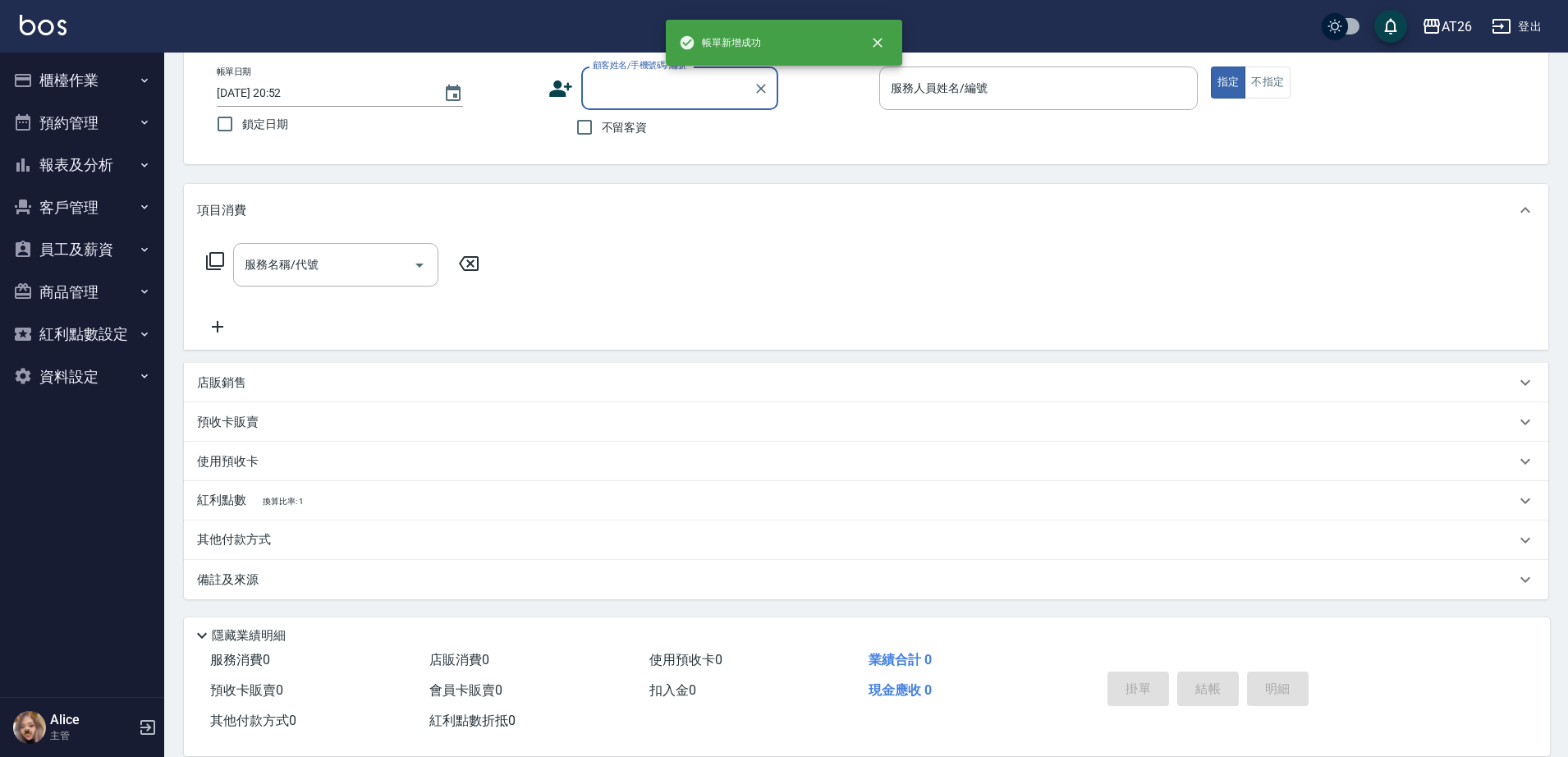
scroll to position [0, 0]
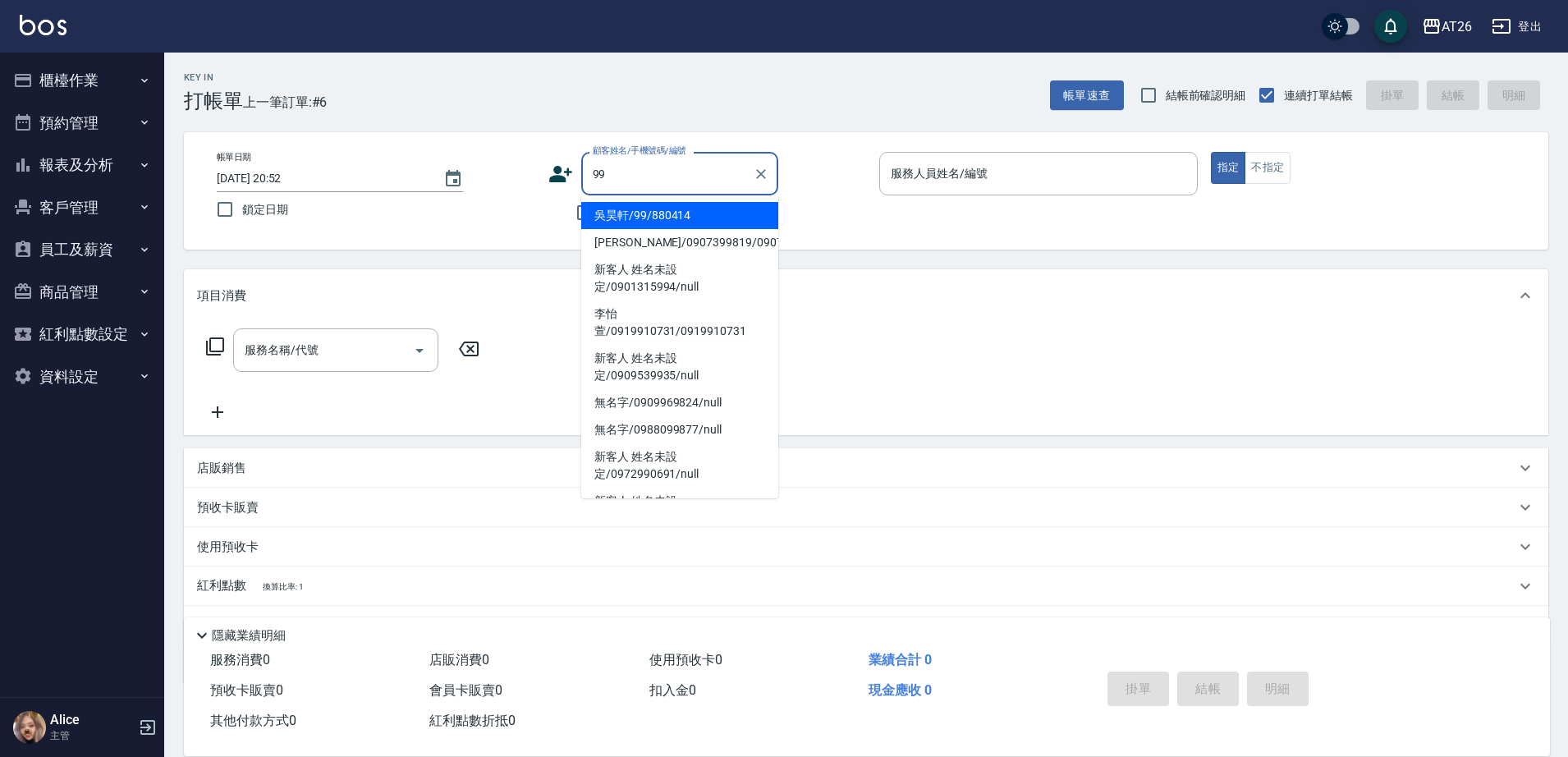
type input "吳昊軒/99/880414"
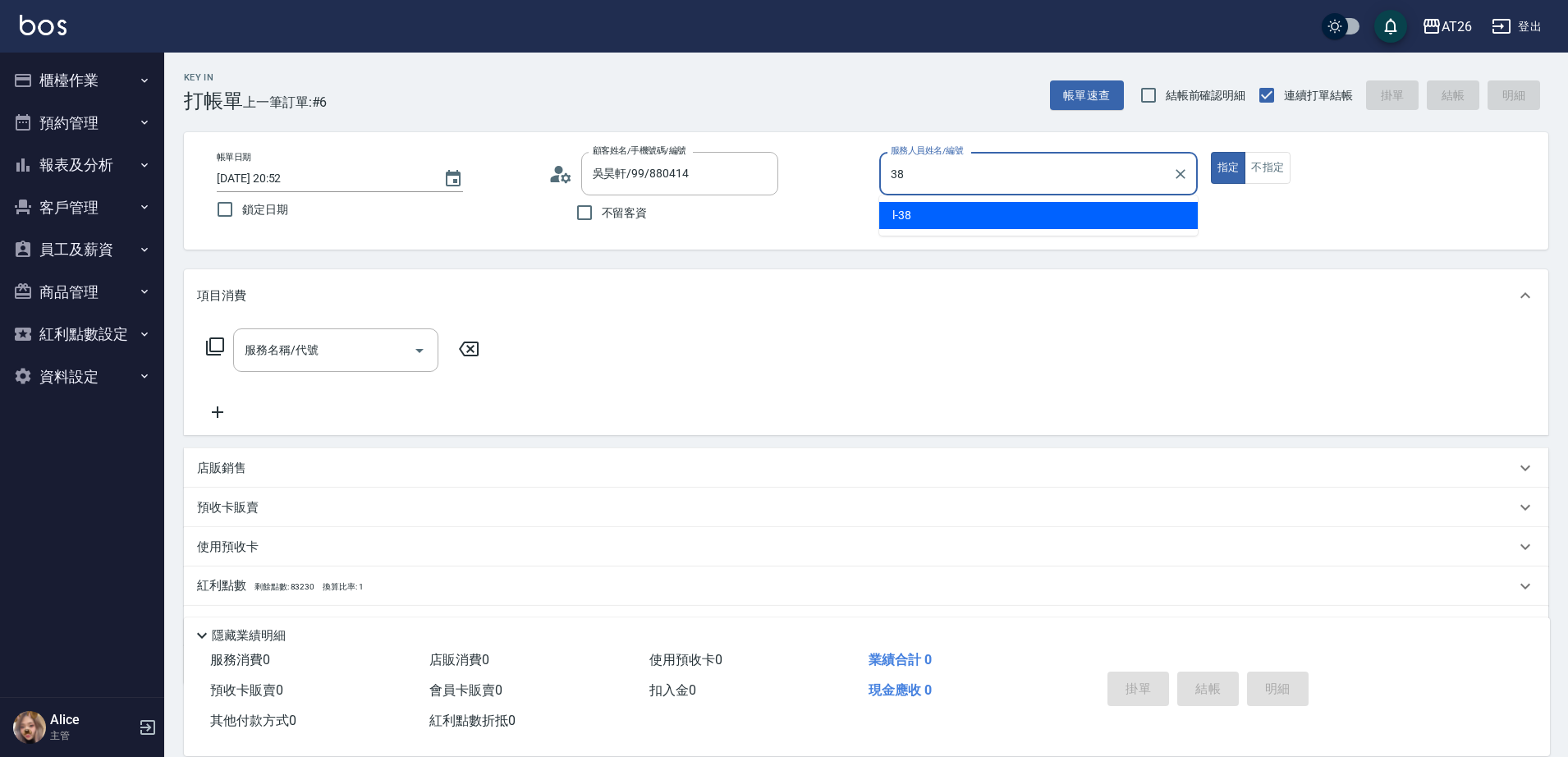
type input "l-38"
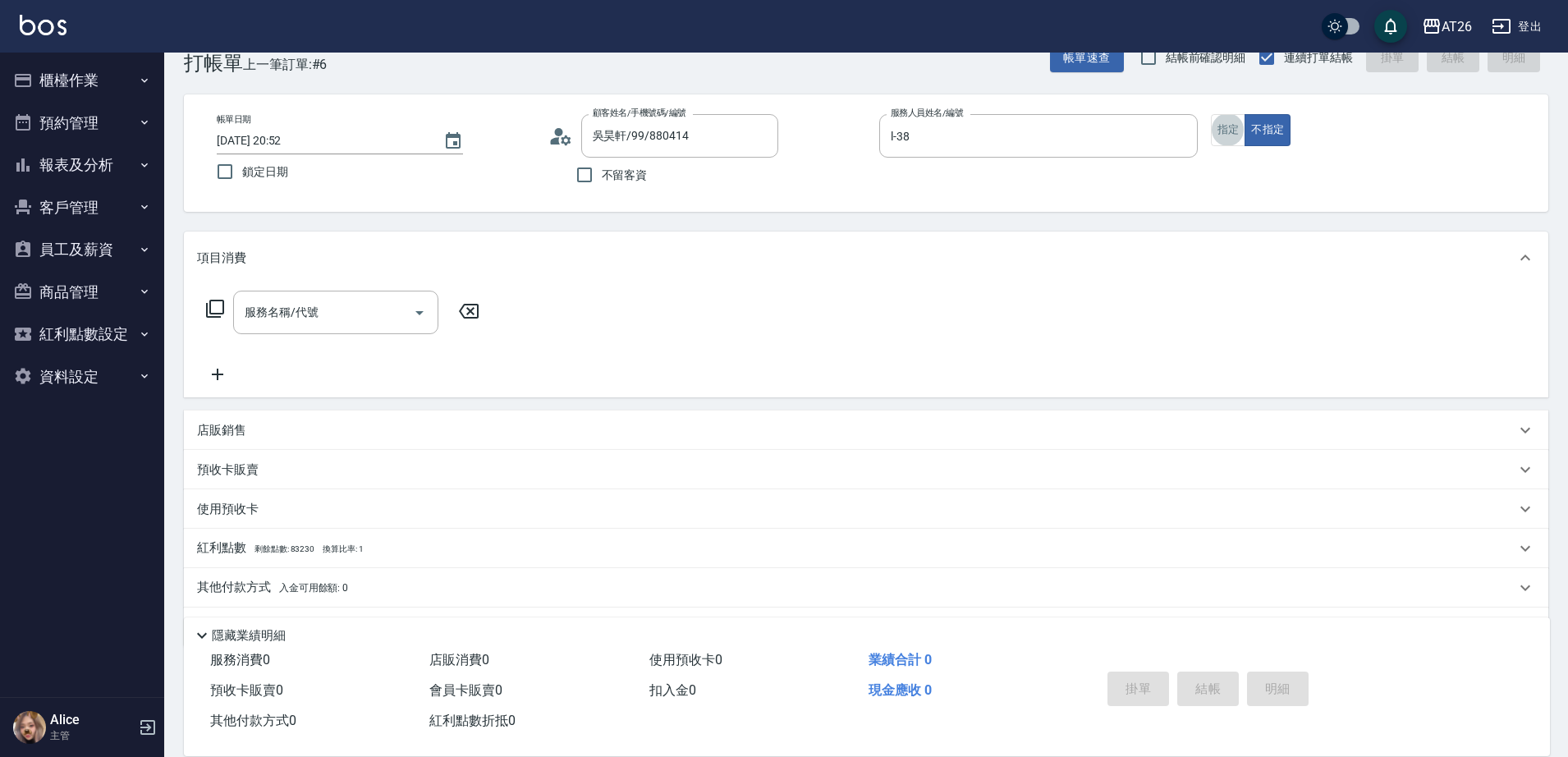
scroll to position [41, 0]
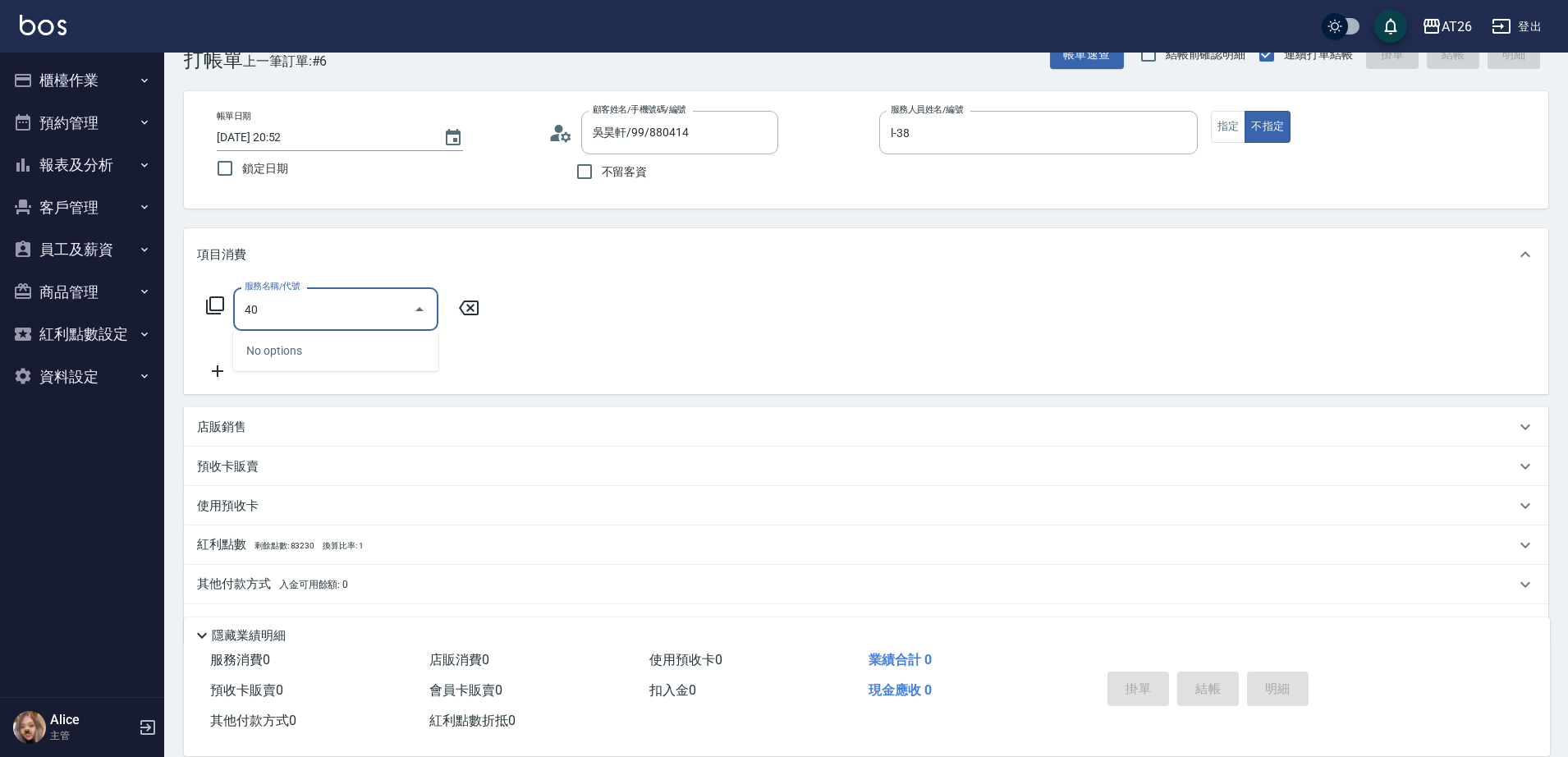
type input "401"
type input "20"
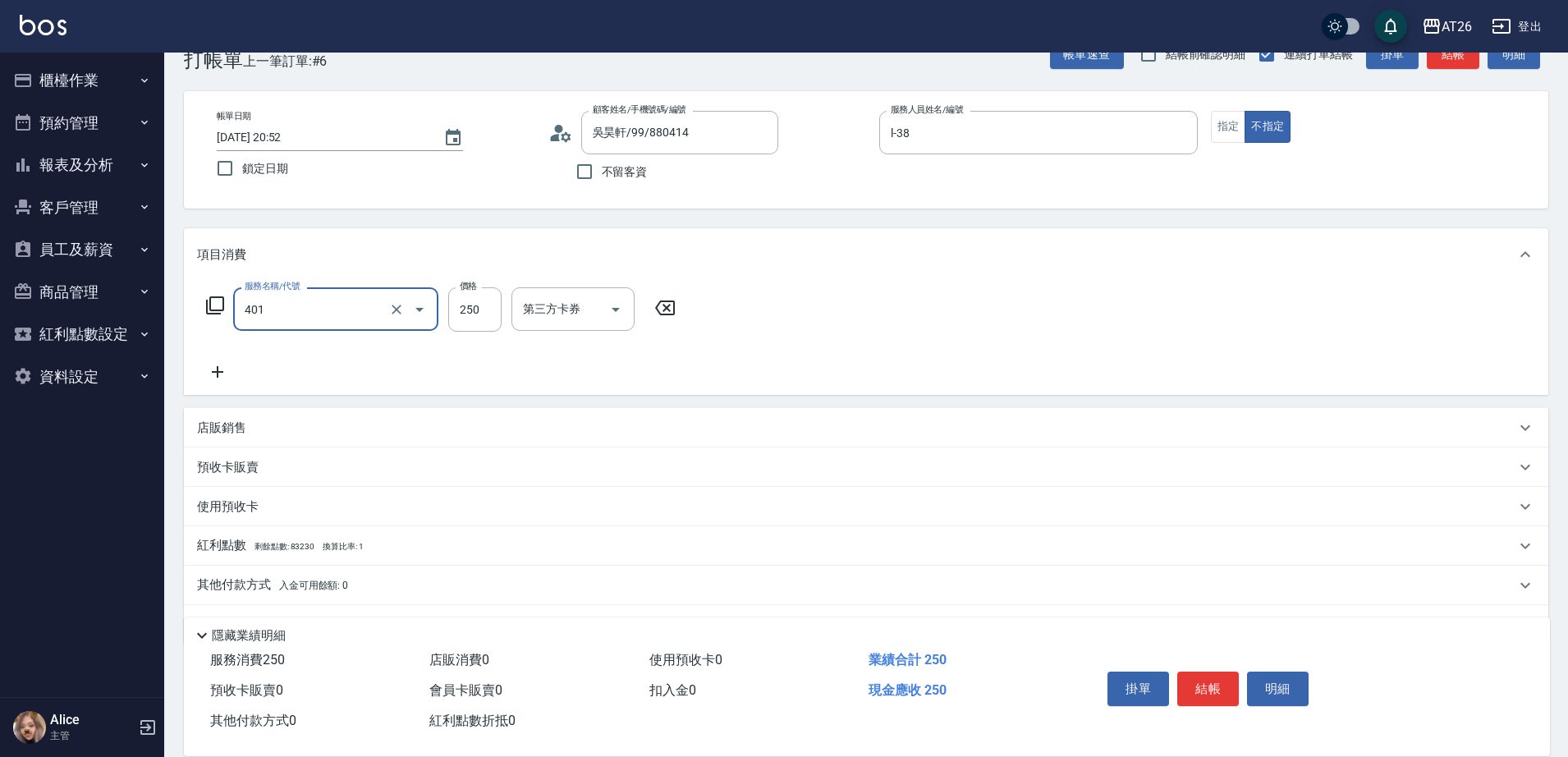
type input "剪髮(401)"
type input "7"
type input "0"
type input "700"
type input "70"
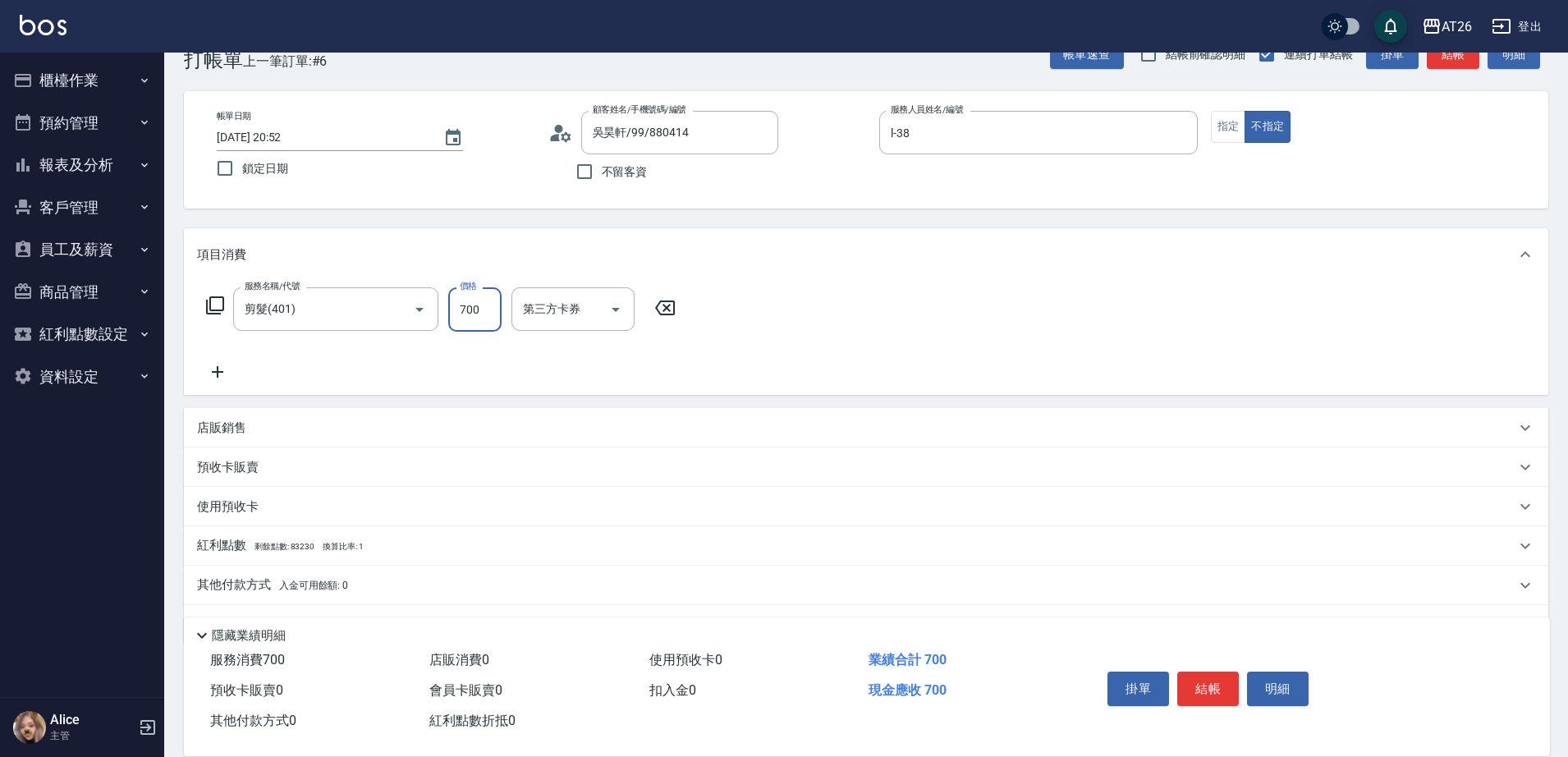
type input "700"
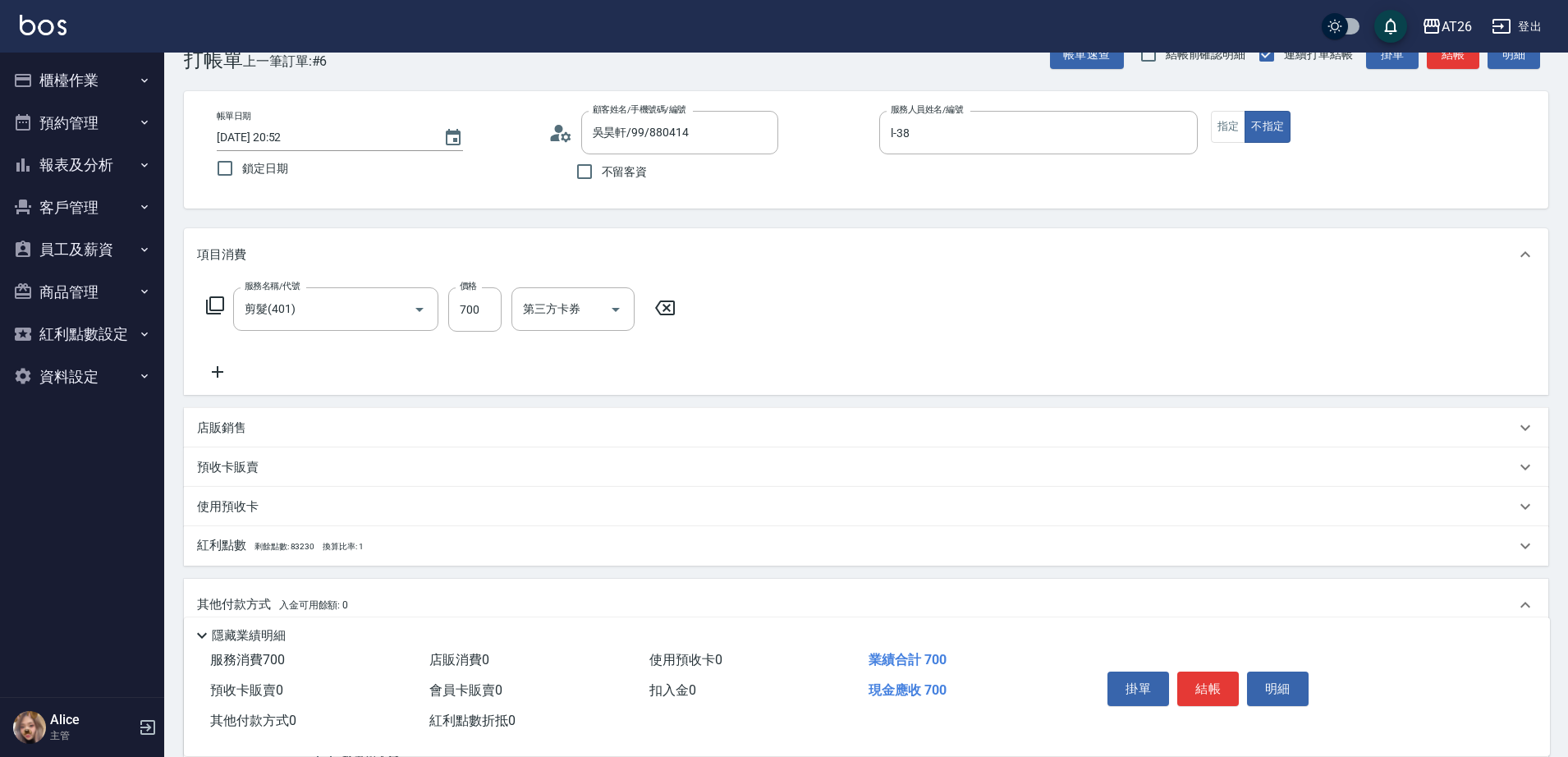
scroll to position [0, 0]
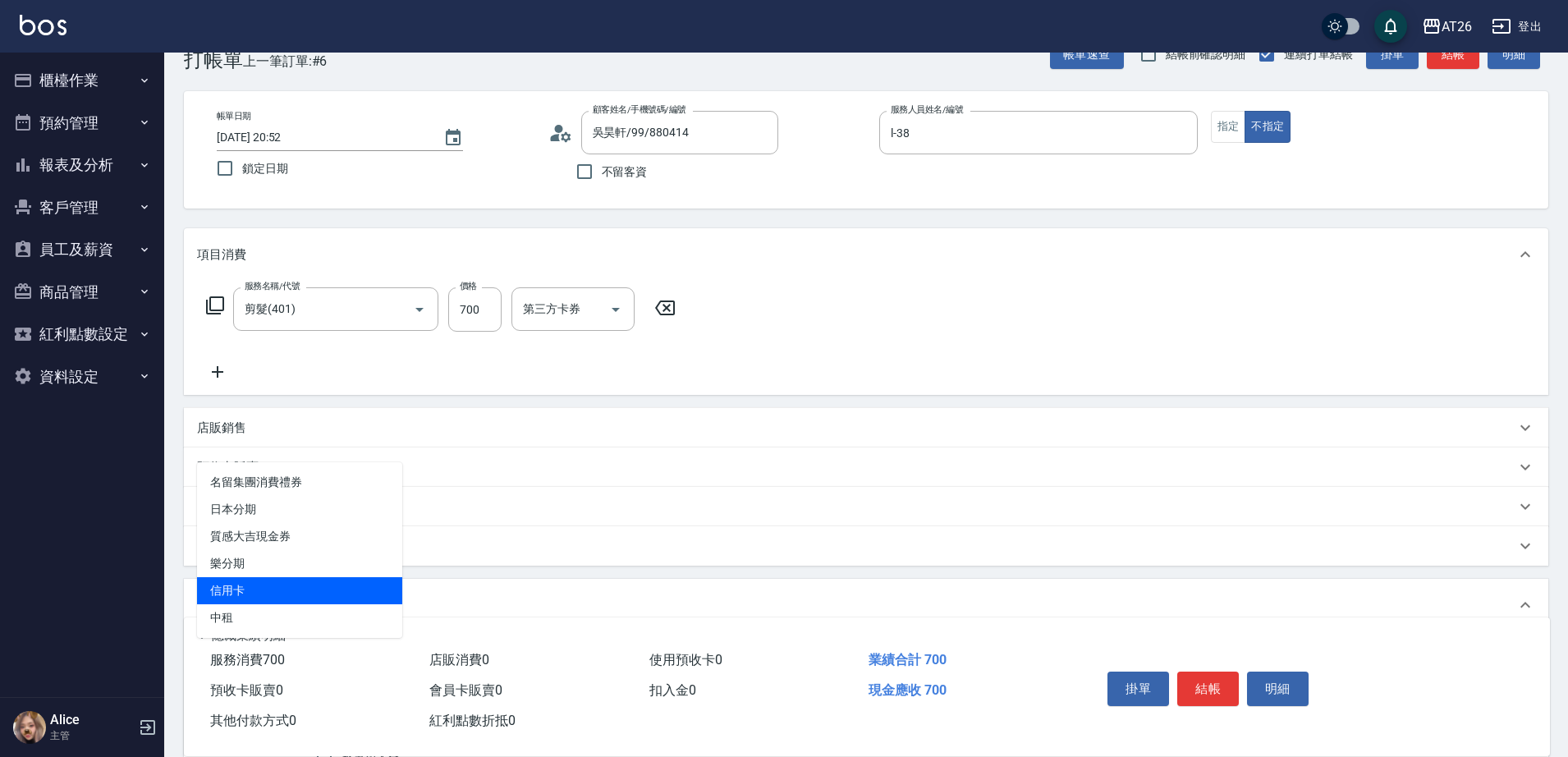
type input "信用卡"
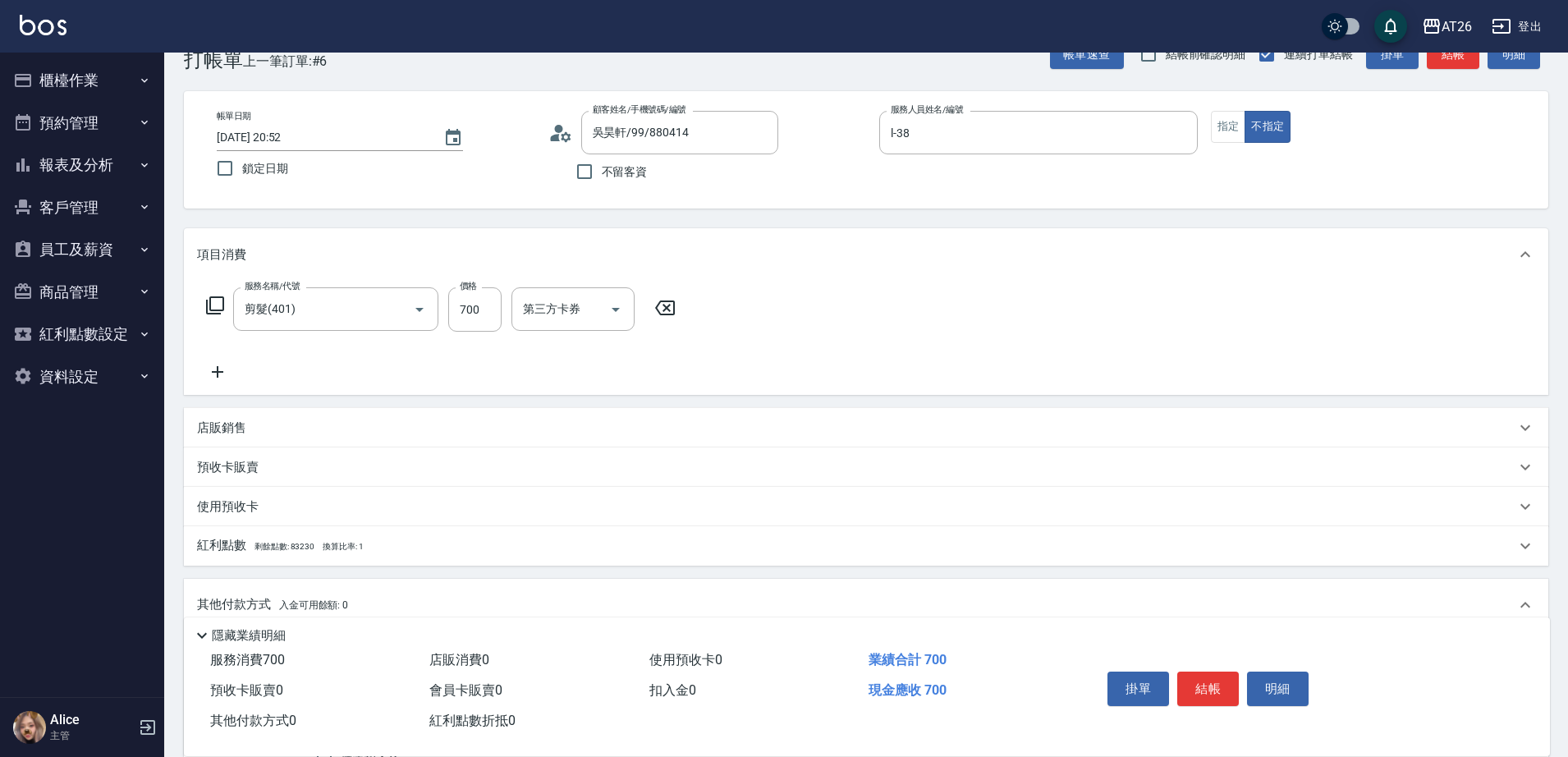
type input "77"
type input "60"
type input "700"
type input "0"
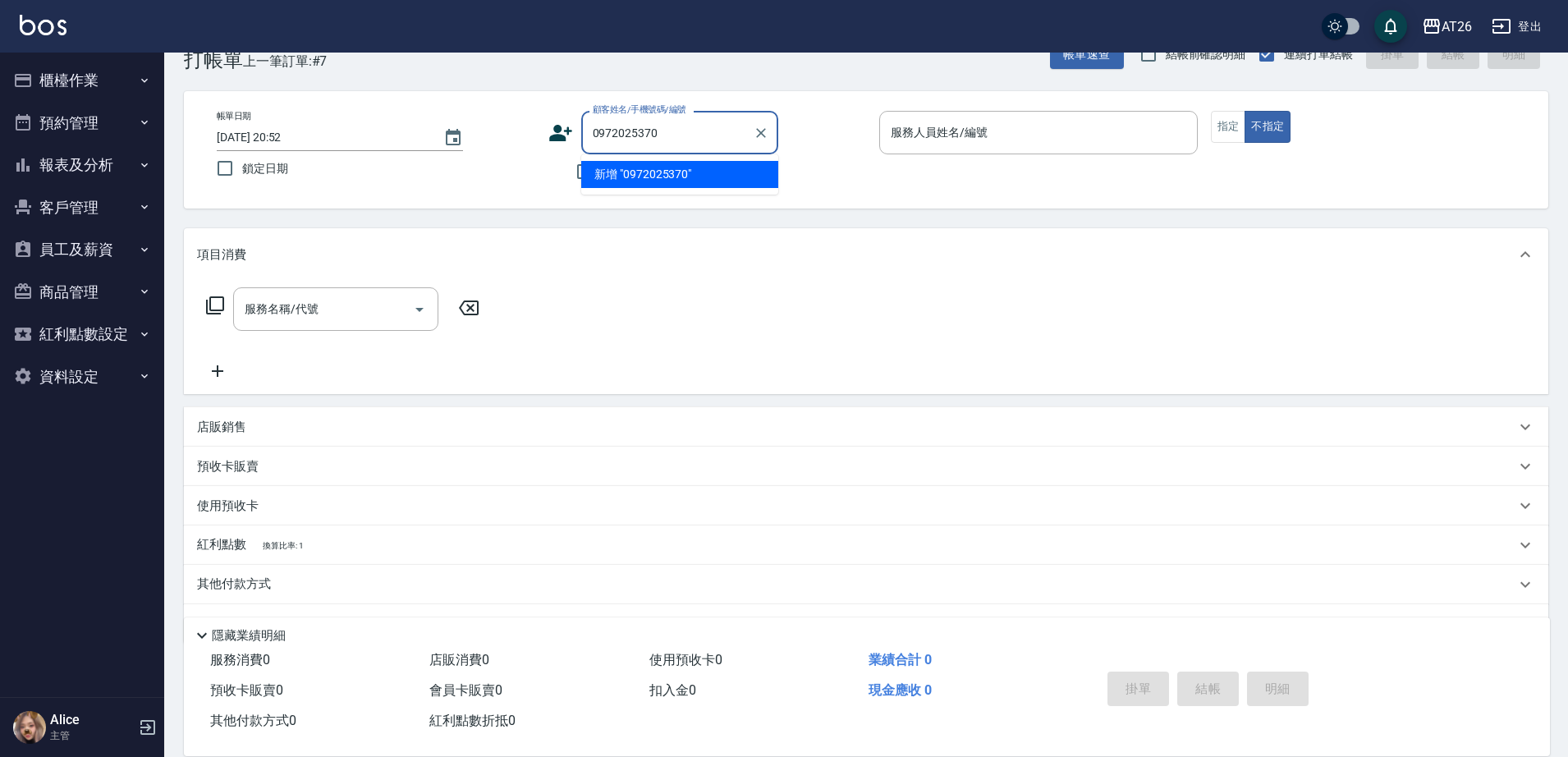
type input "0972025370"
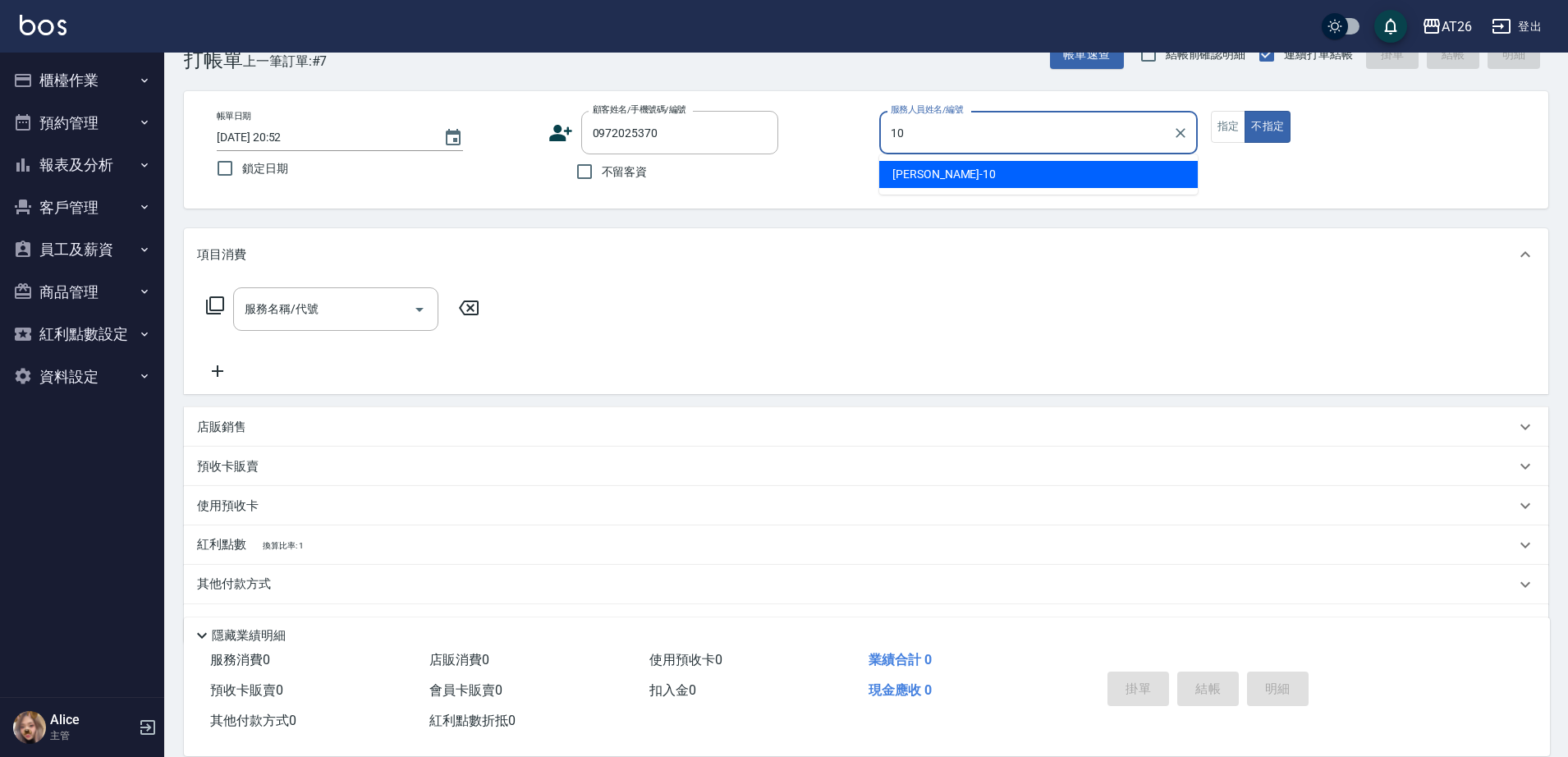
type input "[PERSON_NAME]-10"
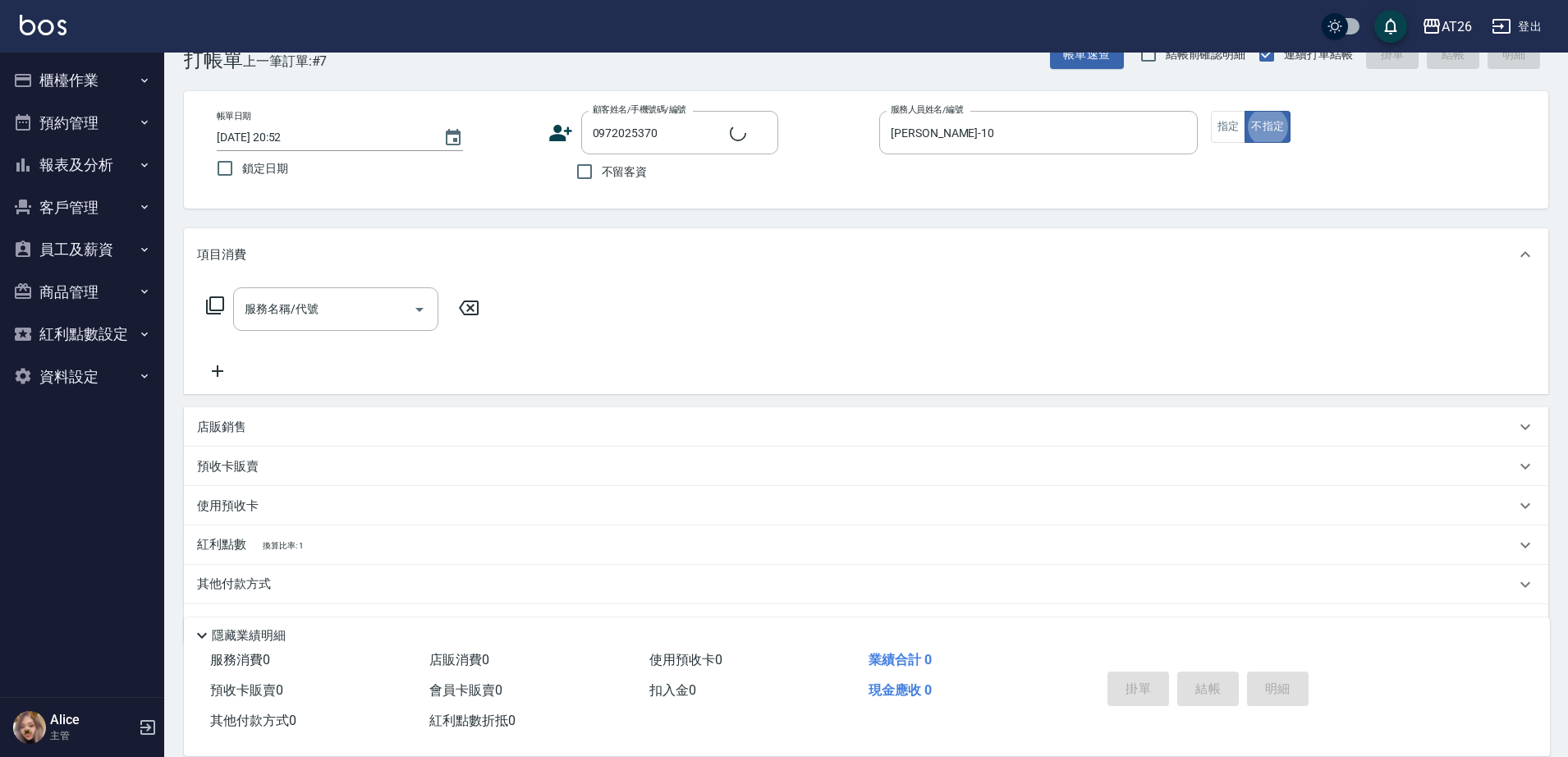
type input "[PERSON_NAME]/0972025370/null"
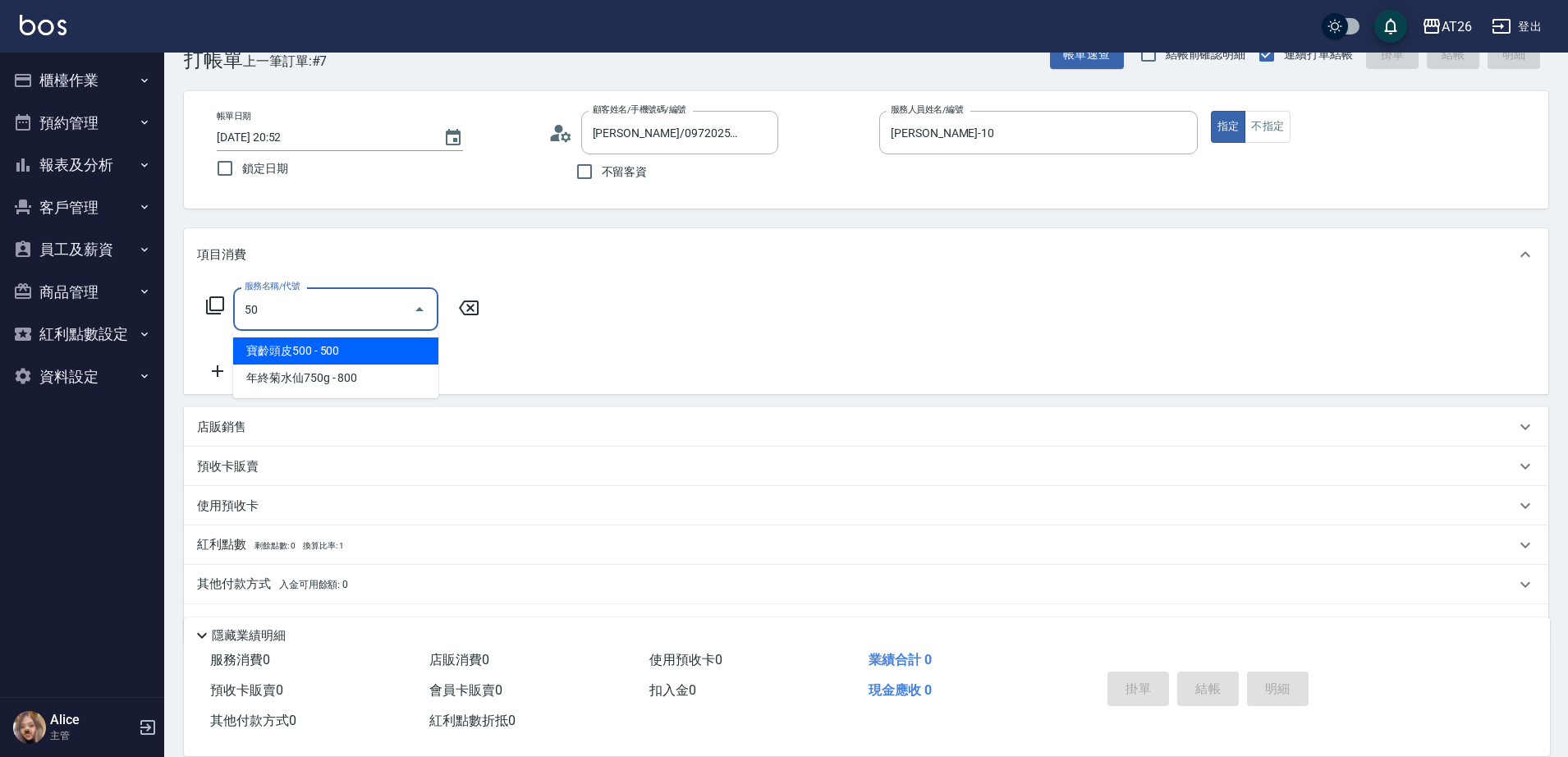
type input "501"
type input "120"
type input "染髮(501)"
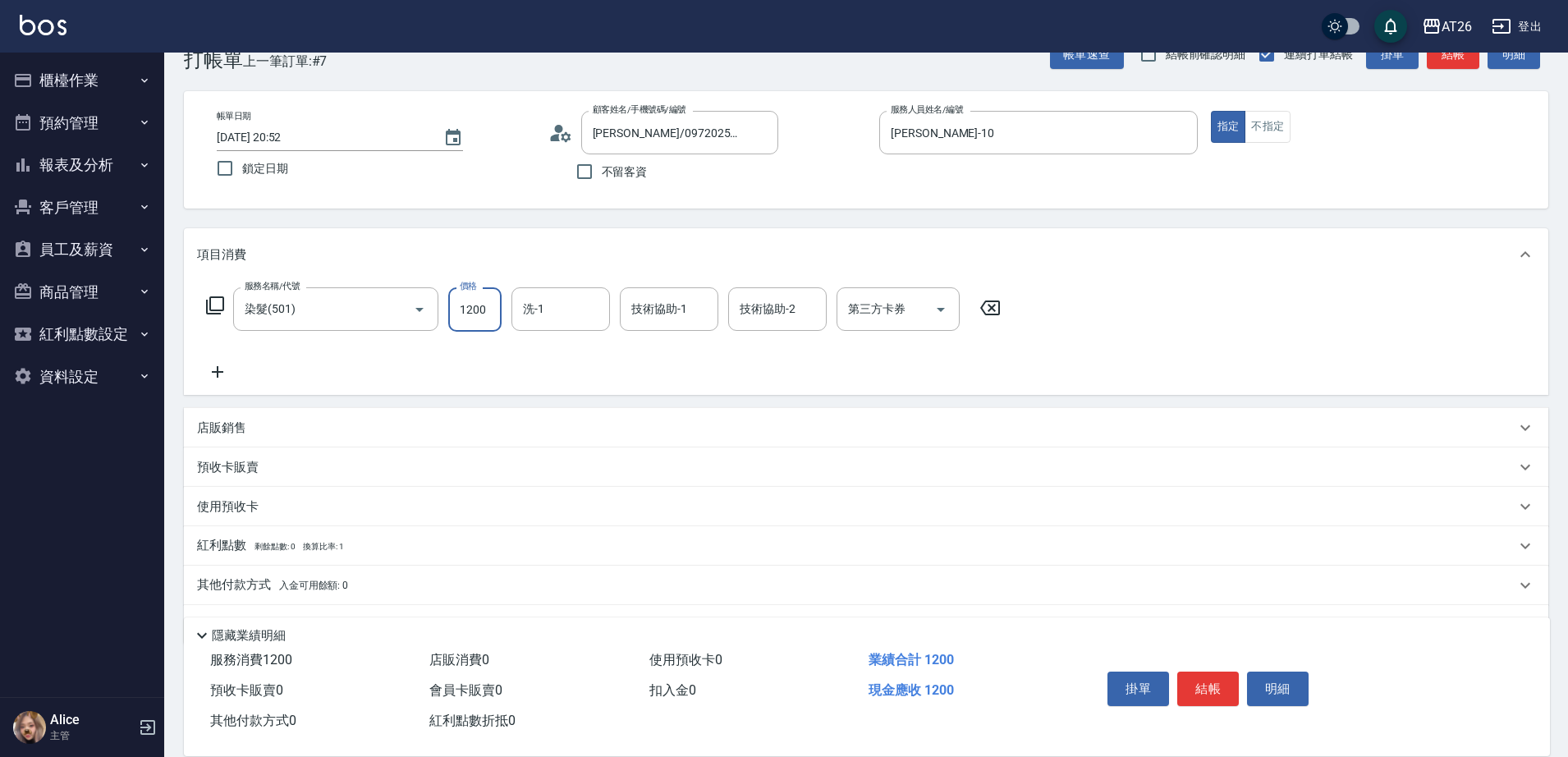
type input "0"
type input "348"
type input "30"
type input "3480"
type input "340"
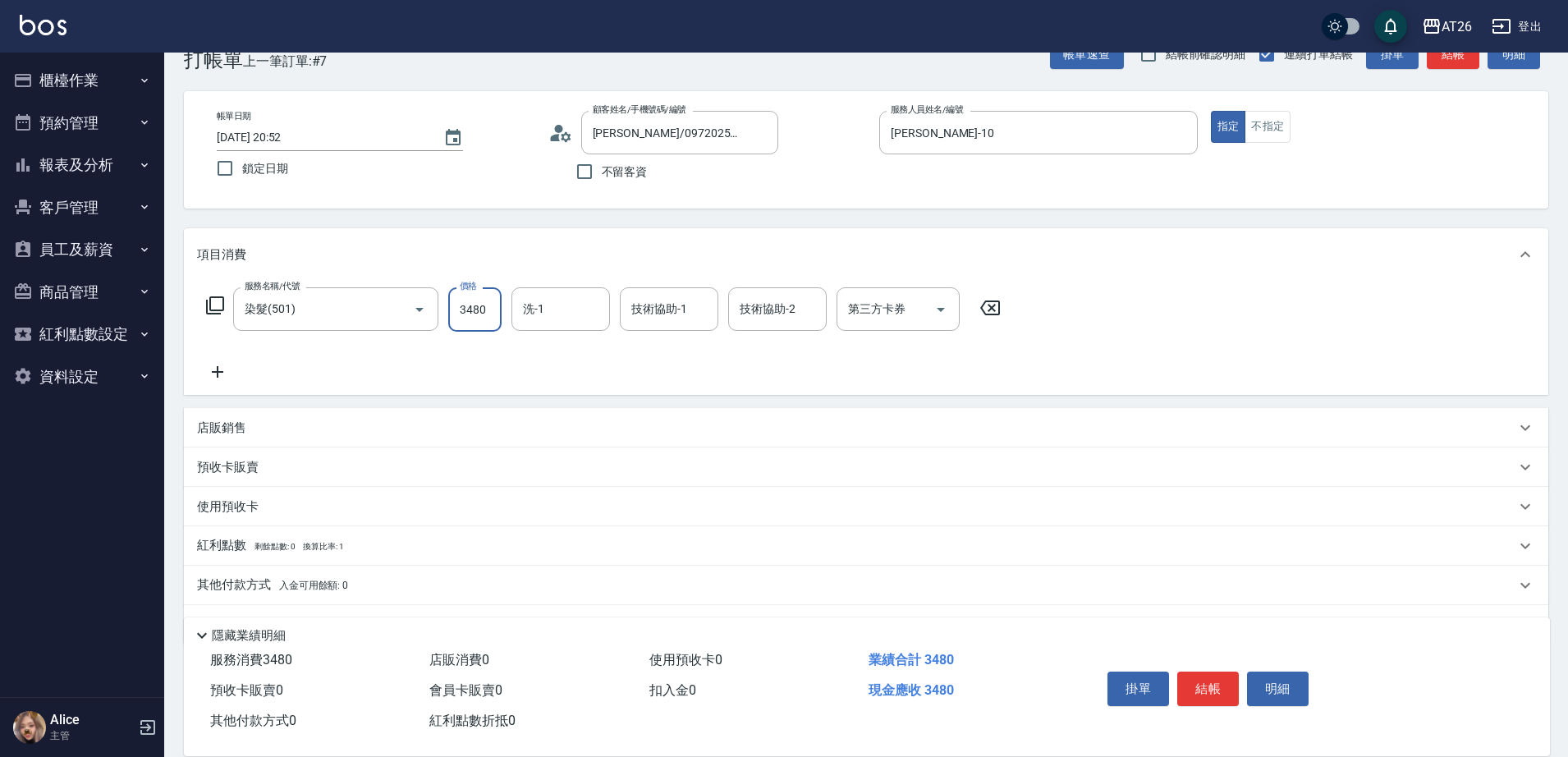
type input "3480"
type input "tony-46"
type input "l-38"
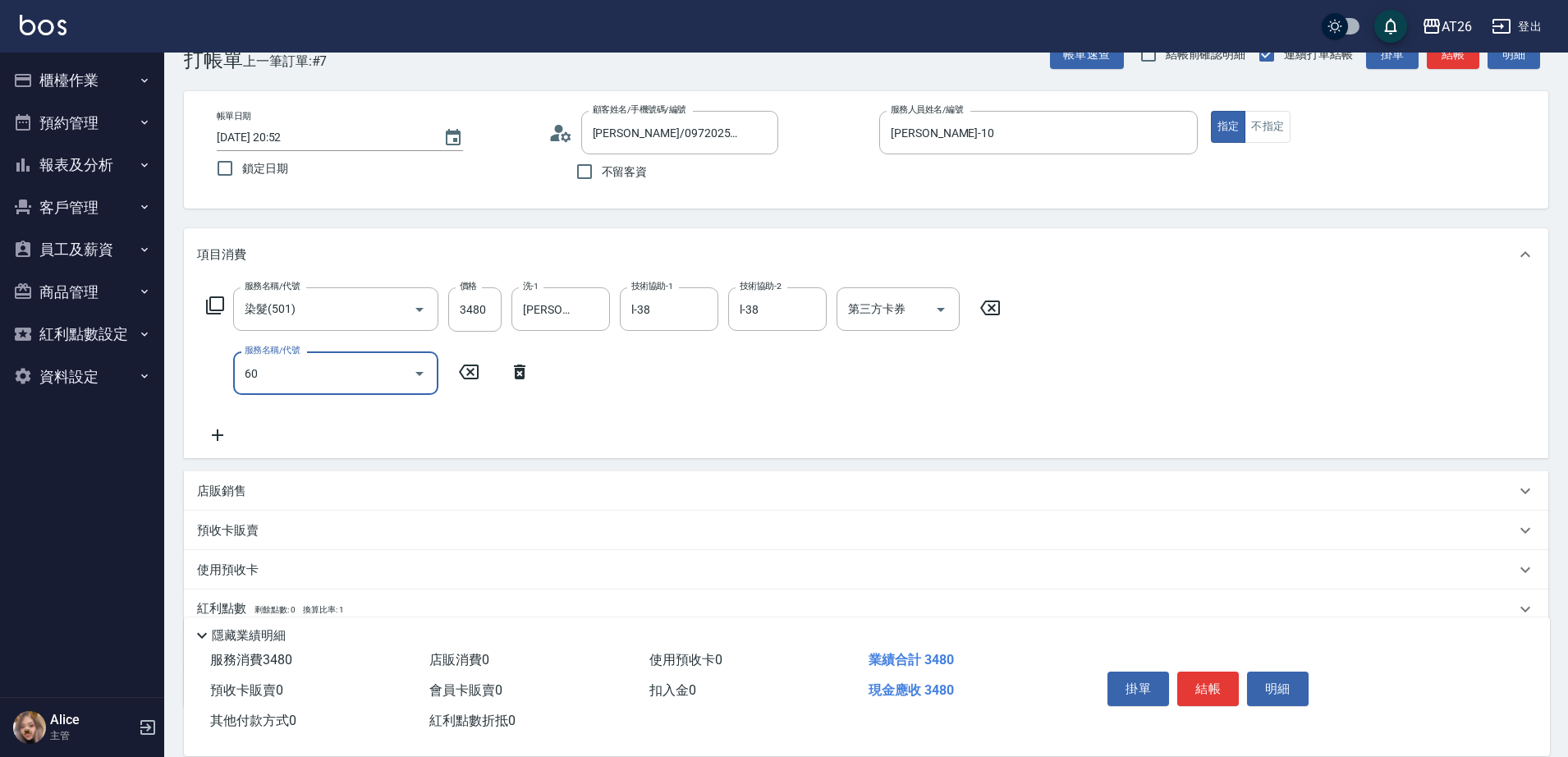
type input "609"
type input "440"
type input "自購三段(609)"
type input "2"
type input "340"
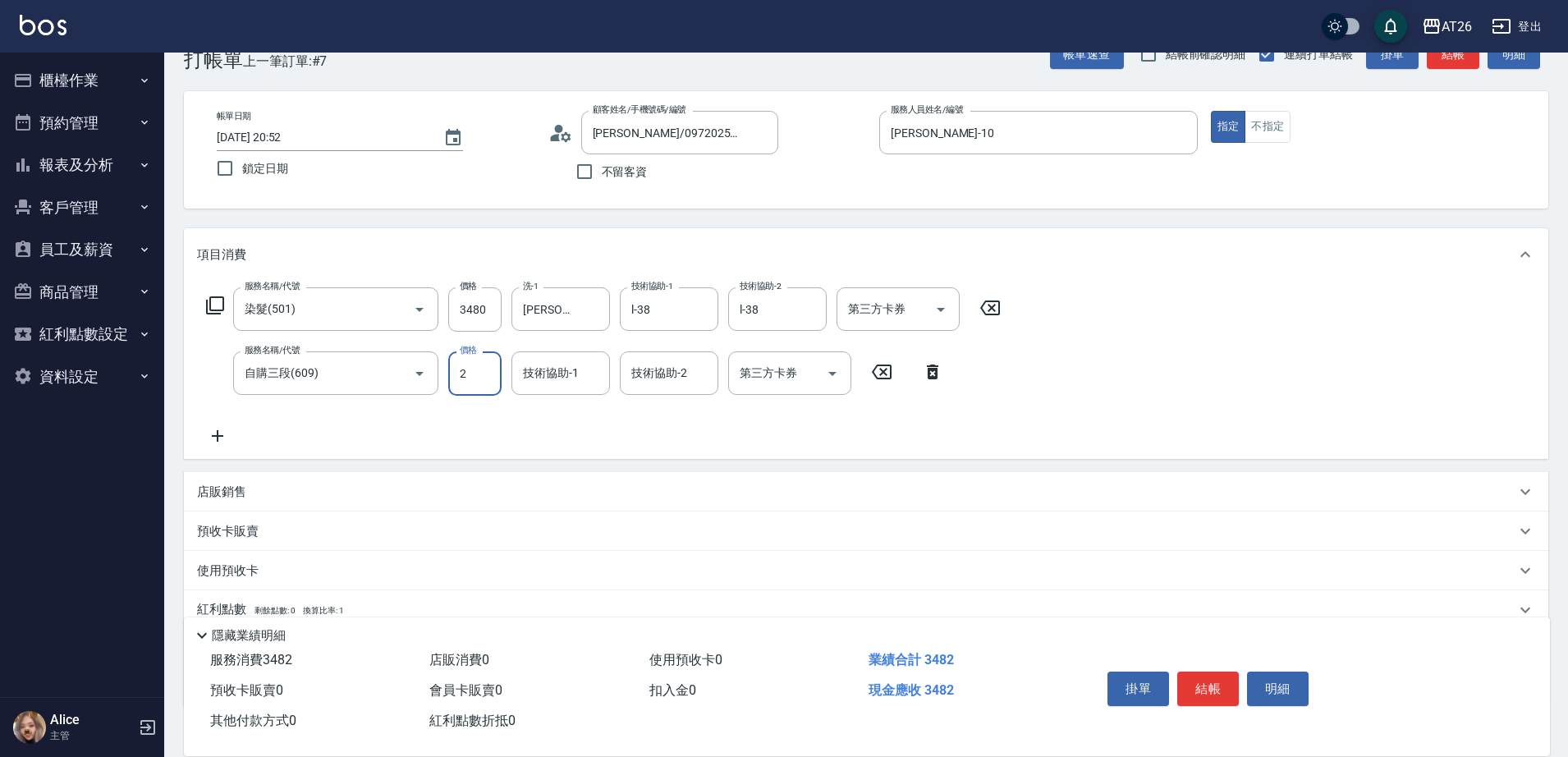
type input "25"
type input "350"
type input "250"
type input "370"
type input "2500"
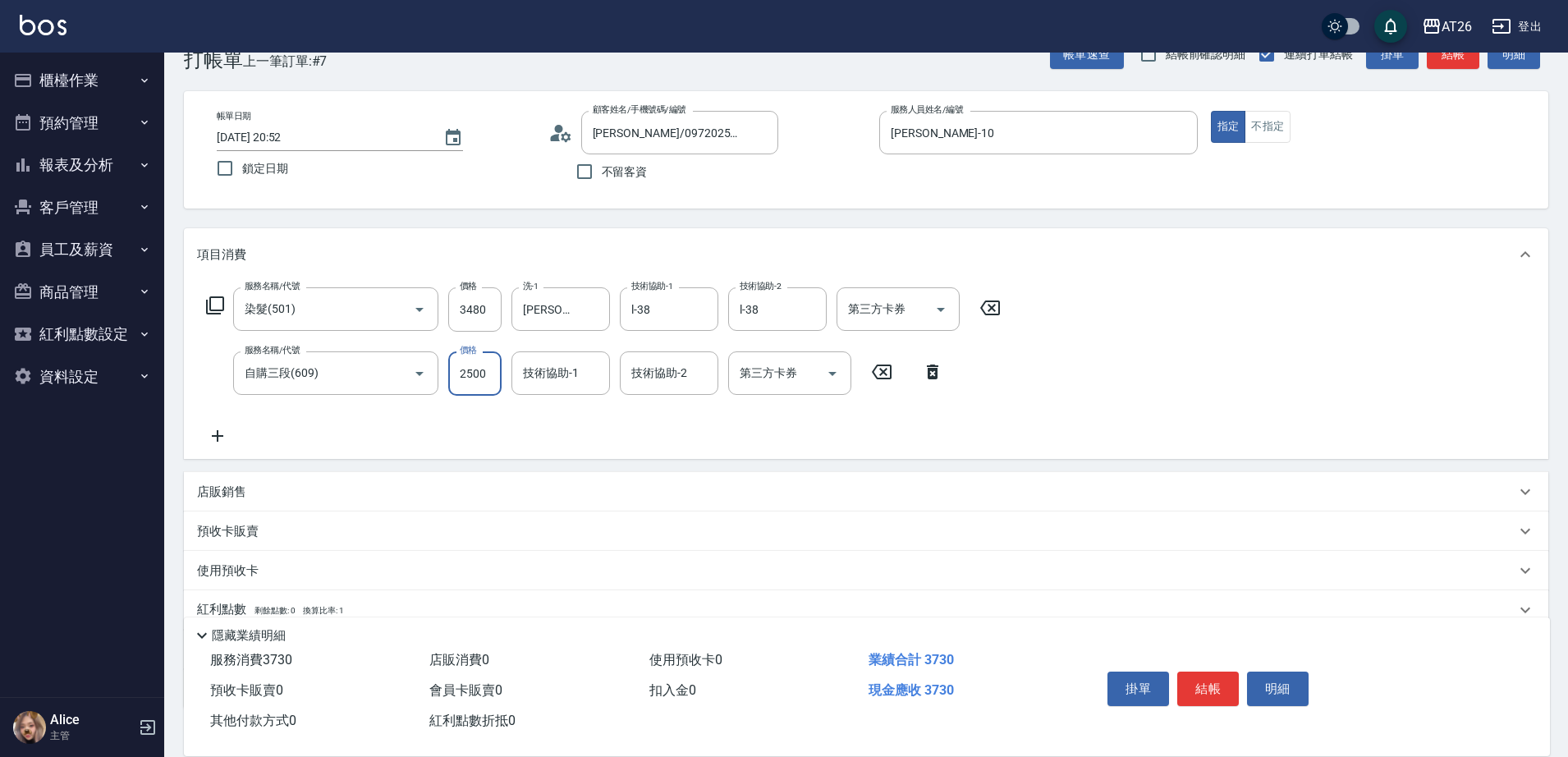
type input "590"
type input "2500"
type input "l-38"
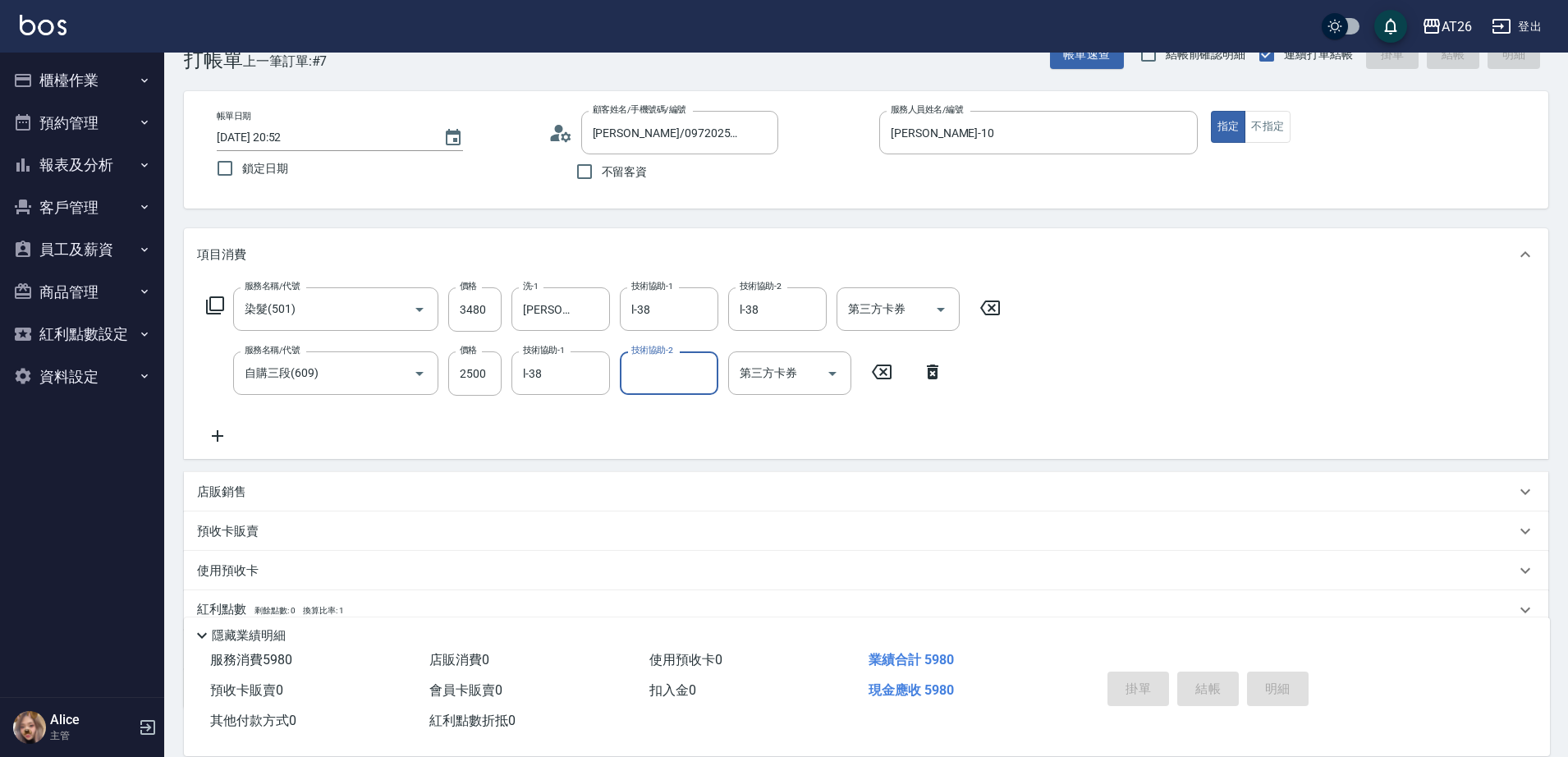
type input "2025/09/15 20:53"
type input "0"
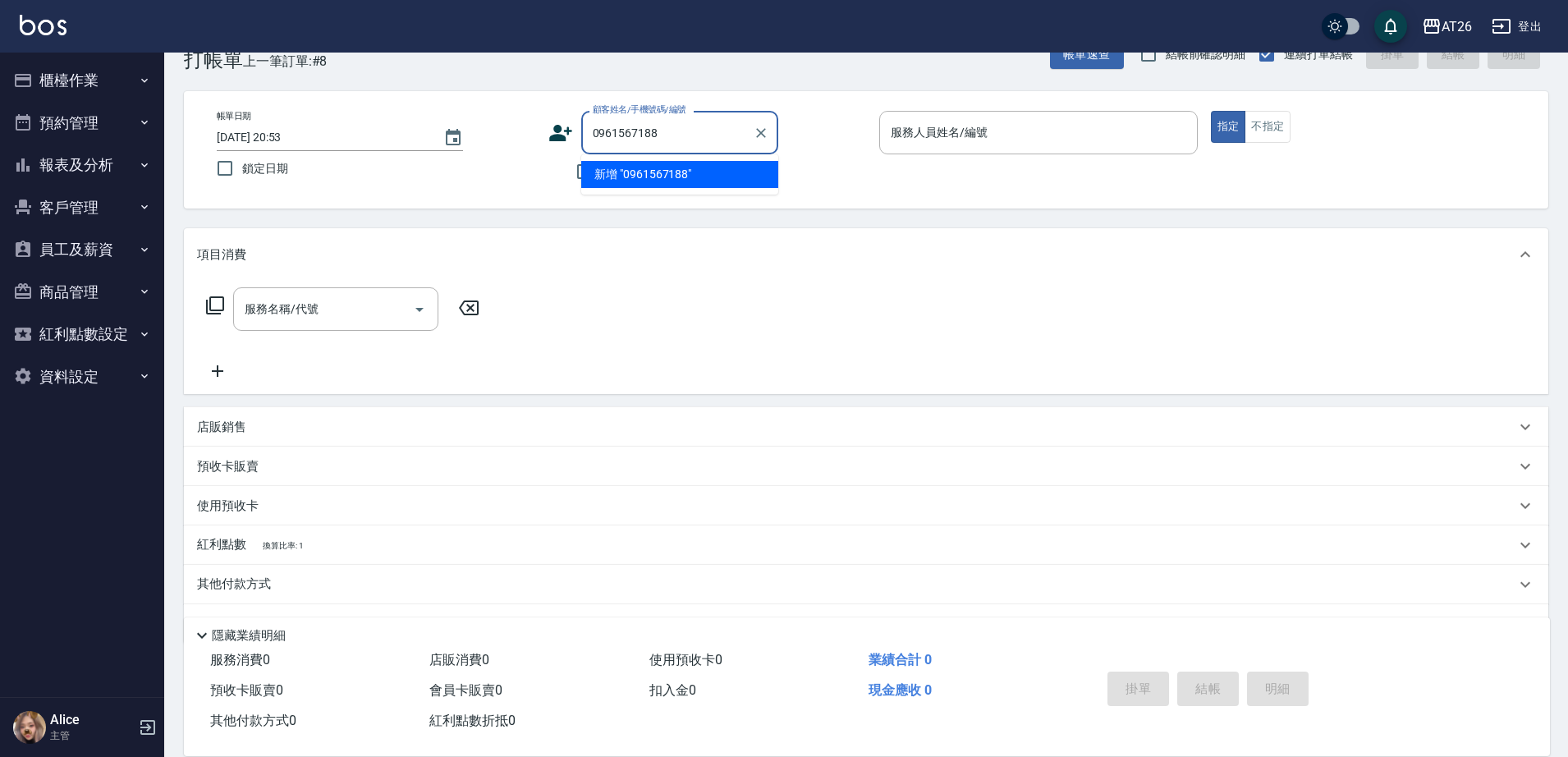
type input "0961567188"
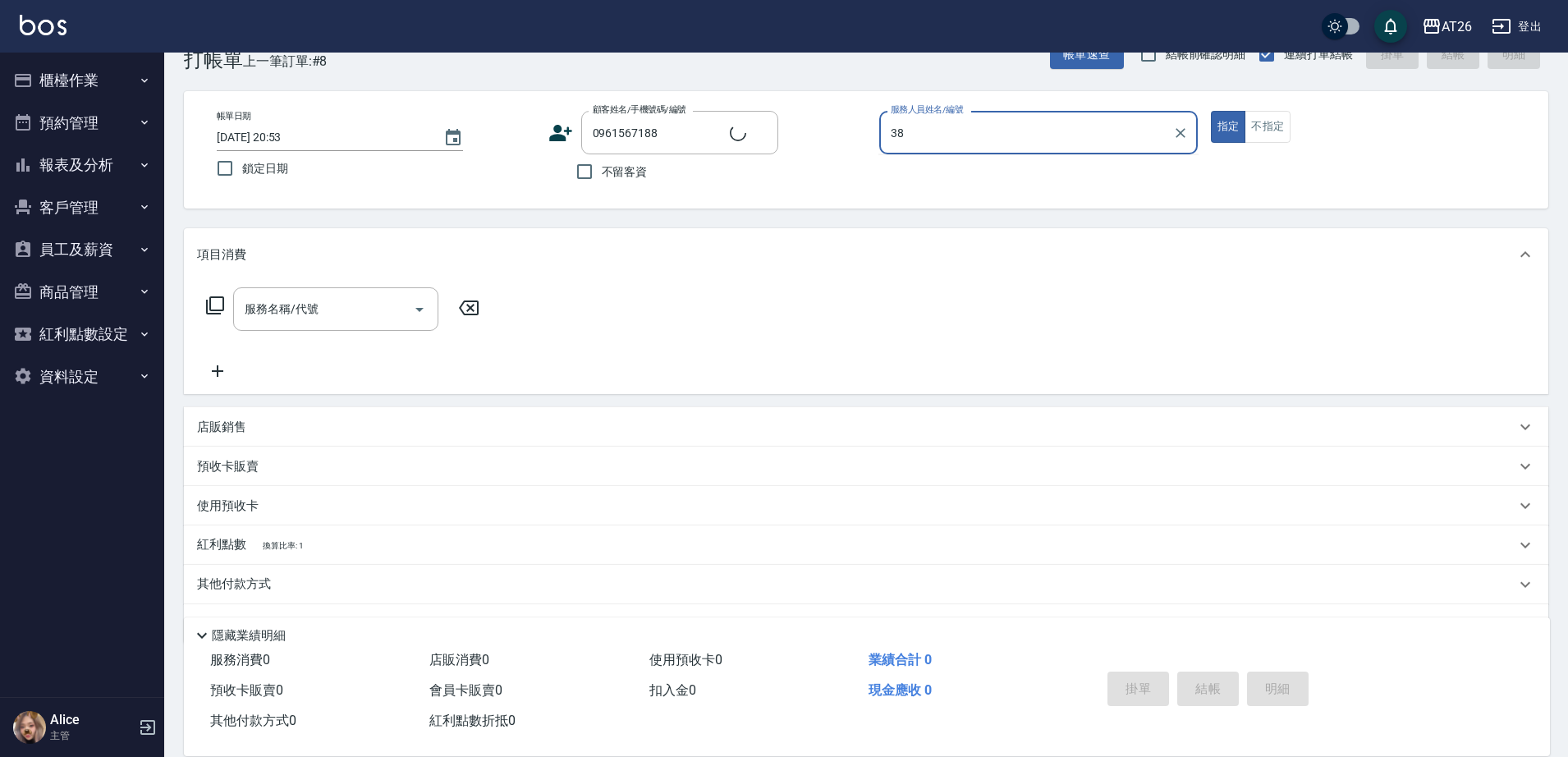
type input "l-38"
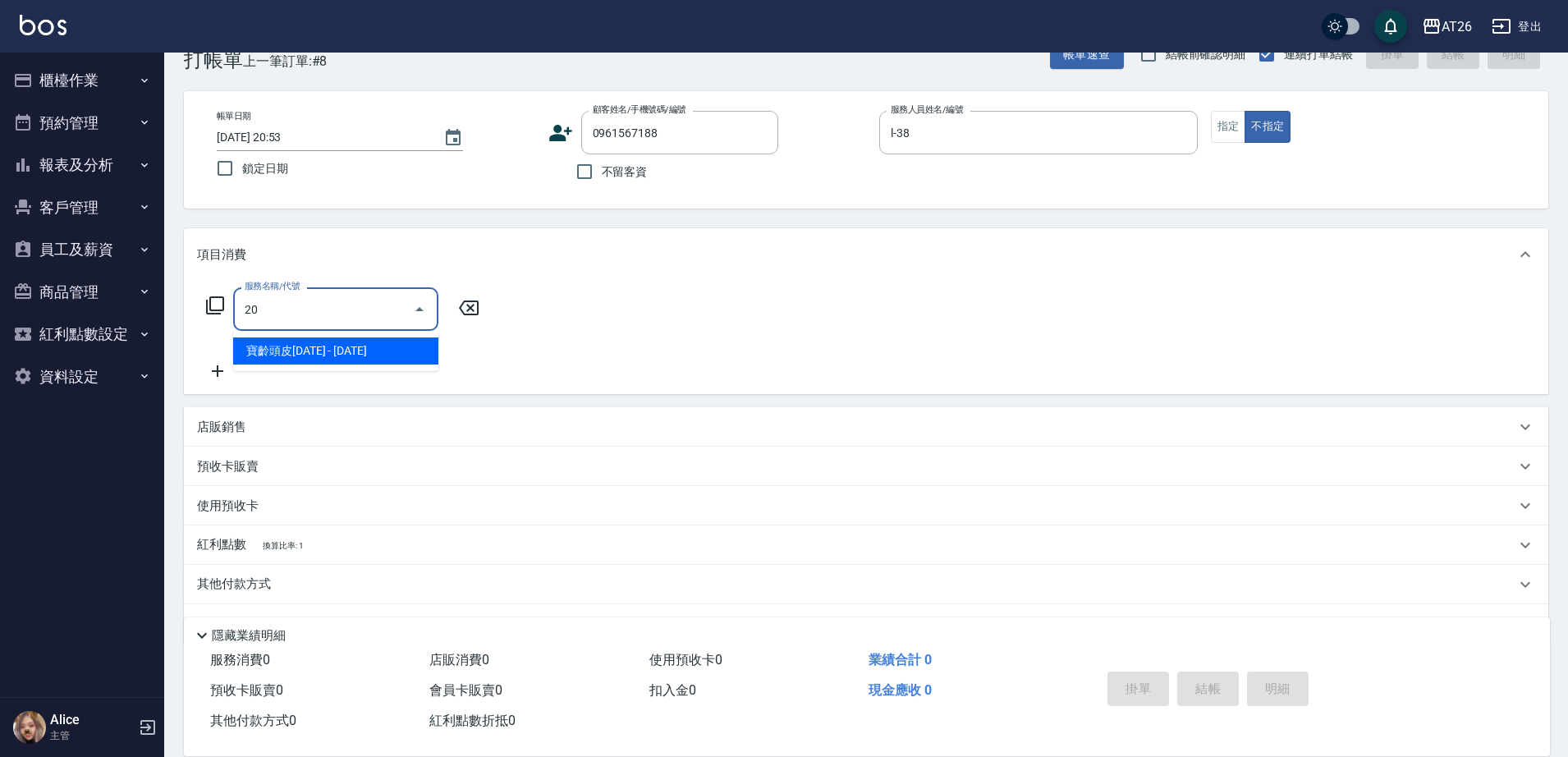
type input "201"
type input "20"
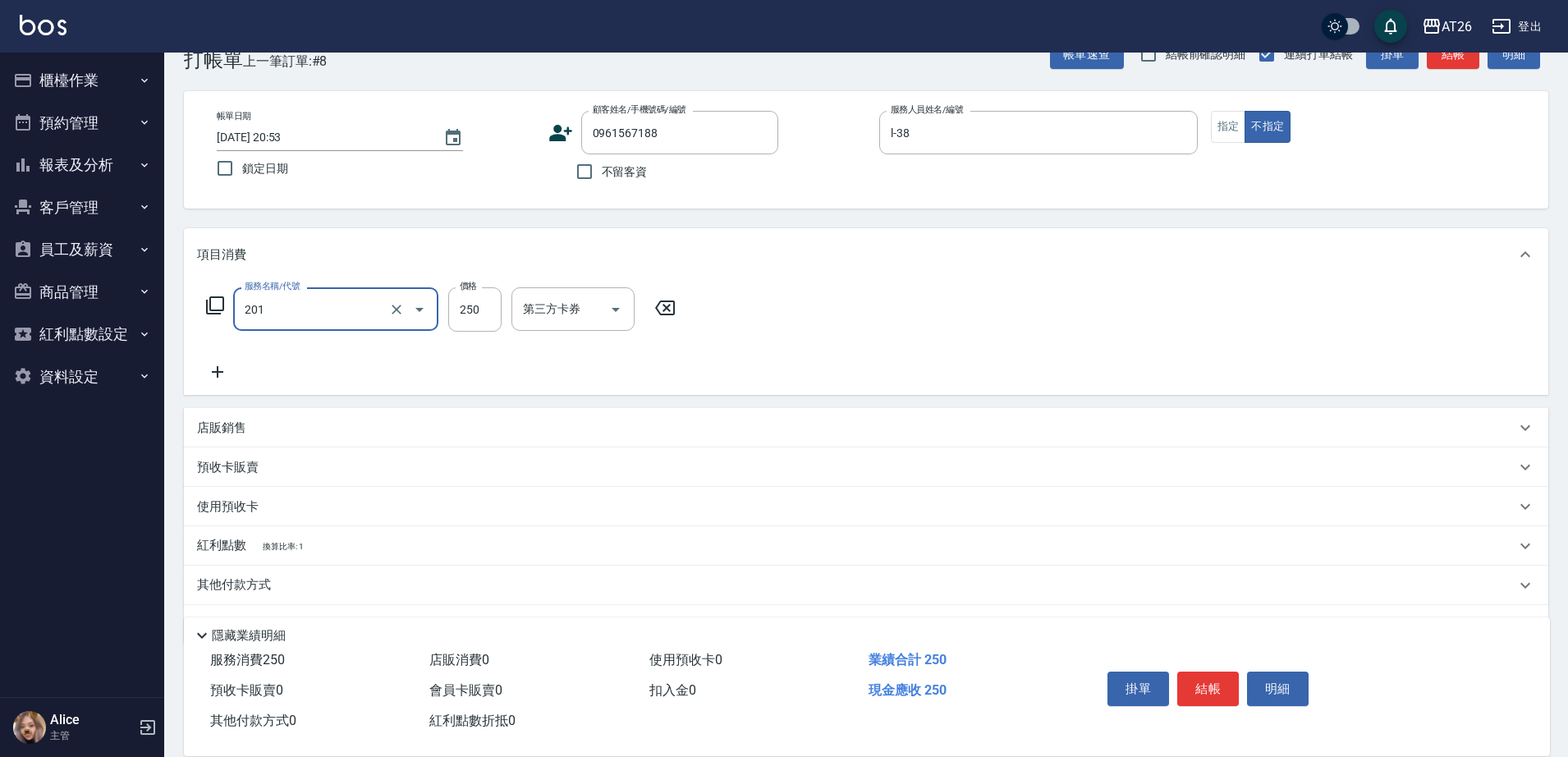
type input "洗髮(201)"
type input "0"
type input "350"
type input "30"
type input "350"
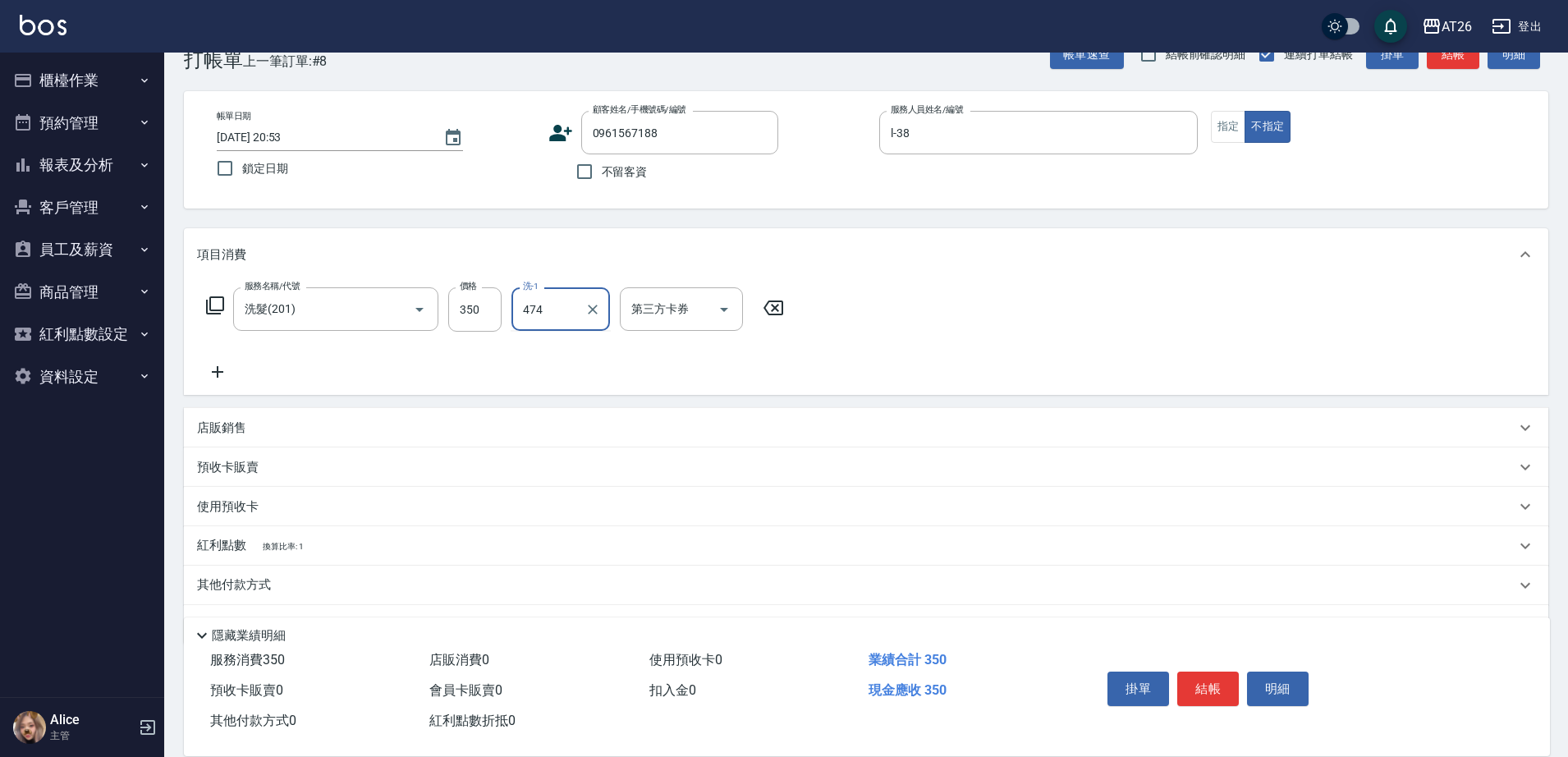
type input "474"
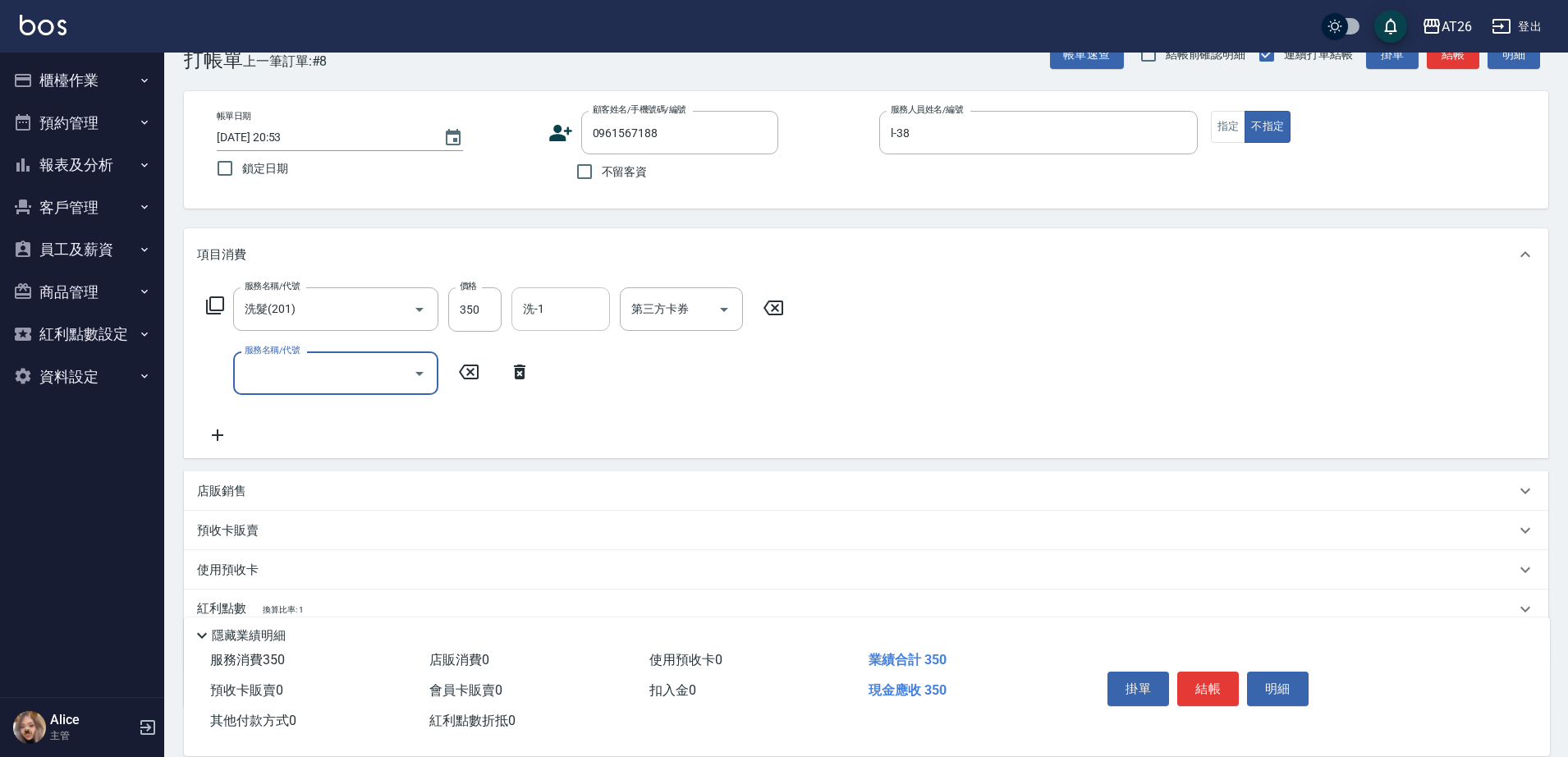
click at [547, 315] on input "洗-1" at bounding box center [560, 308] width 84 height 29
type input "[PERSON_NAME]-44"
type input "401"
type input "60"
type input "剪髮(401)"
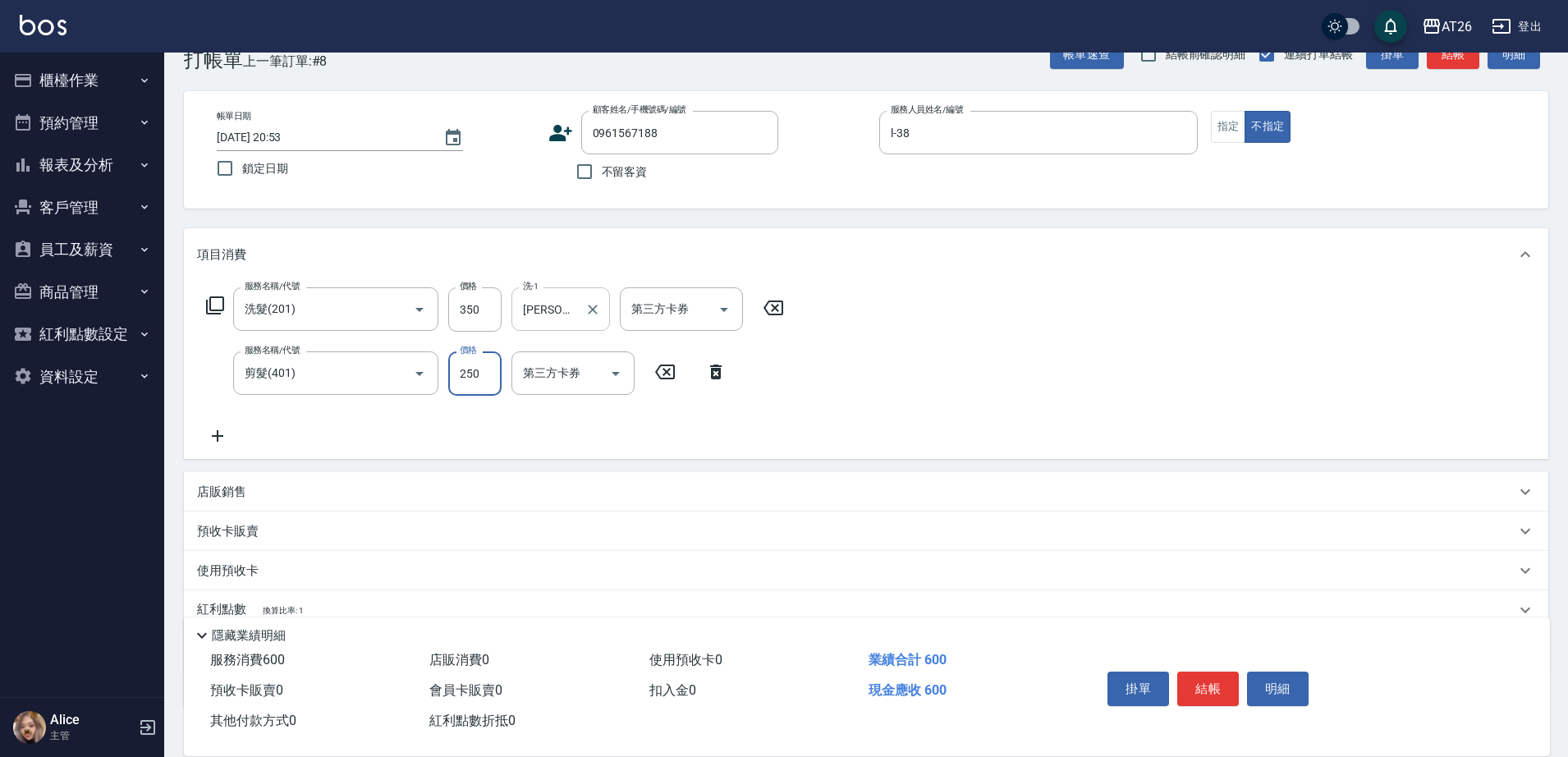
type input "3"
type input "30"
type input "35"
type input "70"
type input "350"
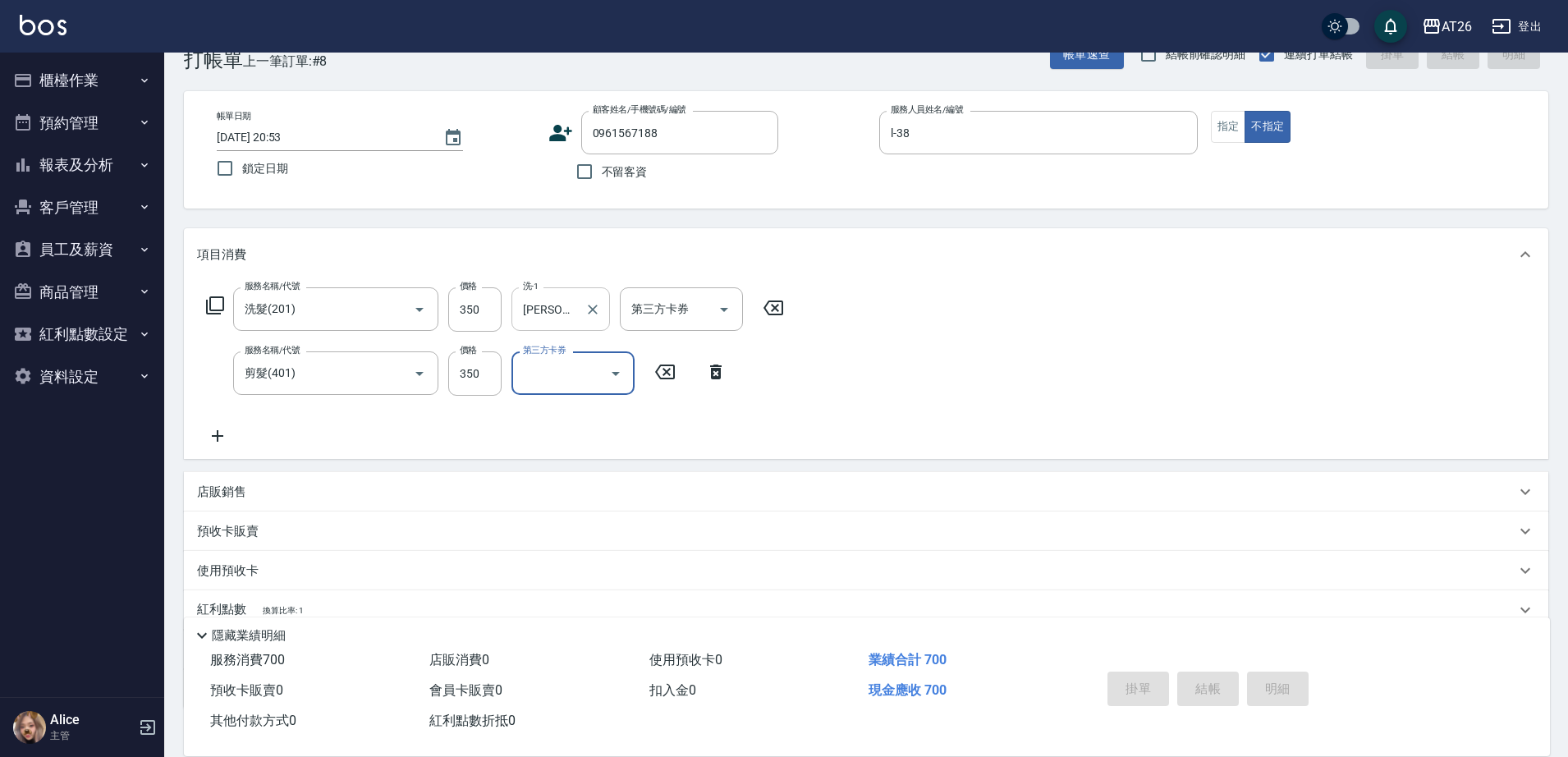
type input "[DATE] 20:54"
type input "0"
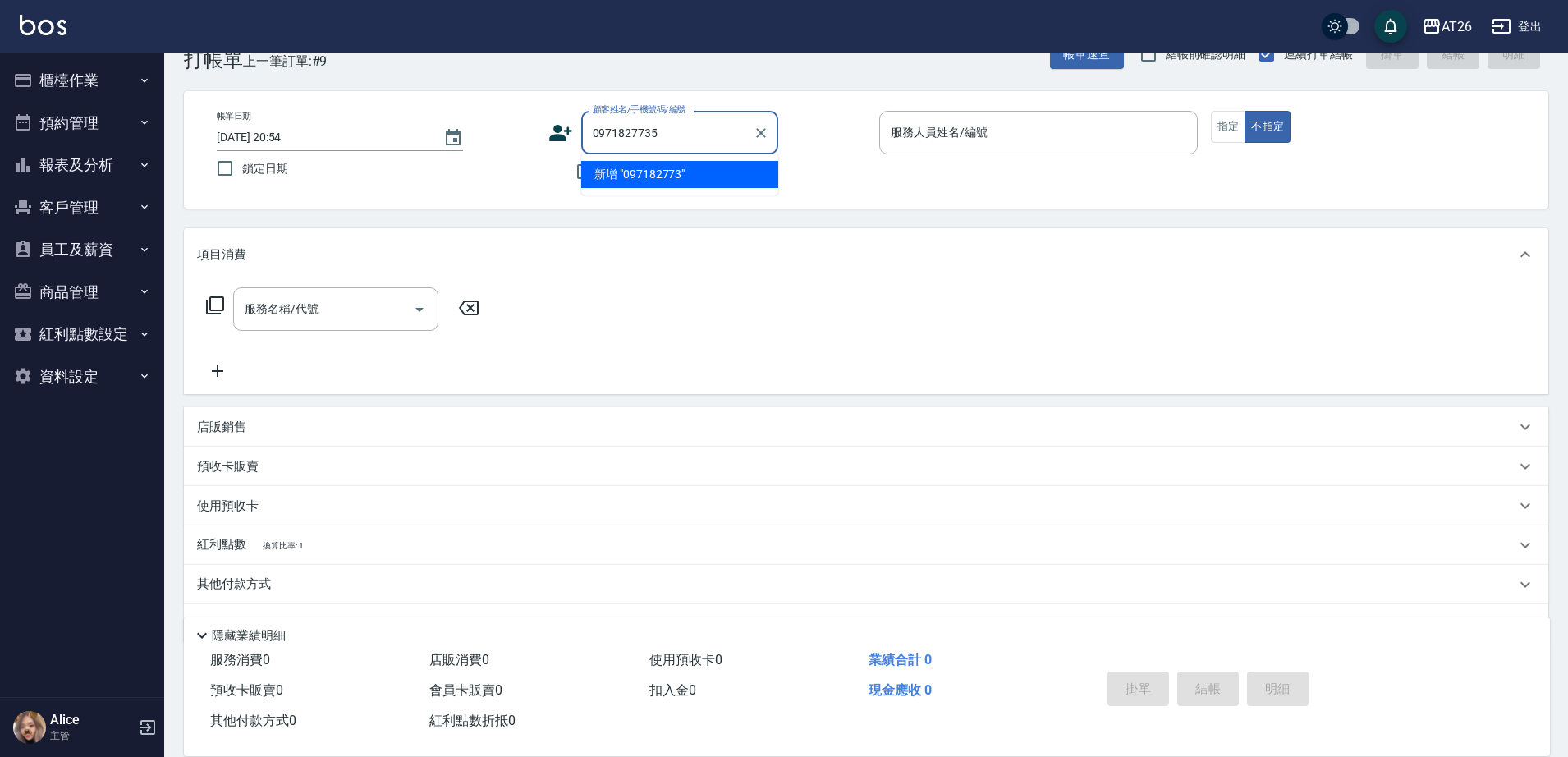
type input "0971827735"
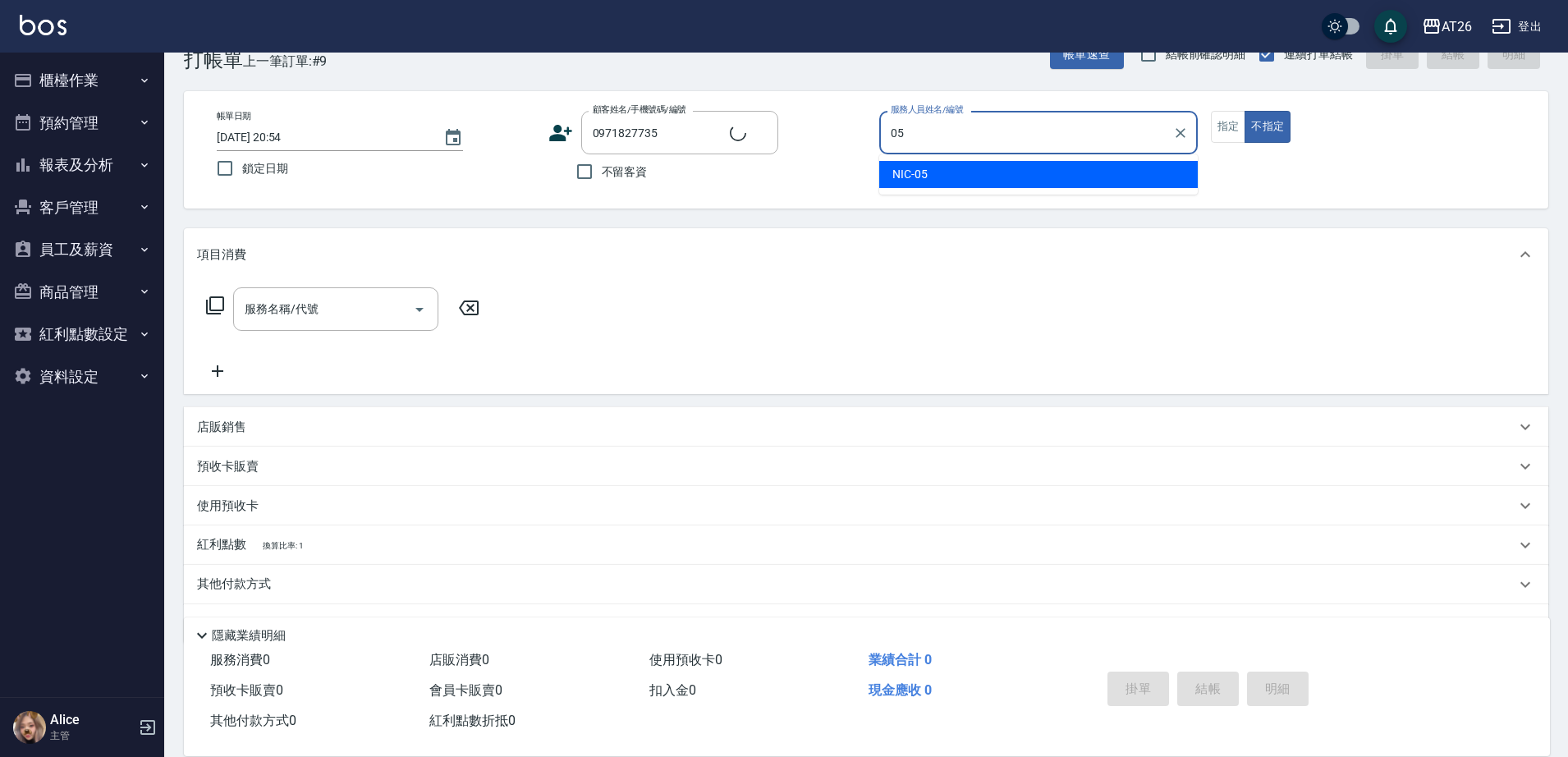
type input "NIC-05"
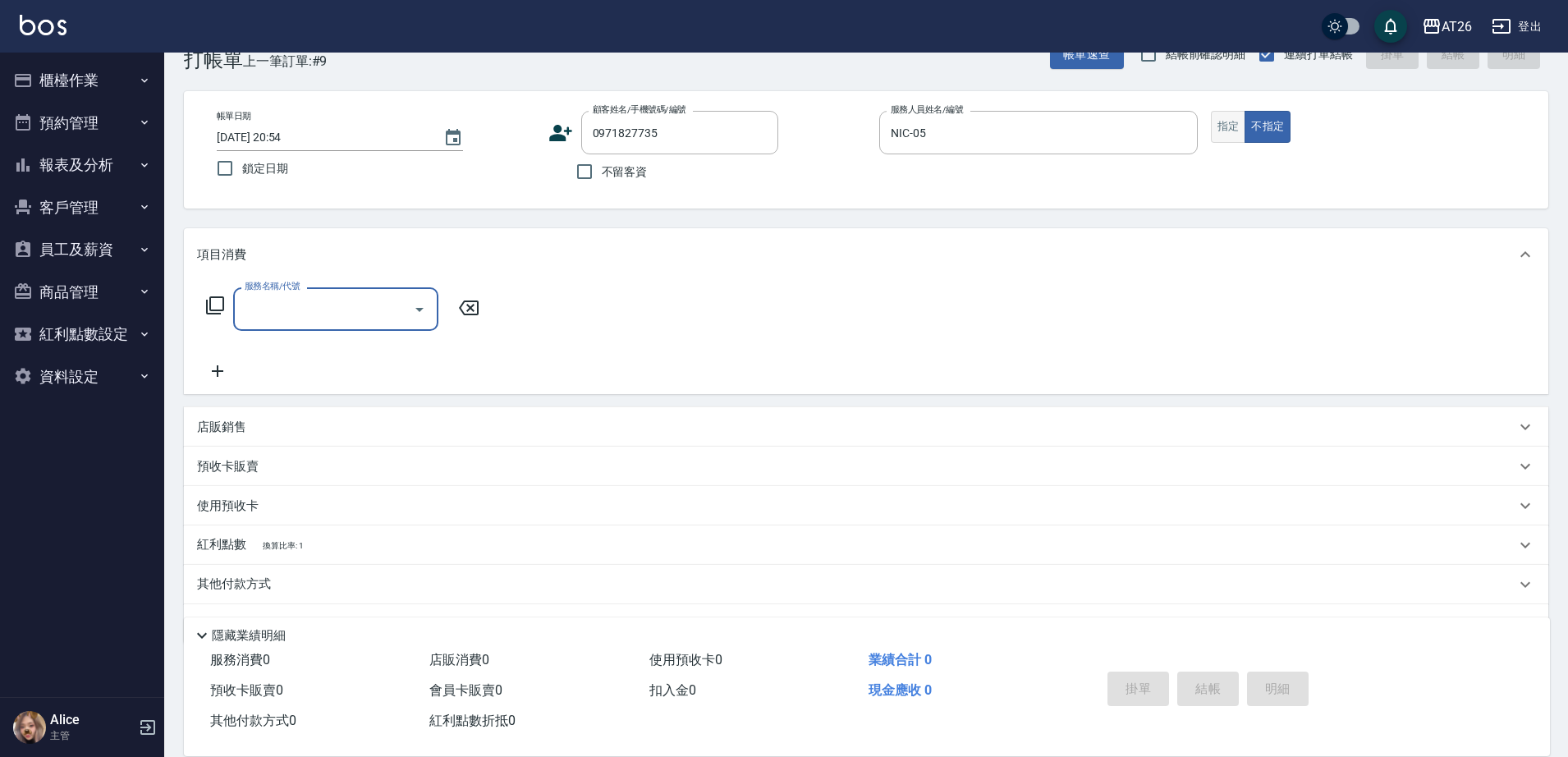
click at [1236, 139] on button "指定" at bounding box center [1229, 127] width 36 height 32
type input "401"
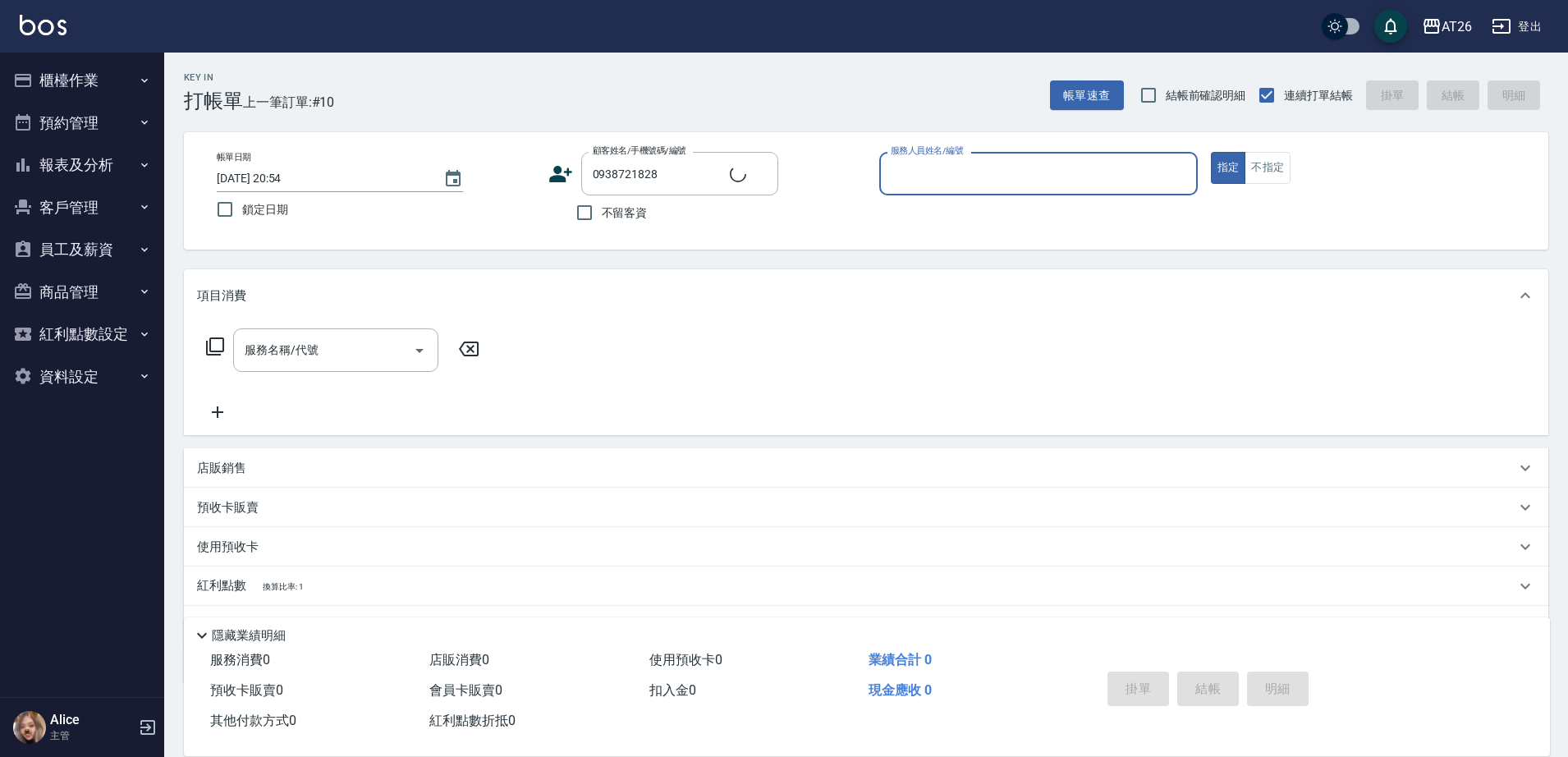
type input "新客人 姓名未設定/0938721828/null"
type input "10"
type button "true"
type input "[PERSON_NAME]-10"
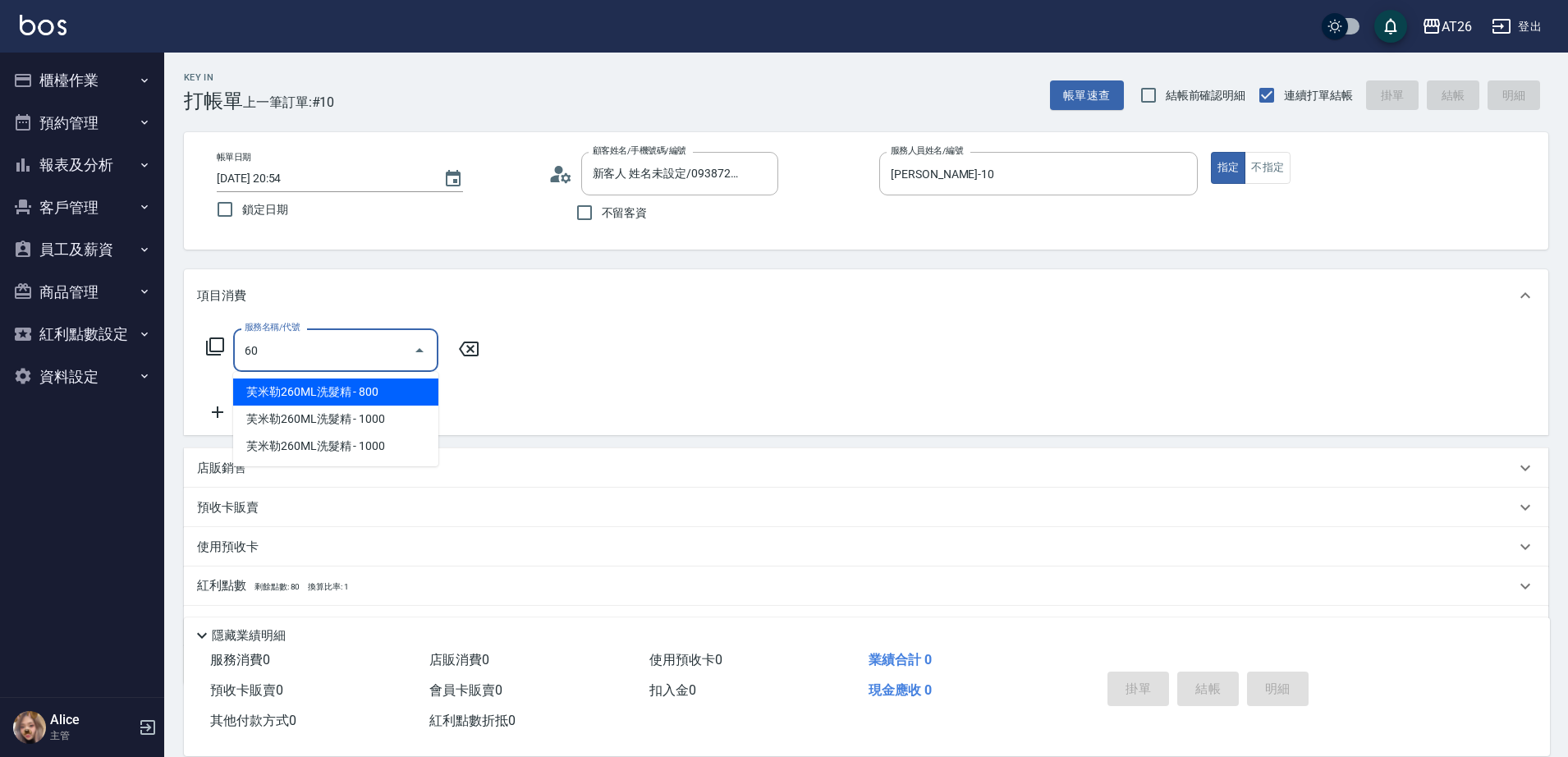
type input "609"
type input "100"
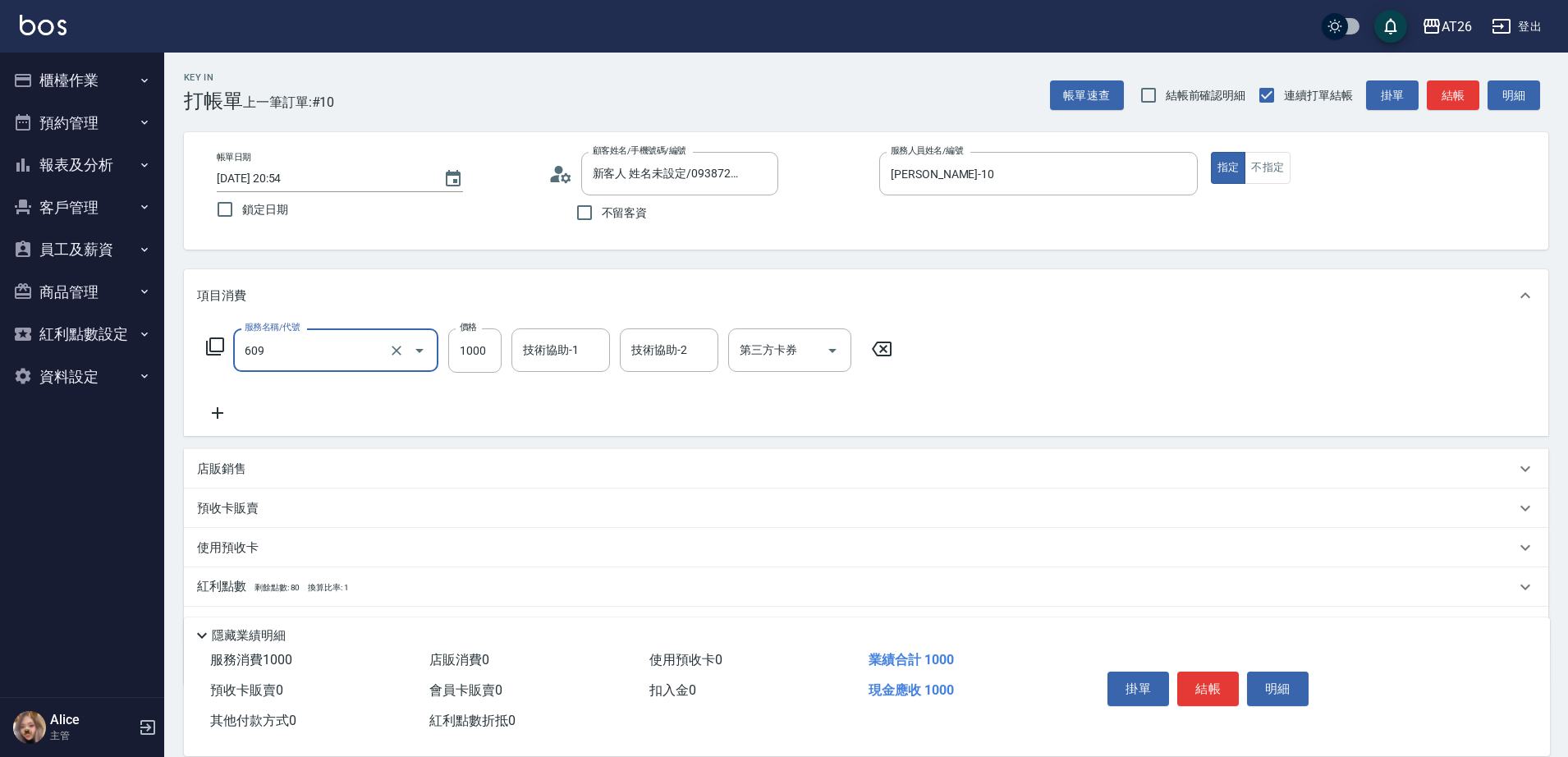
type input "自購三段(609)"
type input "4"
type input "0"
type input "450"
type input "40"
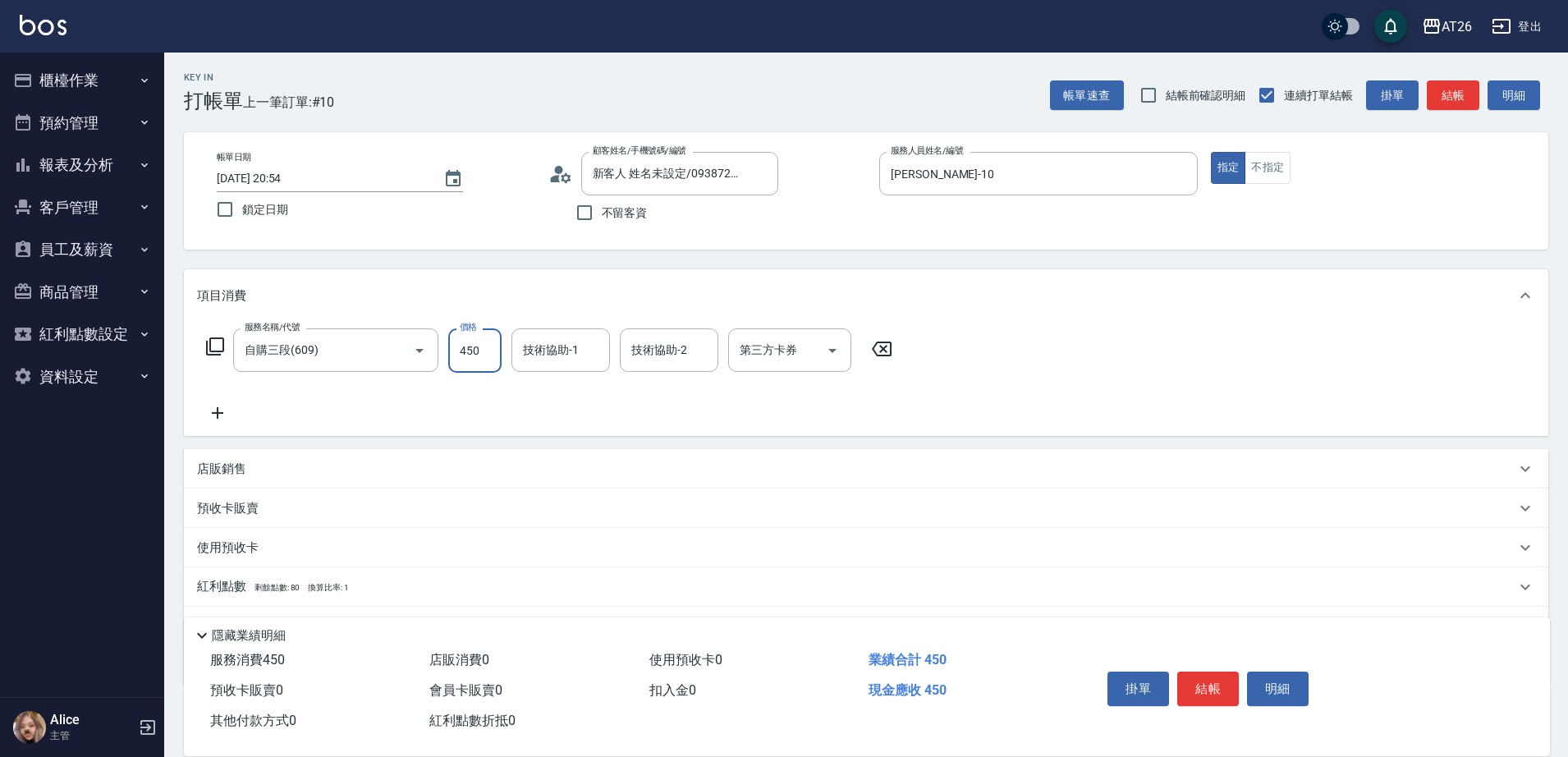
type input "4500"
type input "450"
type input "4500"
type input "[PERSON_NAME]-44"
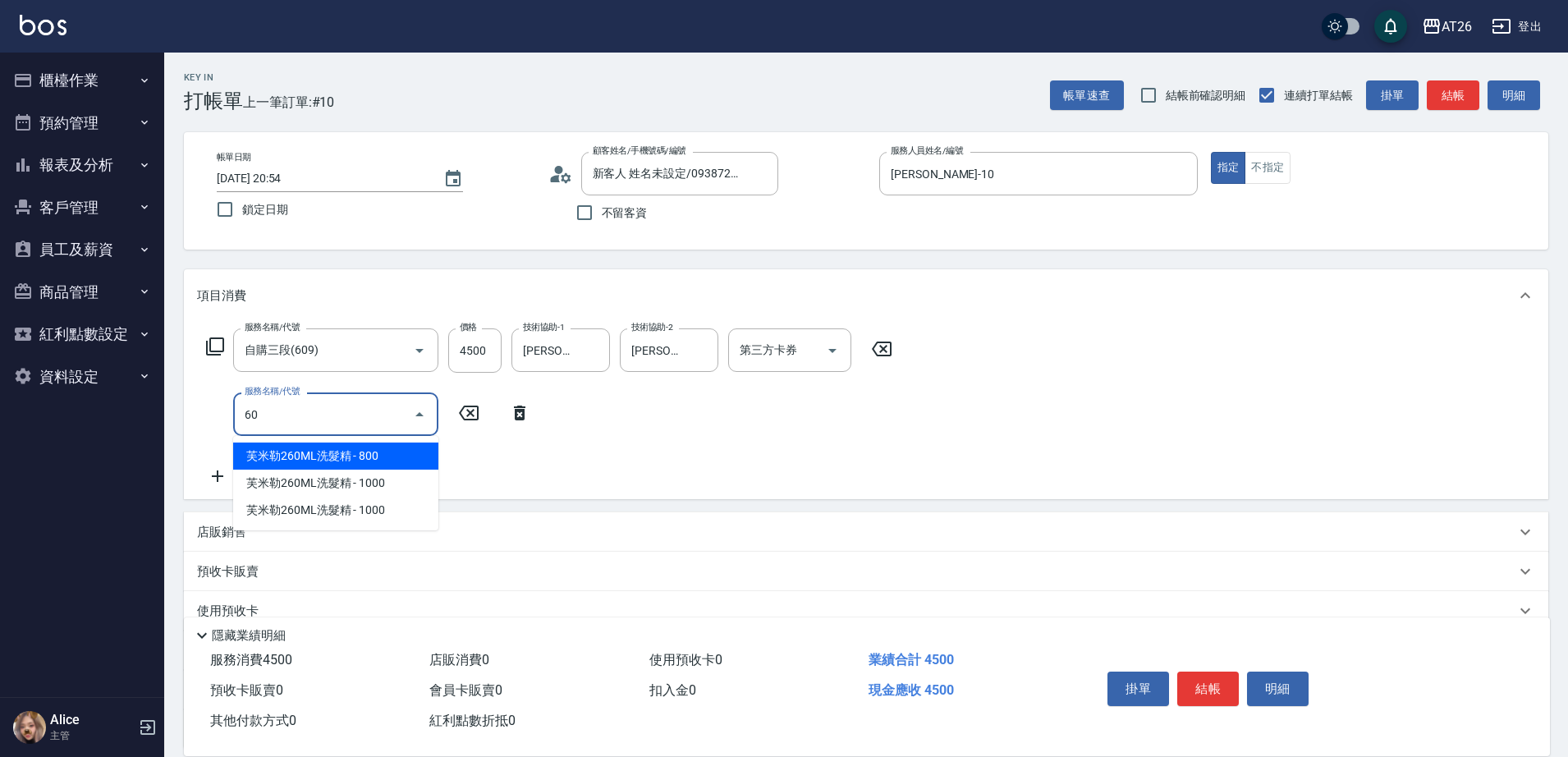
type input "609"
type input "550"
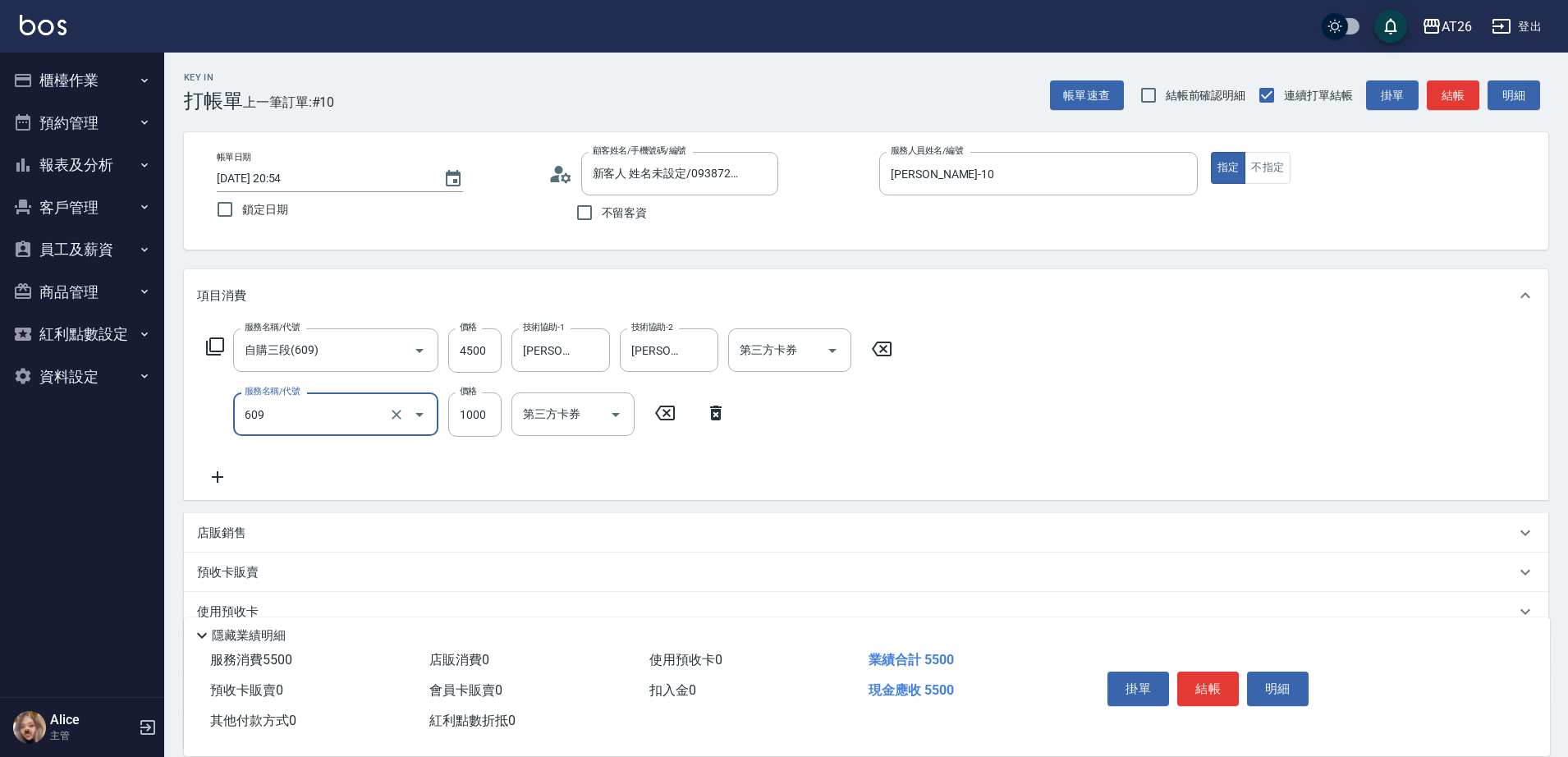
type input "自購三段(609)"
type input "0"
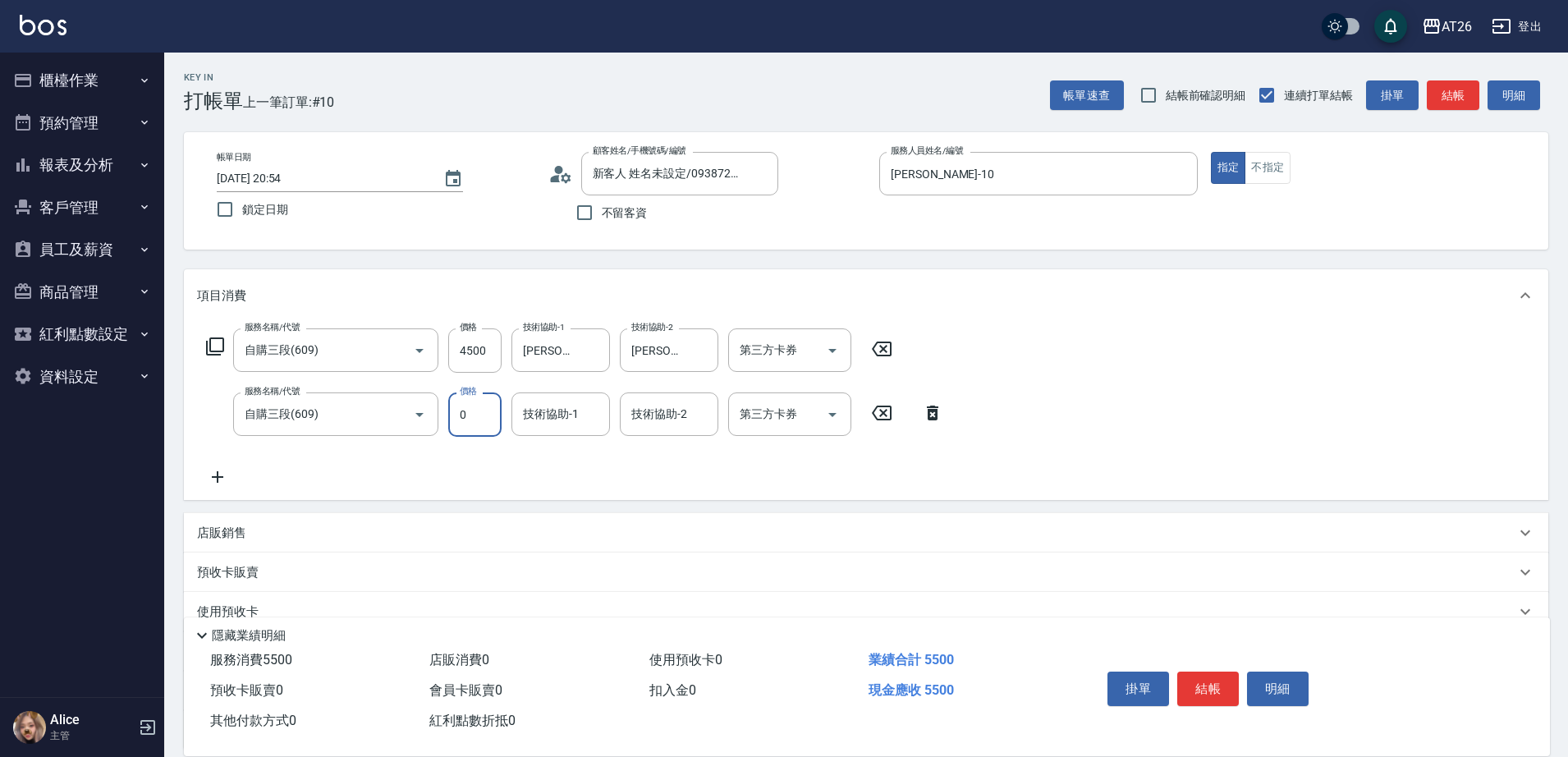
type input "450"
type input "0"
type input "Tammy-47"
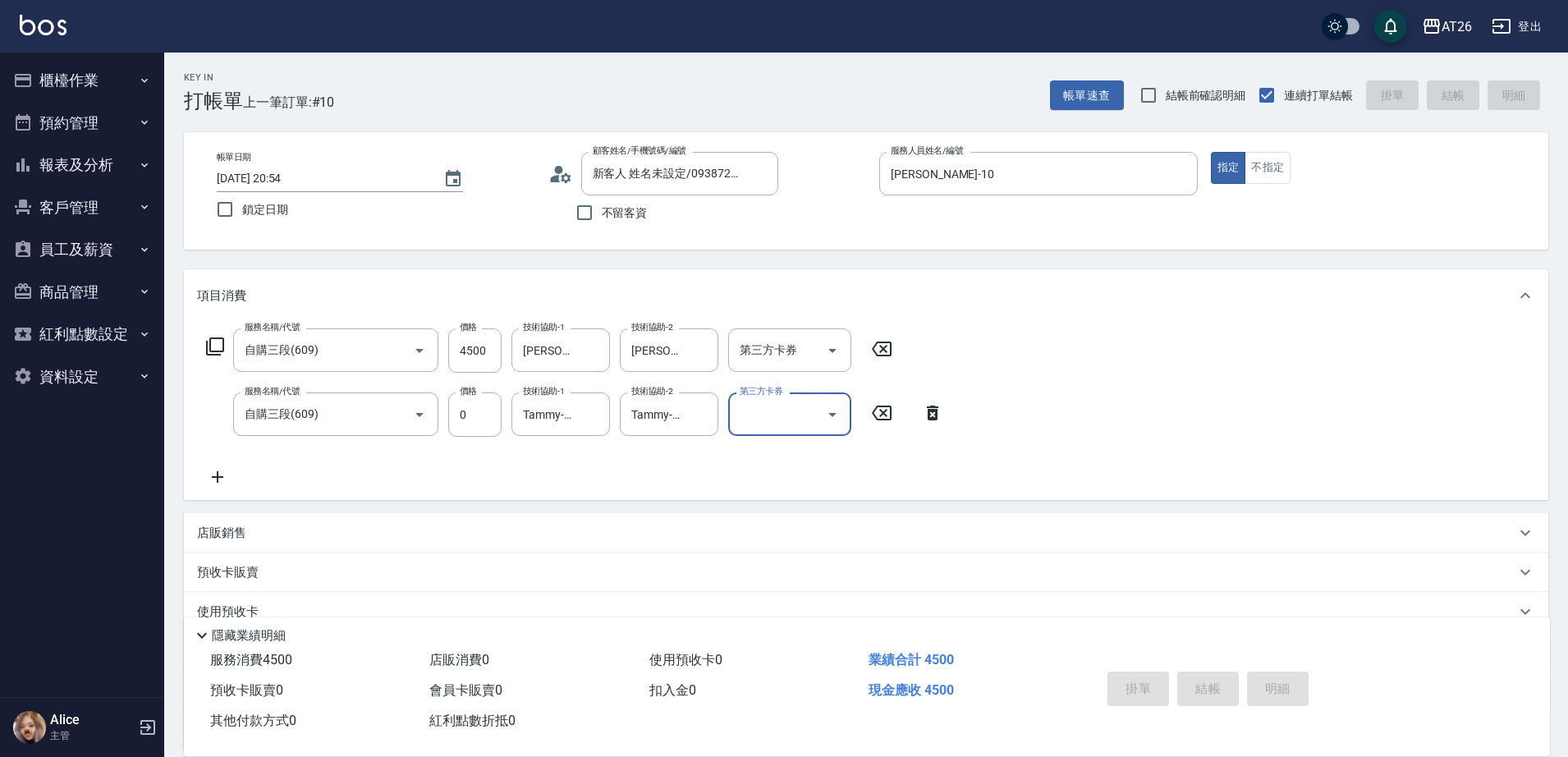
type input "[DATE] 20:55"
type input "0"
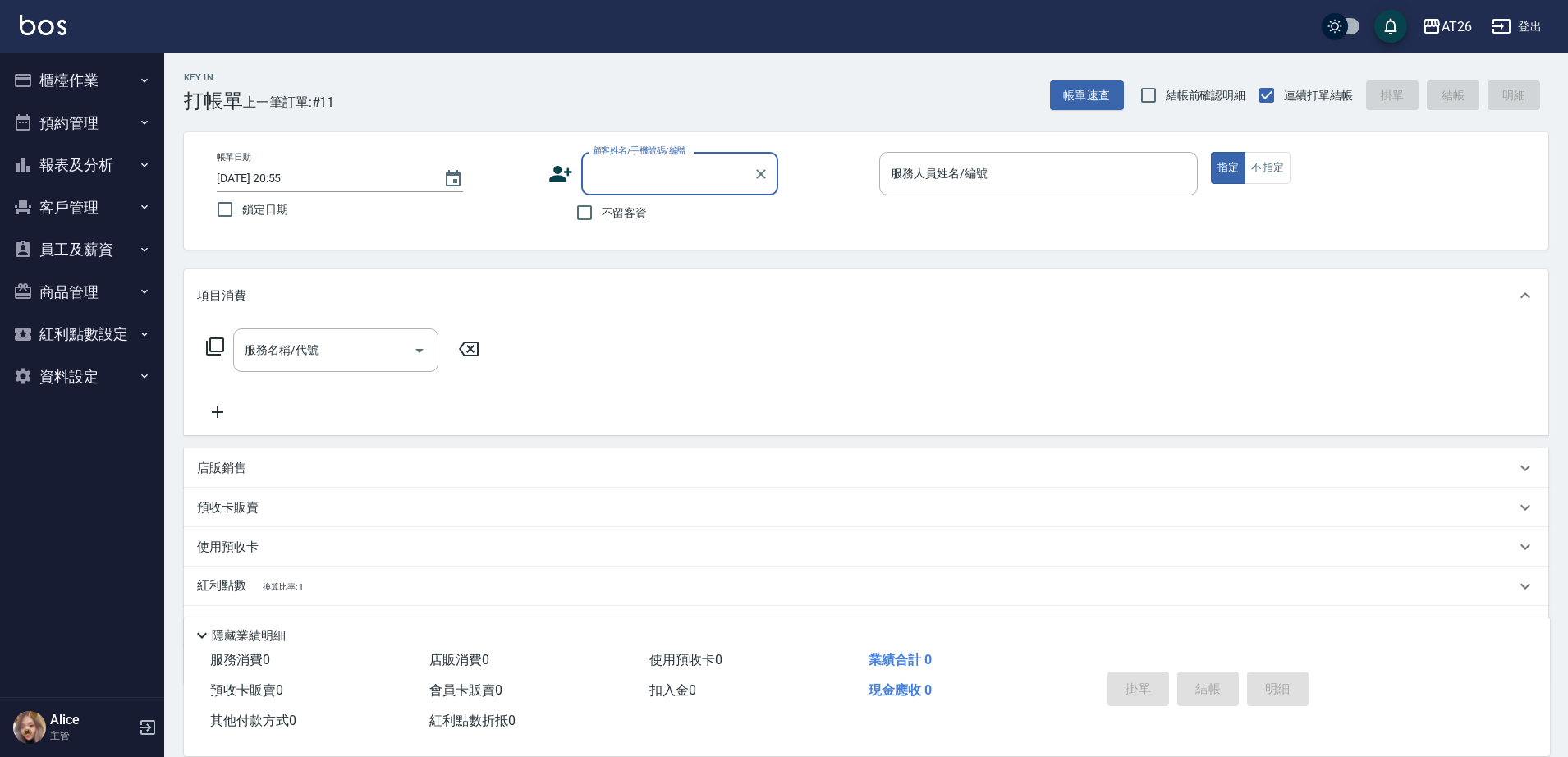
click at [73, 152] on button "報表及分析" at bounding box center [82, 165] width 151 height 42
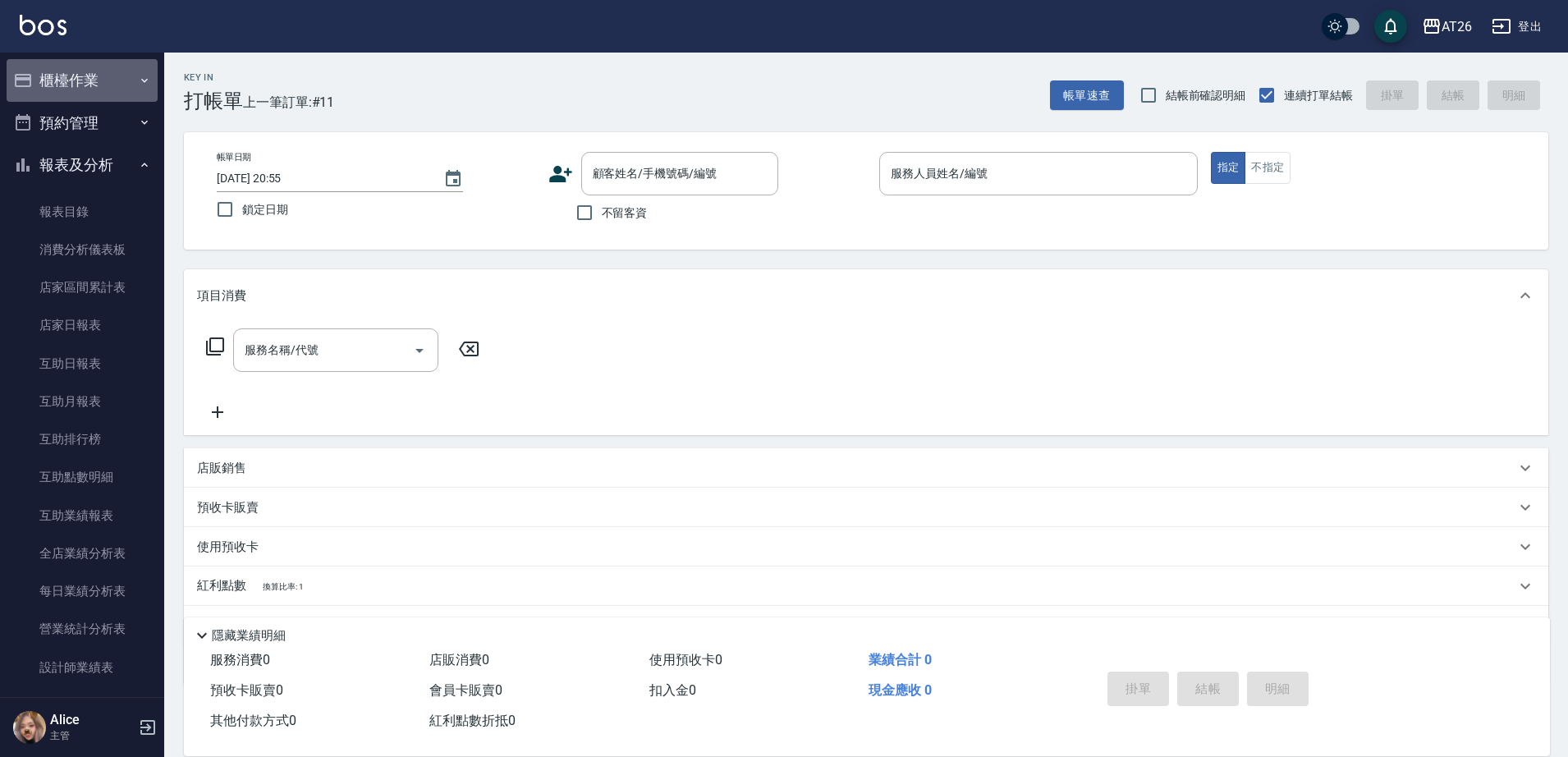
click at [105, 76] on button "櫃檯作業" at bounding box center [82, 80] width 151 height 42
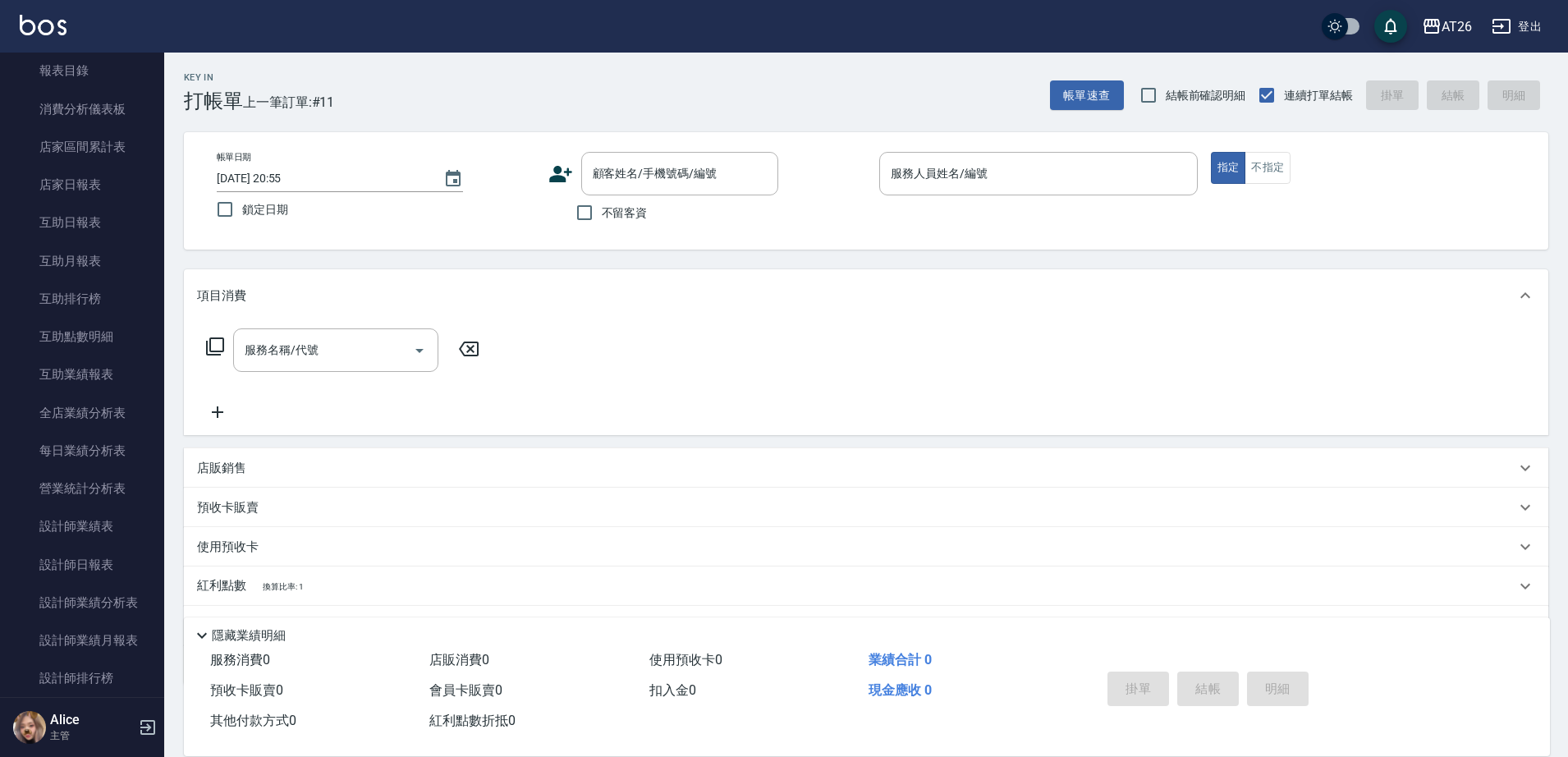
scroll to position [821, 0]
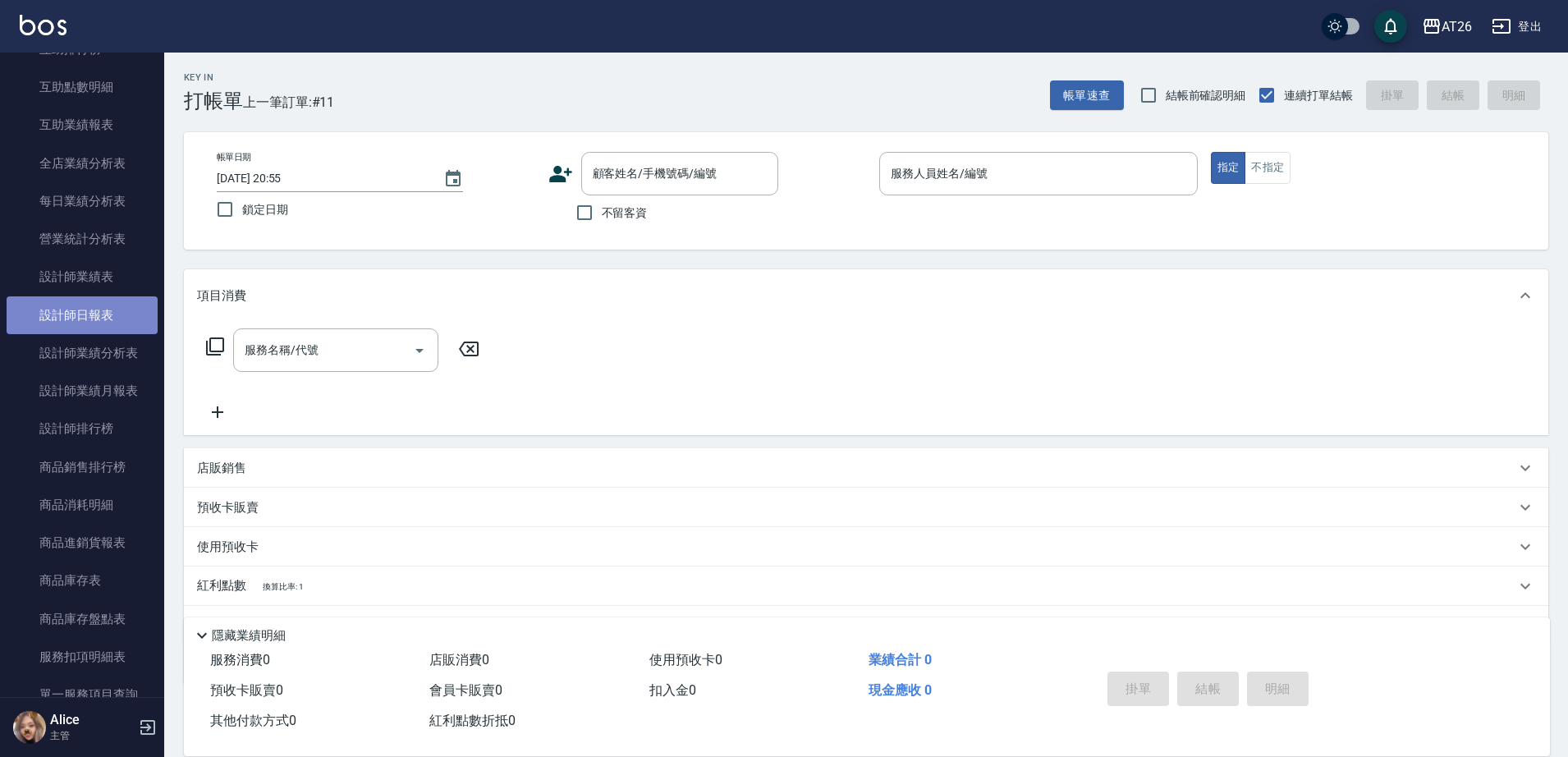
click at [95, 311] on link "設計師日報表" at bounding box center [82, 315] width 151 height 38
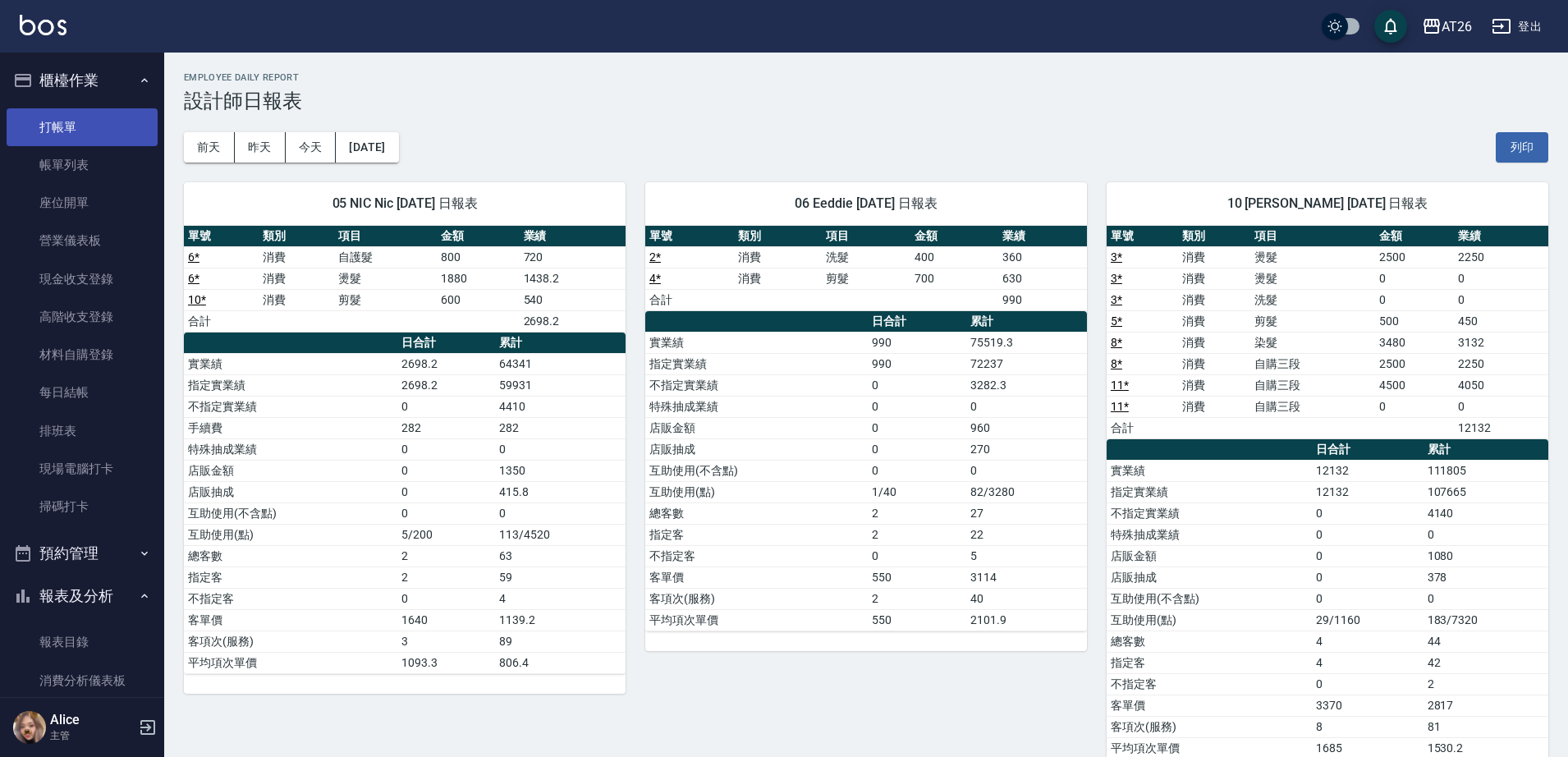
click at [74, 112] on link "打帳單" at bounding box center [82, 127] width 151 height 38
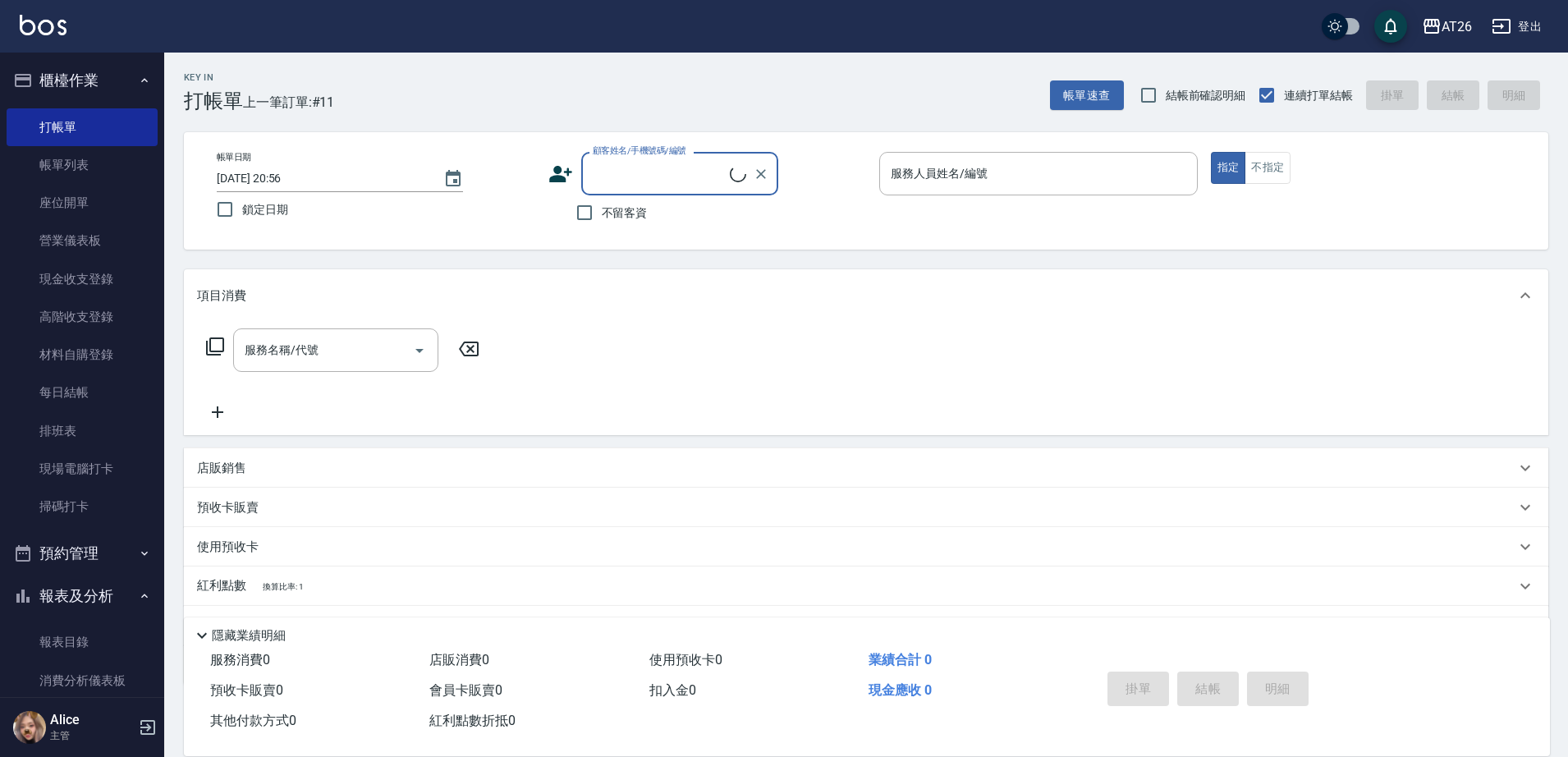
click at [619, 147] on label "顧客姓名/手機號碼/編號" at bounding box center [639, 150] width 94 height 12
click at [619, 159] on input "顧客姓名/手機號碼/編號" at bounding box center [659, 173] width 141 height 29
type input "0905250531"
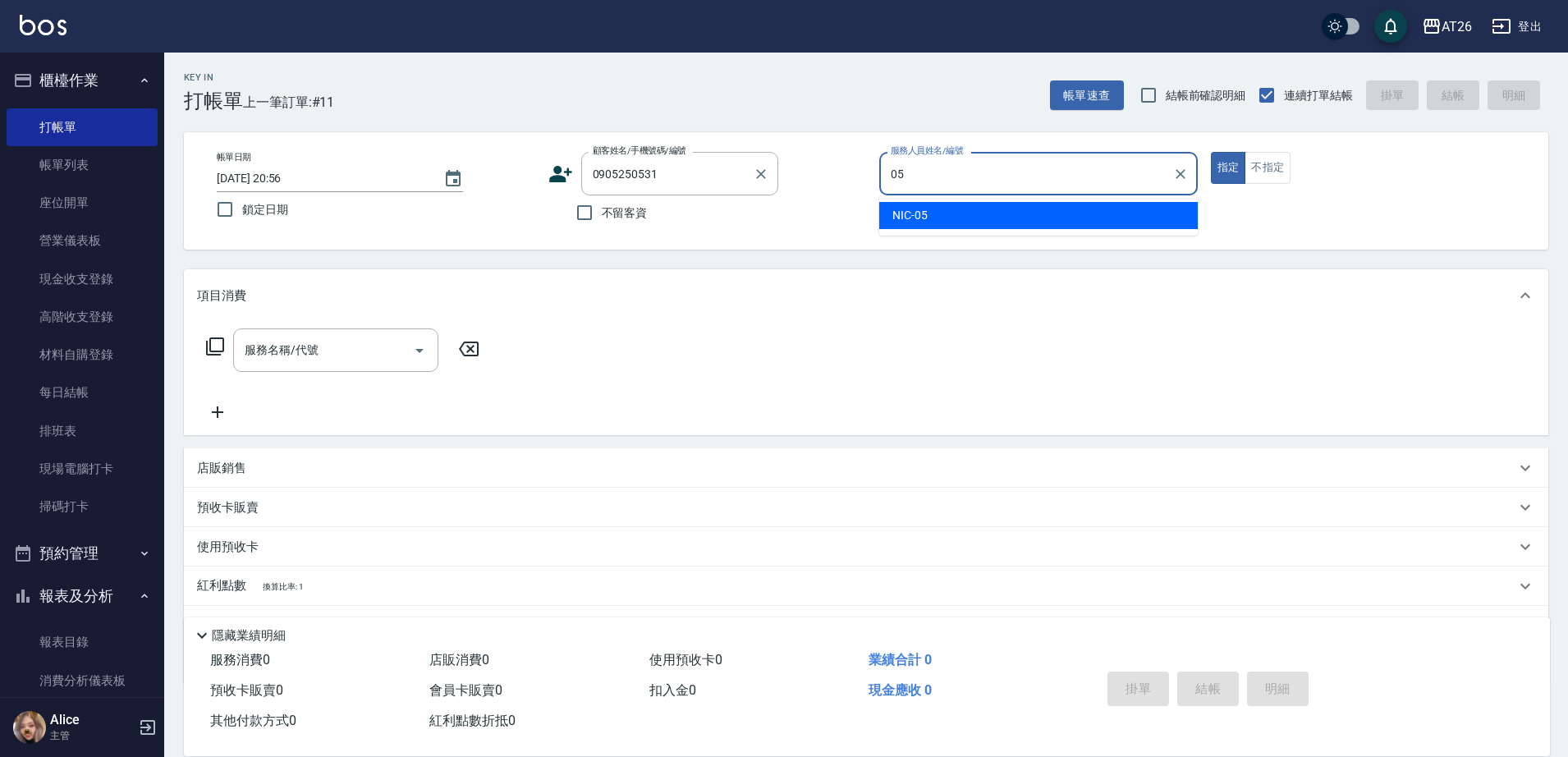
type input "NIC-05"
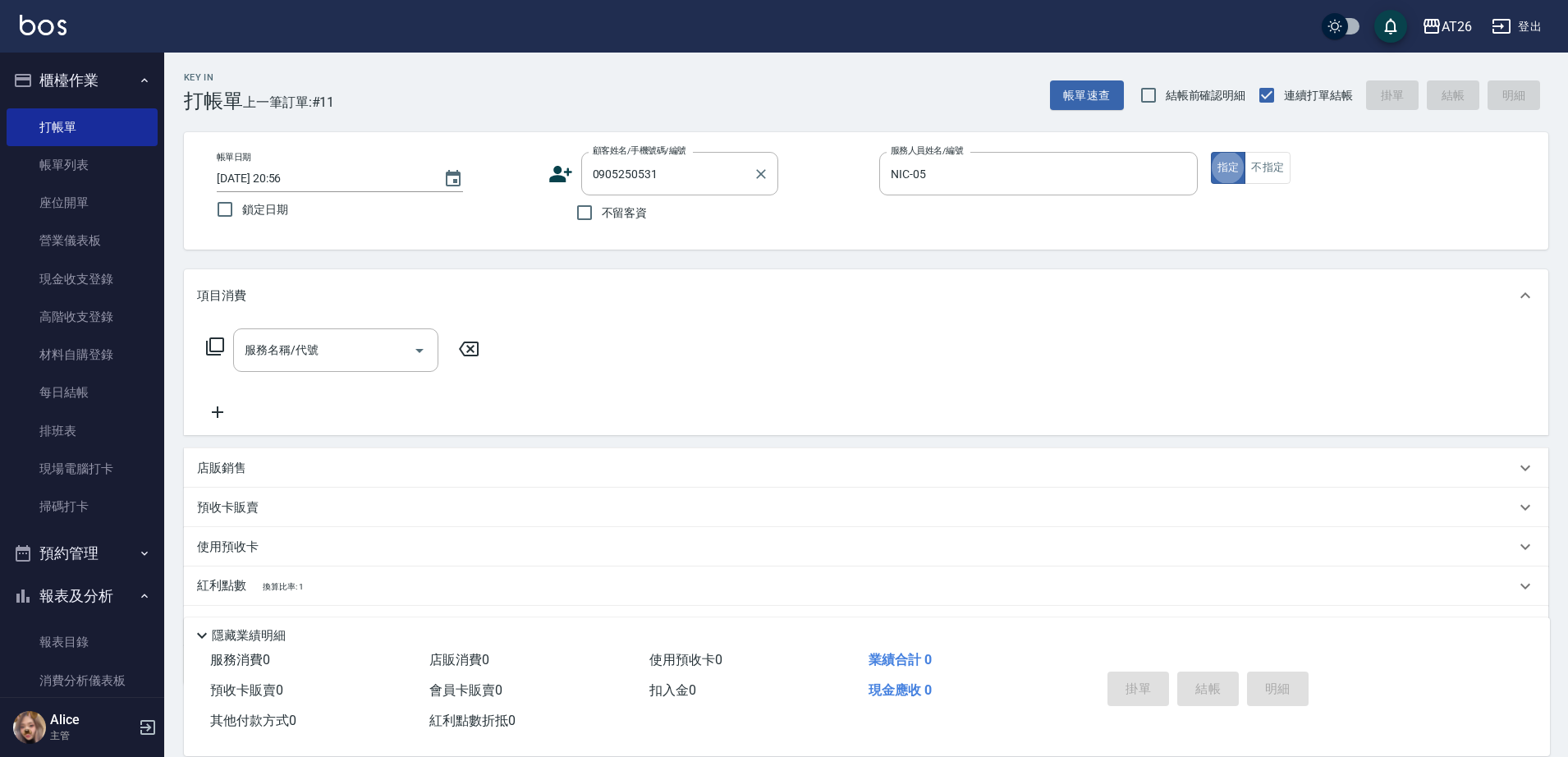
type button "true"
type input "新客人 姓名未設定/0905250531/null"
type input "201"
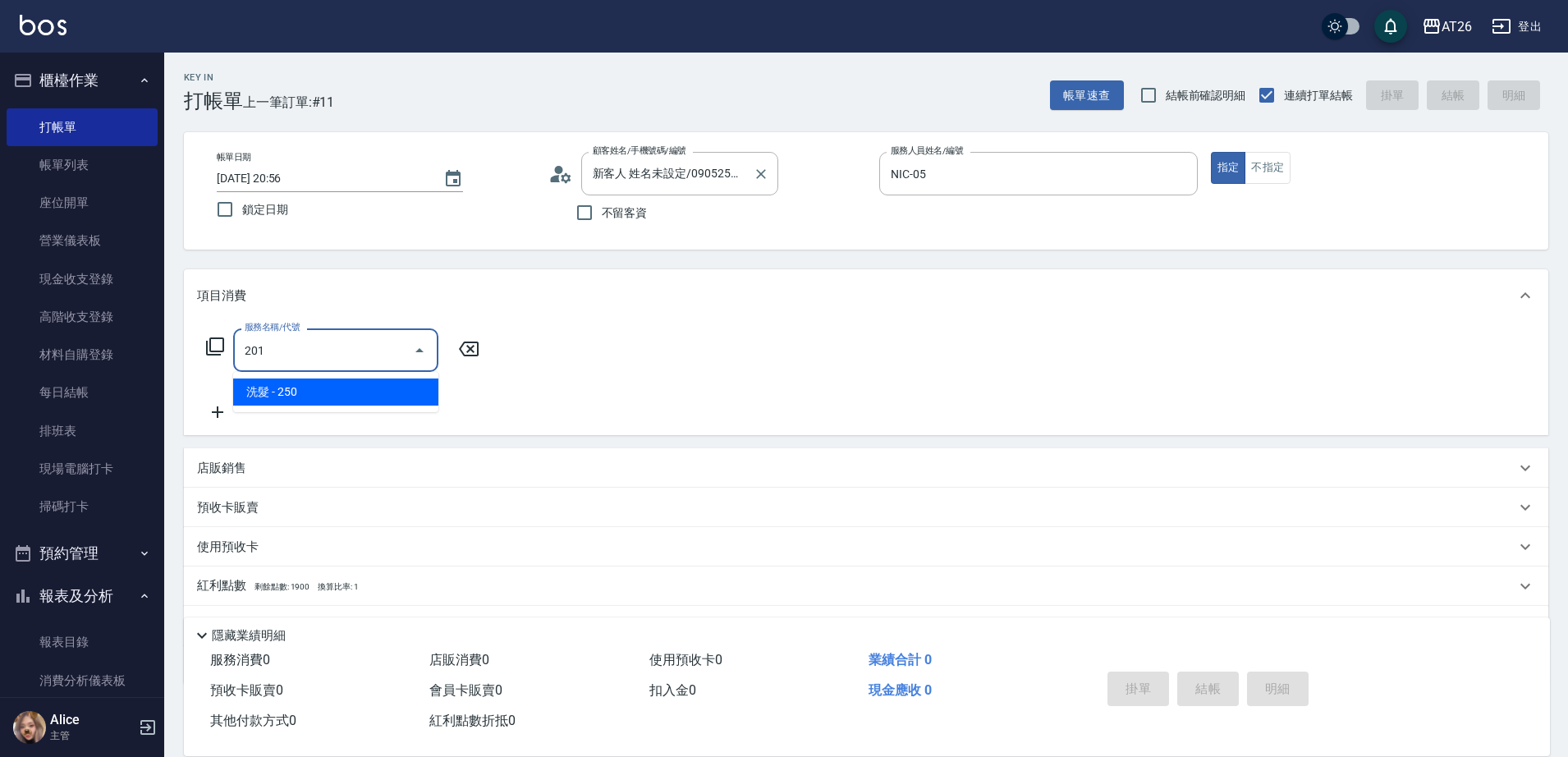
type input "20"
type input "洗髮(201)"
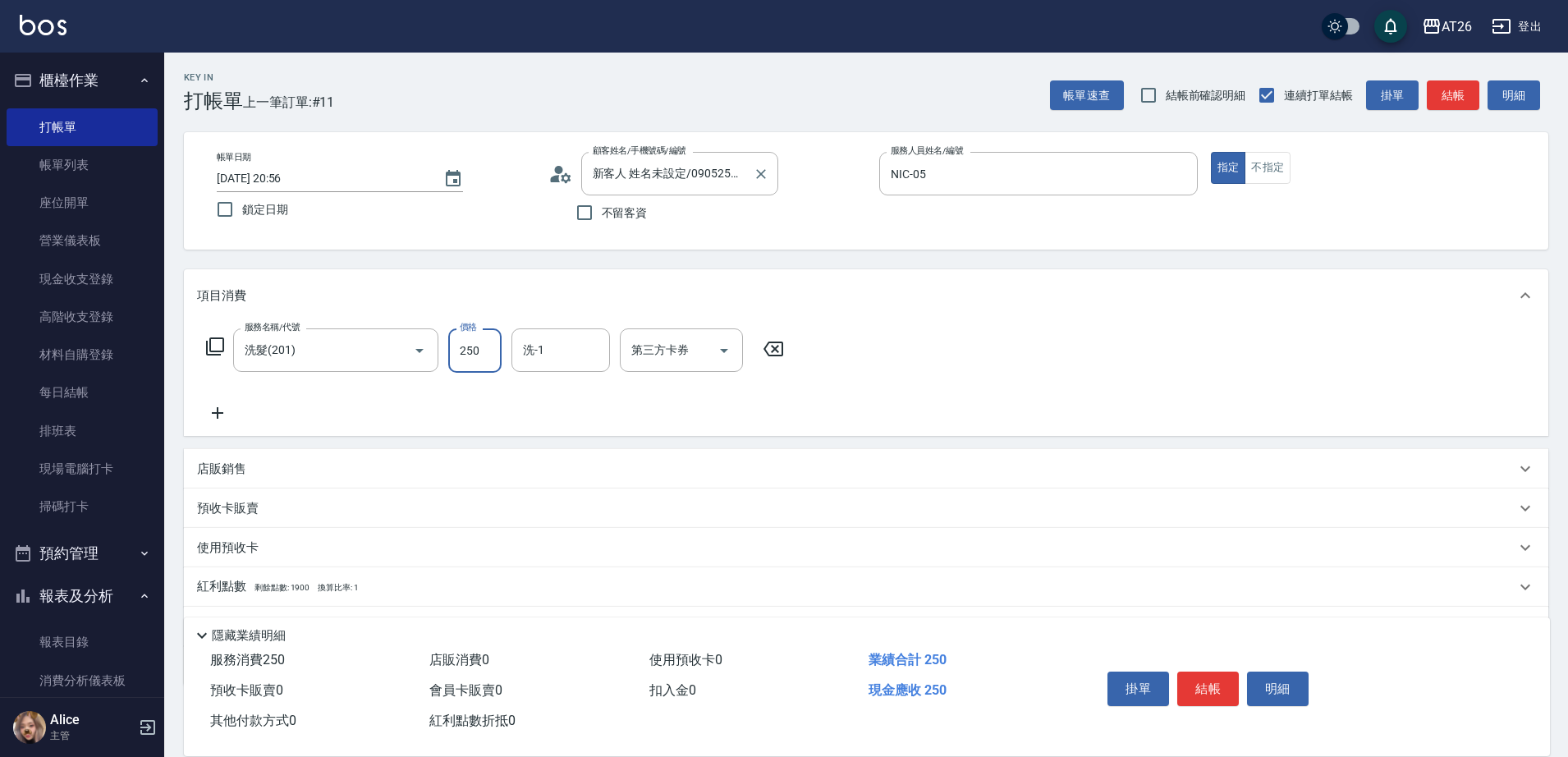
type input "3"
type input "0"
type input "300"
type input "30"
type input "300"
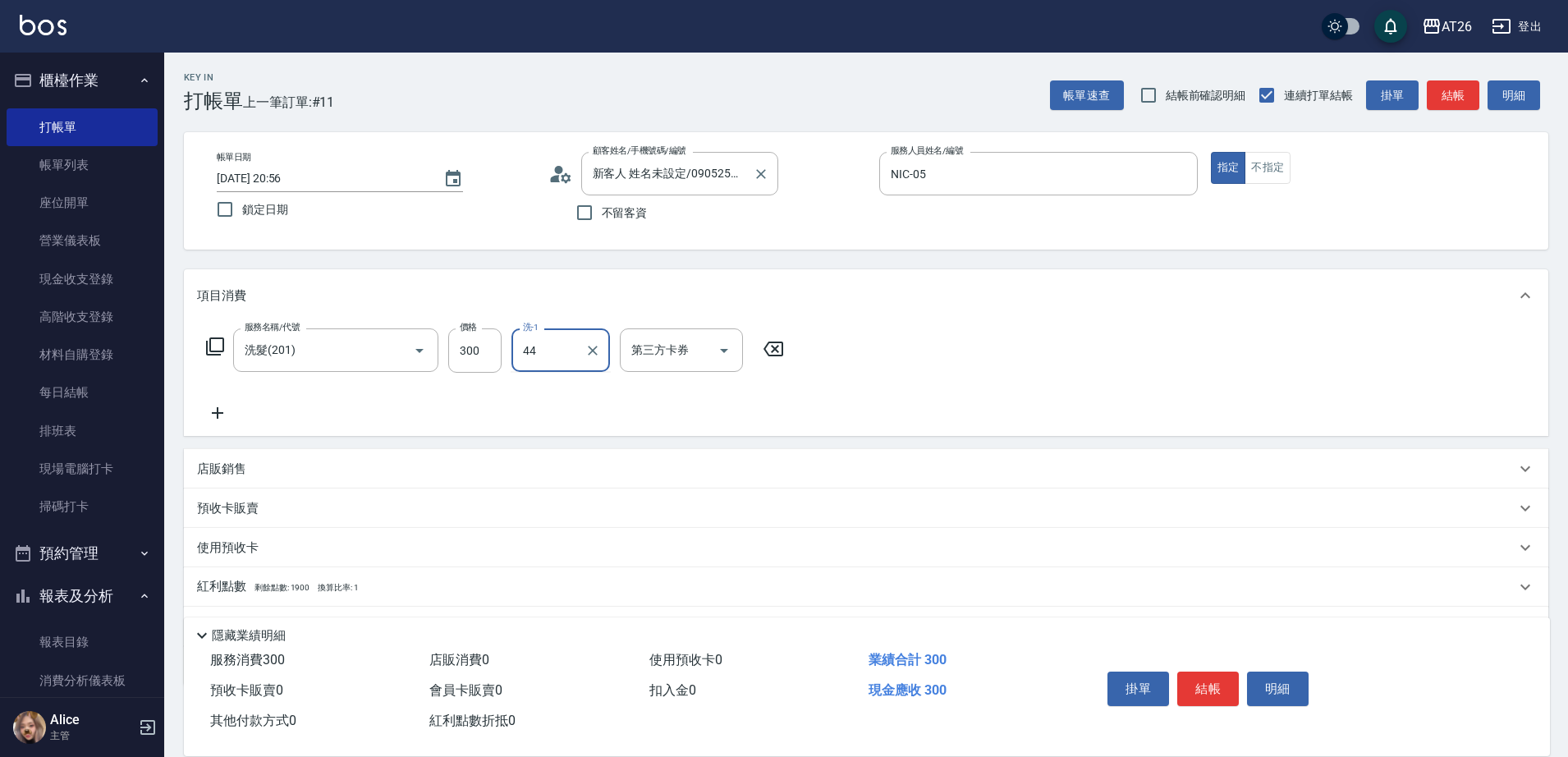
type input "[PERSON_NAME]-44"
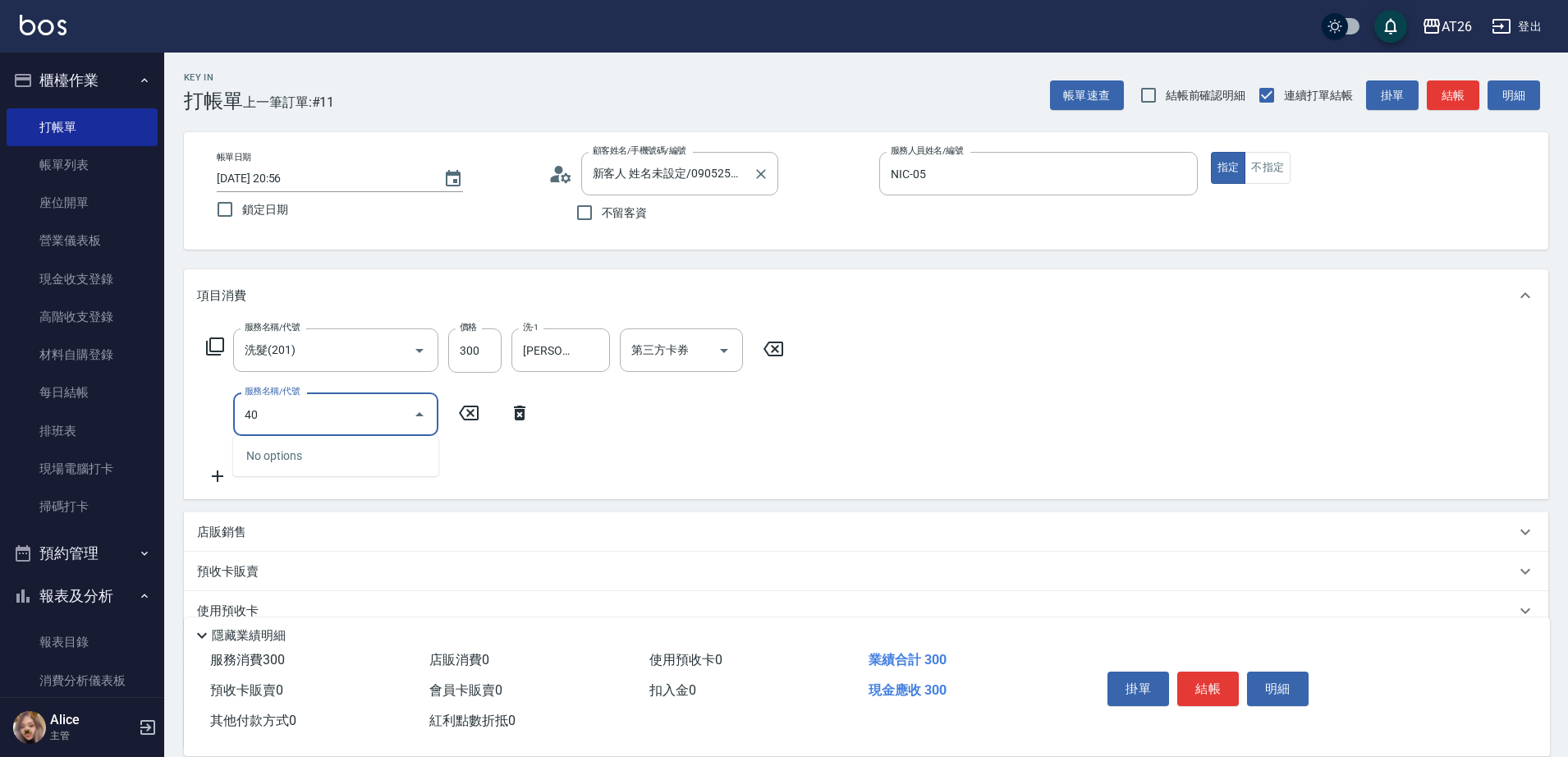
type input "401"
type input "50"
type input "剪髮(401)"
type input "3"
type input "30"
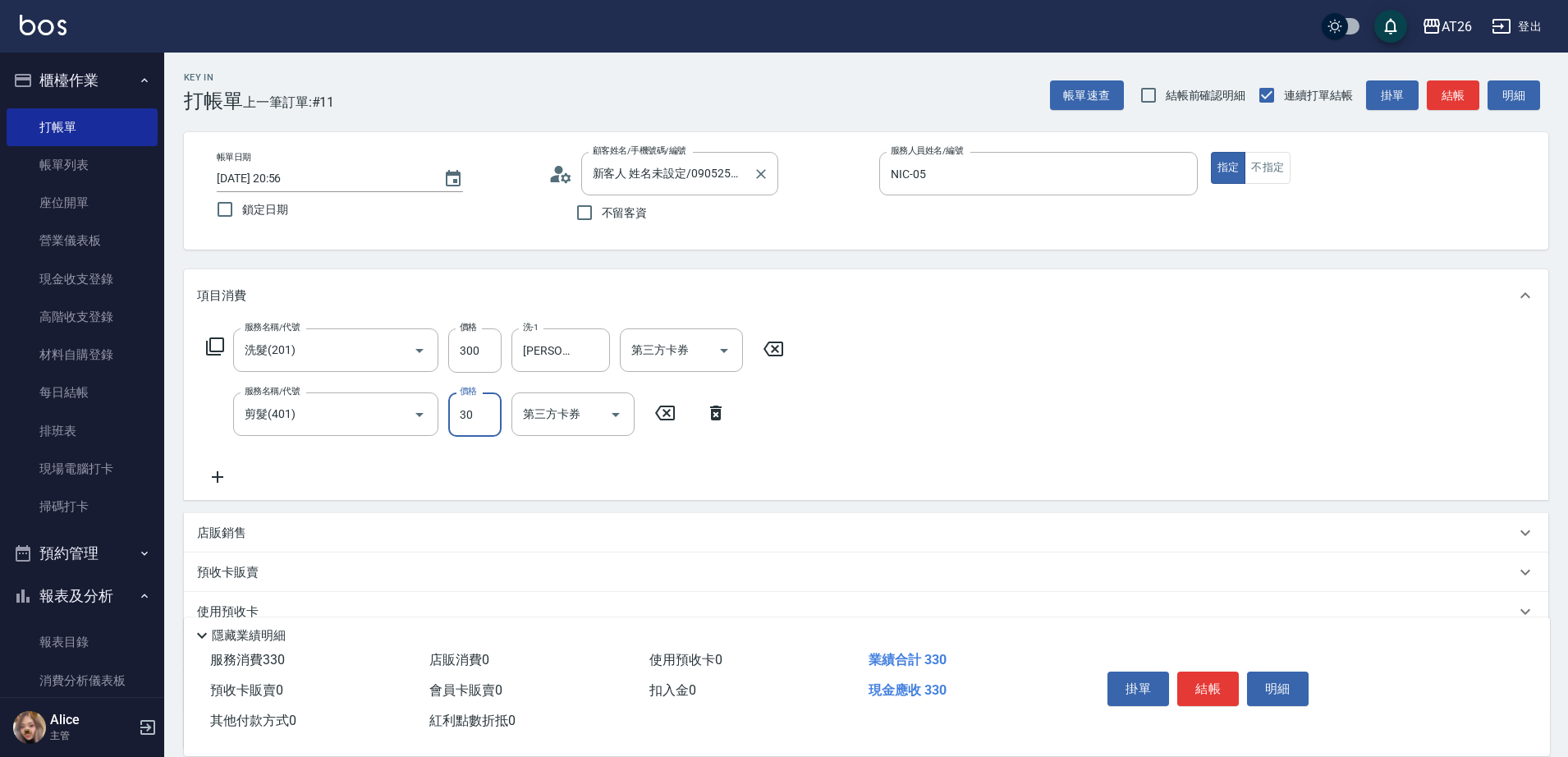
type input "300"
type input "60"
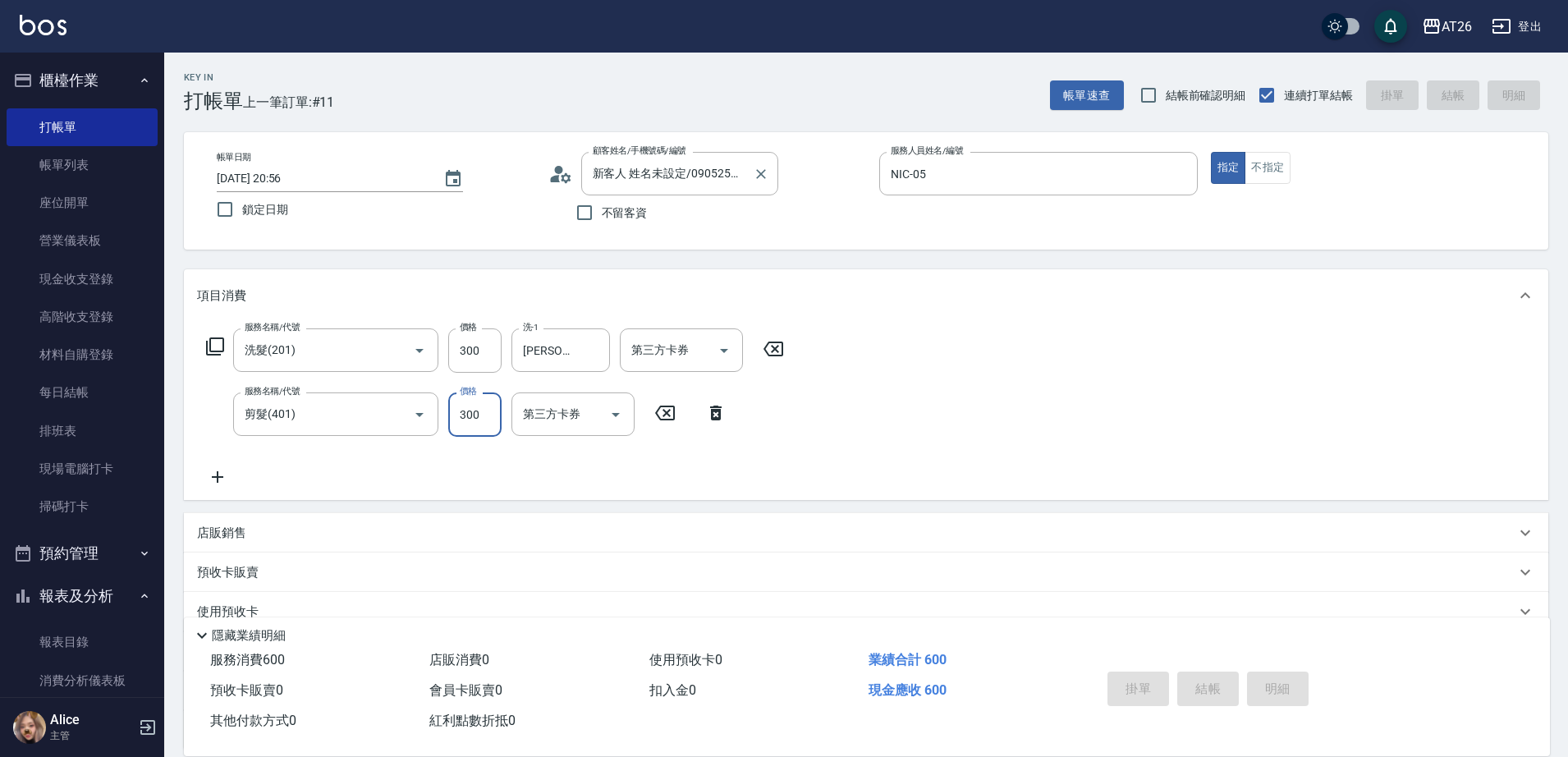
type input "0"
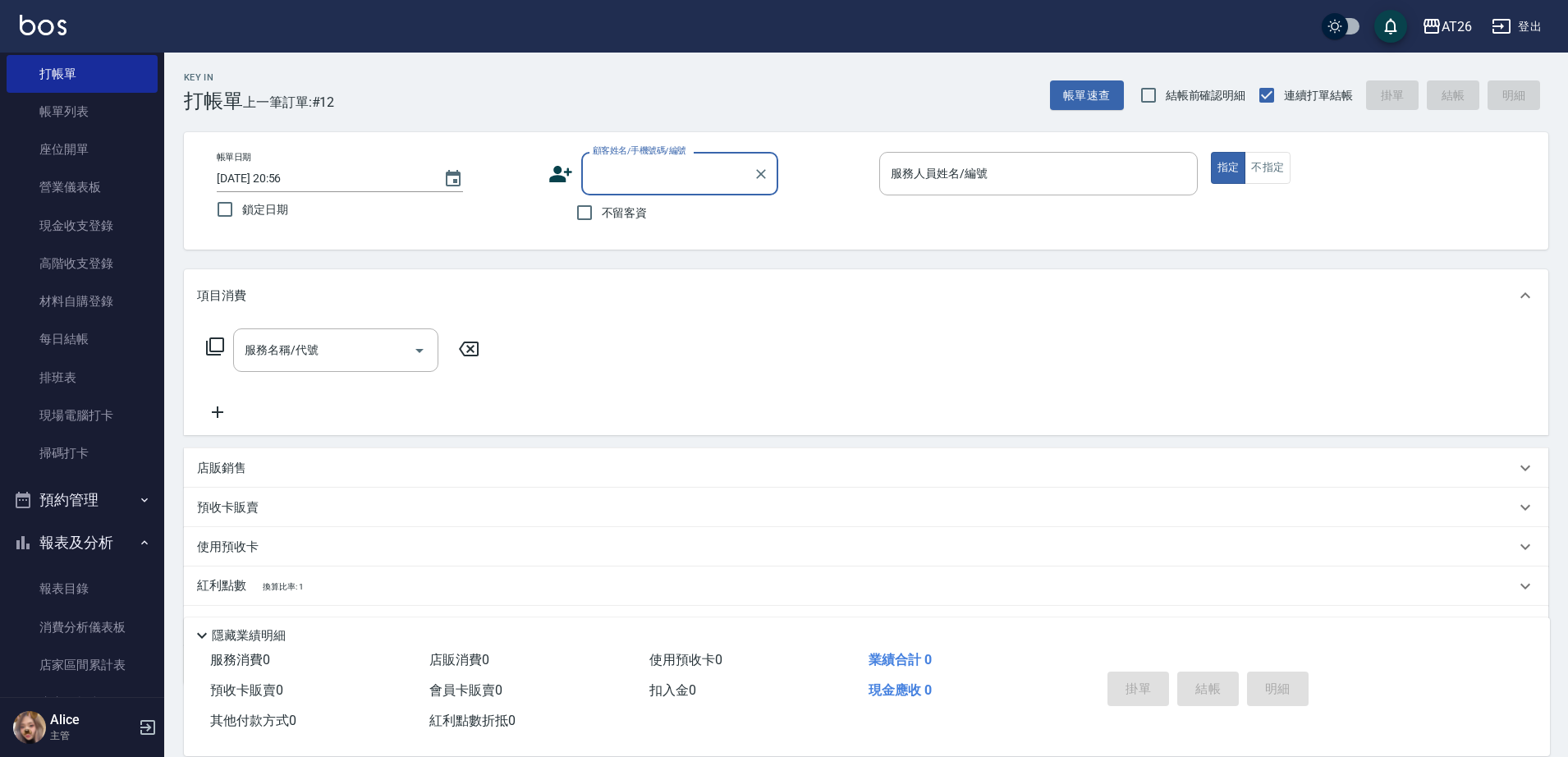
scroll to position [103, 0]
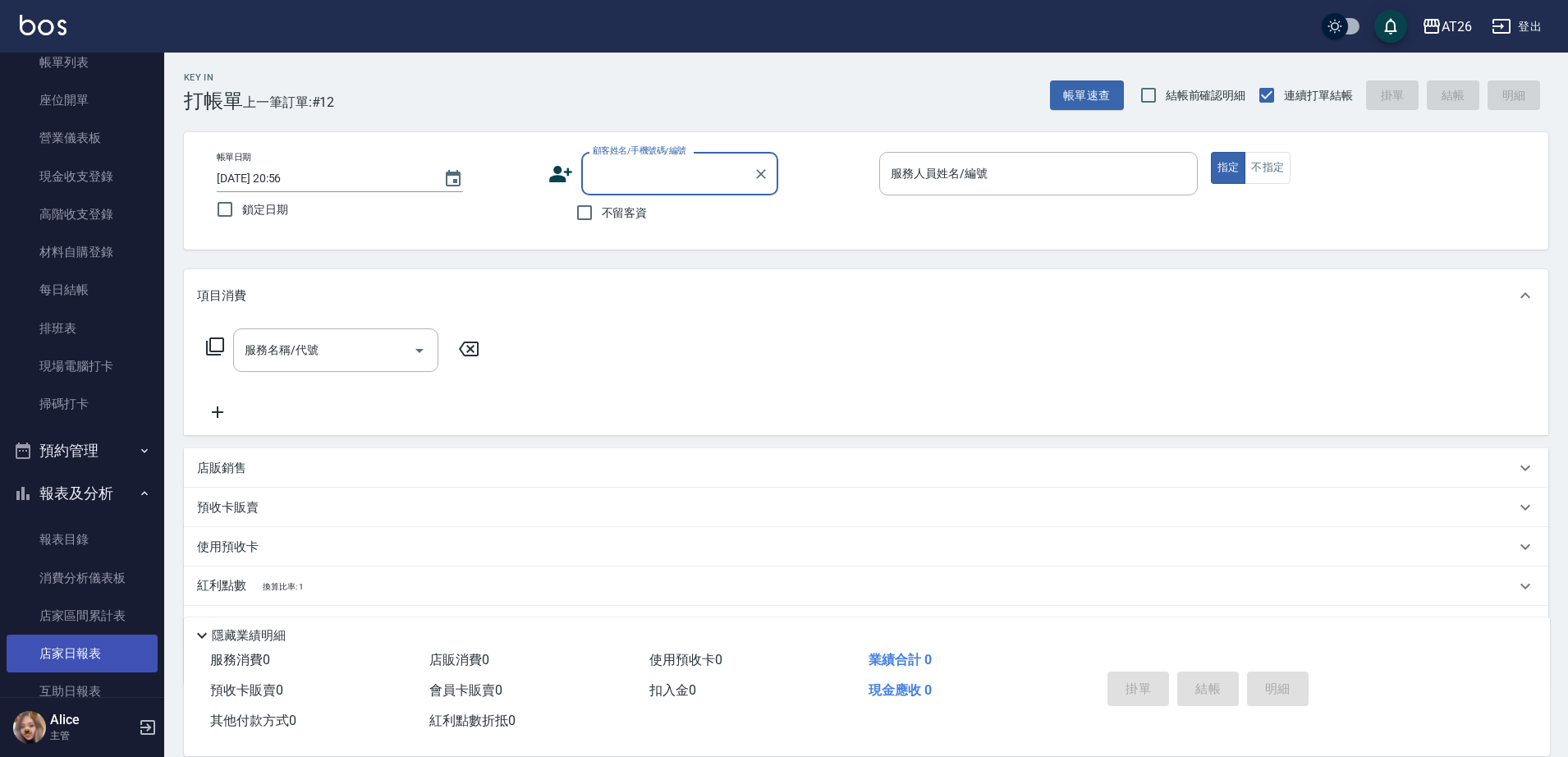
click at [88, 651] on link "店家日報表" at bounding box center [82, 654] width 151 height 38
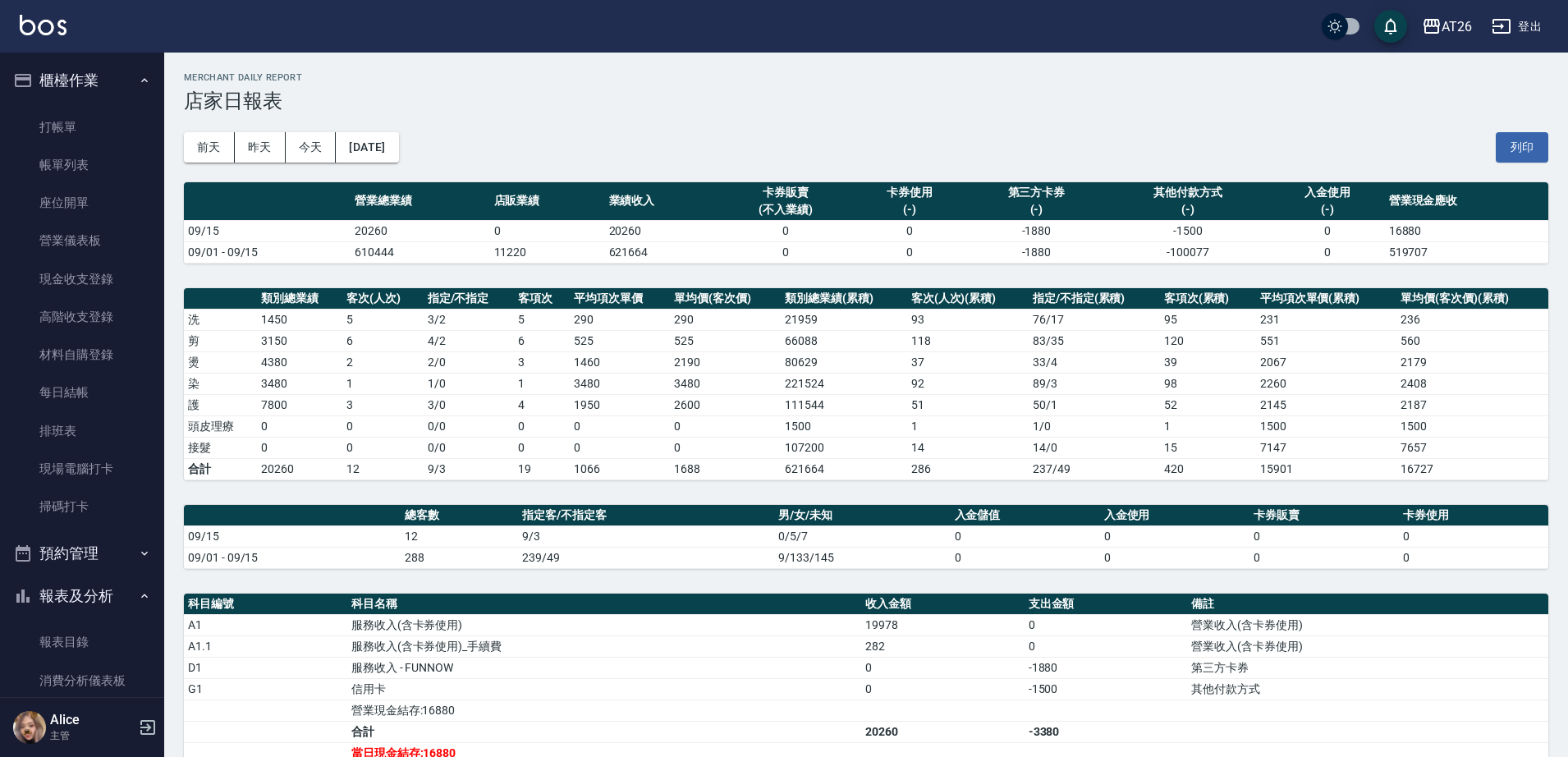
click at [116, 107] on ul "打帳單 帳單列表 座位開單 營業儀表板 現金收支登錄 高階收支登錄 材料自購登錄 每日結帳 排班表 現場電腦打卡 掃碼打卡" at bounding box center [82, 317] width 151 height 431
click at [107, 116] on link "打帳單" at bounding box center [82, 127] width 151 height 38
